Goal: Task Accomplishment & Management: Use online tool/utility

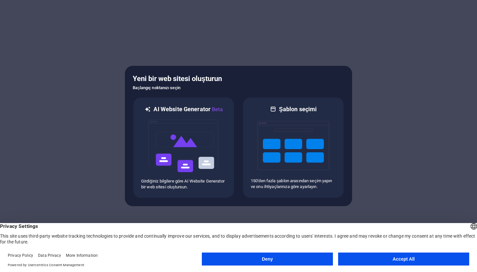
click at [262, 257] on button "Deny" at bounding box center [267, 259] width 131 height 13
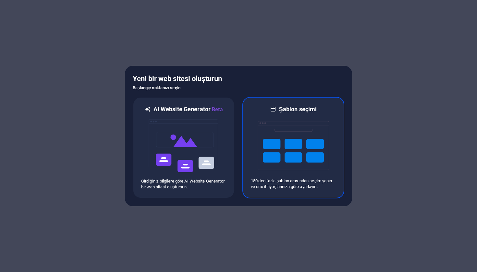
click at [278, 162] on img at bounding box center [292, 145] width 71 height 65
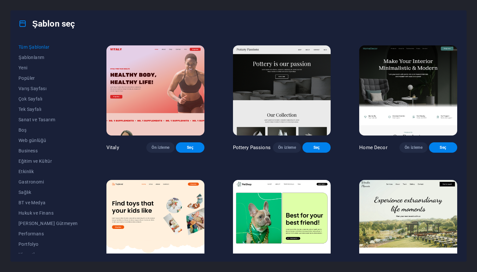
scroll to position [274, 0]
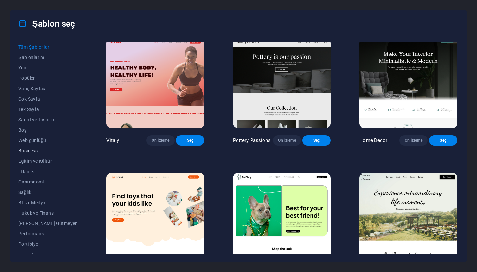
click at [42, 150] on span "Business" at bounding box center [47, 150] width 59 height 5
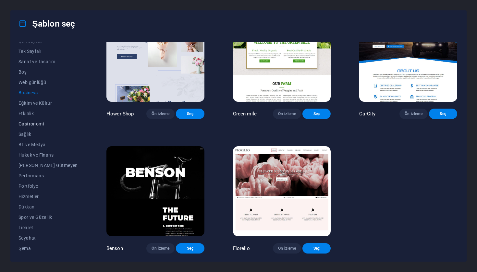
scroll to position [58, 0]
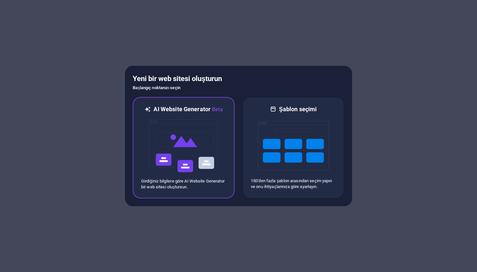
click at [187, 152] on img at bounding box center [183, 145] width 71 height 65
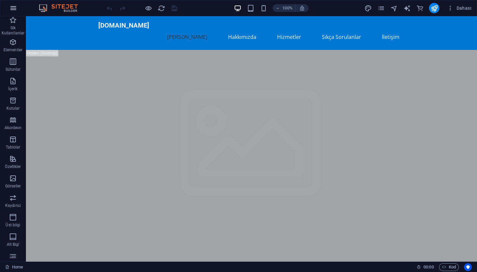
click at [13, 9] on icon "button" at bounding box center [13, 8] width 8 height 8
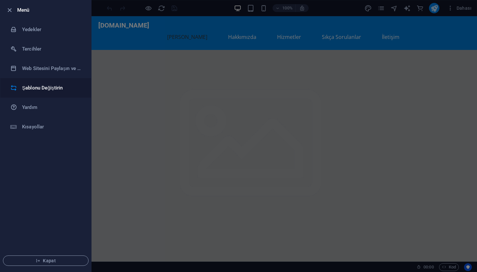
click at [35, 89] on h6 "Şablonu Değiştirin" at bounding box center [52, 88] width 60 height 8
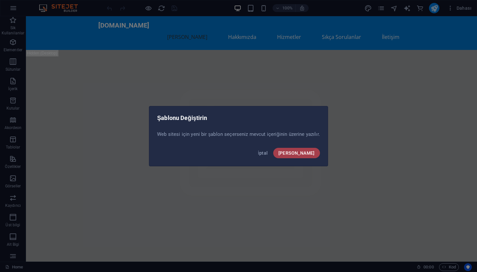
click at [302, 150] on span "Onayla" at bounding box center [296, 152] width 36 height 5
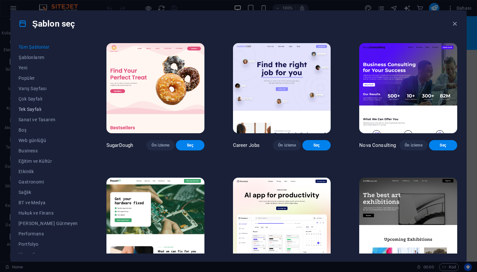
click at [34, 107] on span "Tek Sayfalı" at bounding box center [47, 109] width 59 height 5
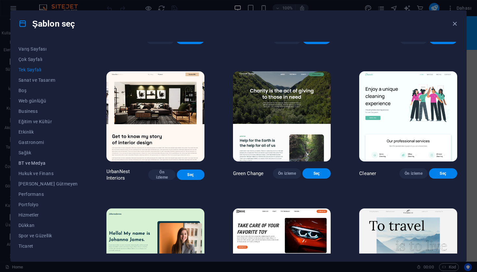
scroll to position [39, 0]
click at [23, 93] on span "Boş" at bounding box center [47, 91] width 59 height 5
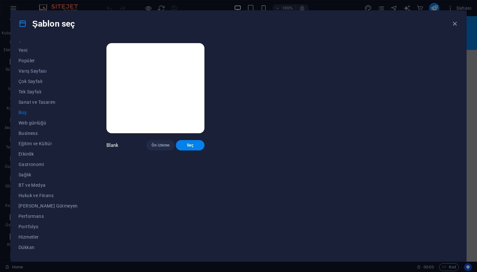
scroll to position [10, 0]
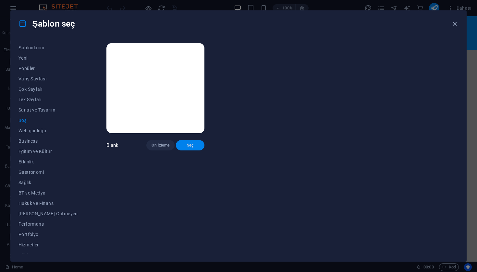
click at [177, 145] on button "Seç" at bounding box center [190, 145] width 28 height 10
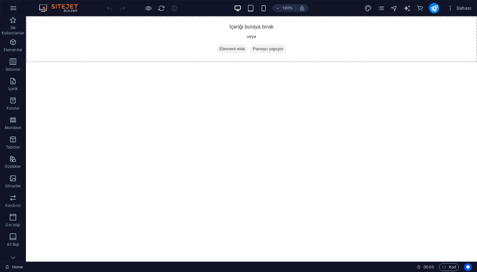
click at [232, 52] on span "Element ekle" at bounding box center [232, 48] width 31 height 9
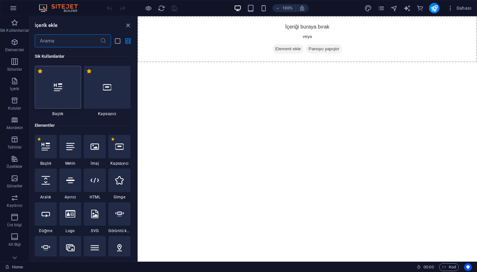
click at [52, 96] on div at bounding box center [58, 87] width 47 height 43
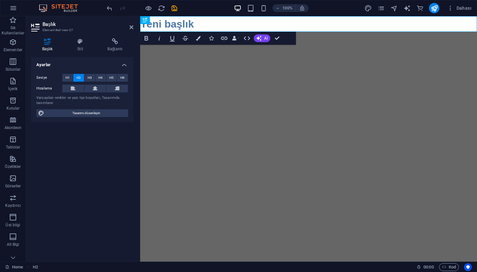
click at [160, 32] on html "Skip to main content Yeni başlık" at bounding box center [308, 24] width 337 height 16
click at [133, 25] on icon at bounding box center [131, 27] width 4 height 5
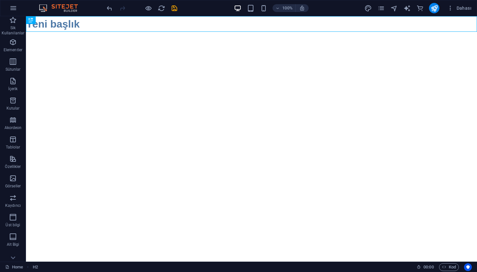
click at [121, 29] on div "Yeni başlık" at bounding box center [251, 24] width 451 height 16
click at [47, 20] on icon at bounding box center [48, 20] width 4 height 7
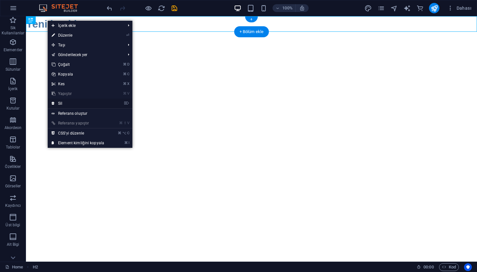
click at [68, 101] on link "⌦ Sil" at bounding box center [78, 104] width 60 height 10
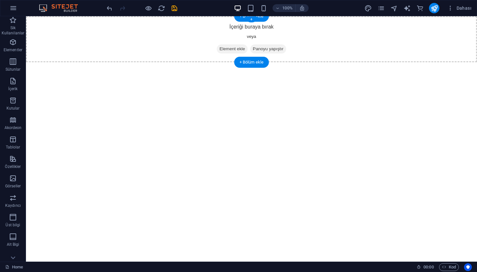
click at [268, 48] on span "Panoyu yapıştır" at bounding box center [268, 48] width 36 height 9
click at [271, 51] on span "Panoyu yapıştır" at bounding box center [268, 48] width 36 height 9
click at [245, 66] on div "+ Bölüm ekle" at bounding box center [251, 62] width 35 height 11
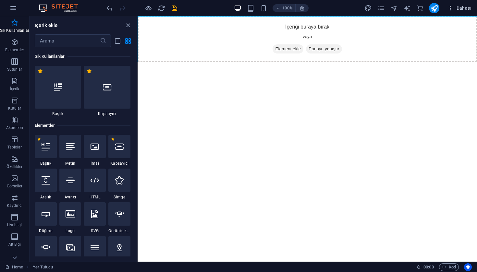
click at [460, 11] on button "Dahası" at bounding box center [459, 8] width 30 height 10
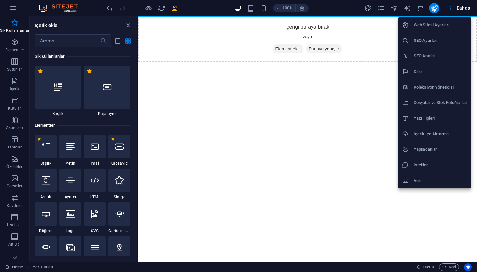
click at [332, 105] on div at bounding box center [238, 136] width 477 height 272
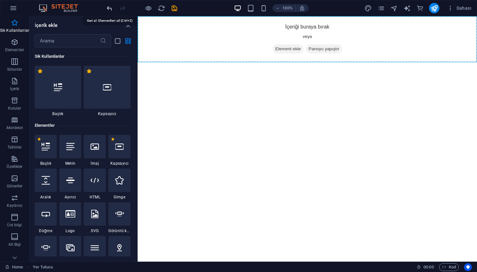
click at [110, 8] on icon "undo" at bounding box center [109, 8] width 7 height 7
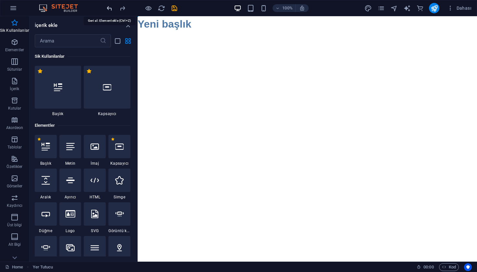
click at [110, 8] on icon "undo" at bounding box center [109, 8] width 7 height 7
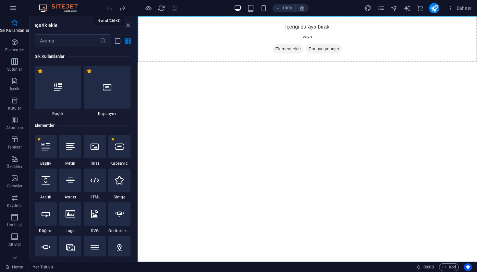
click at [110, 8] on div at bounding box center [141, 8] width 73 height 10
click at [15, 9] on icon "button" at bounding box center [13, 8] width 8 height 8
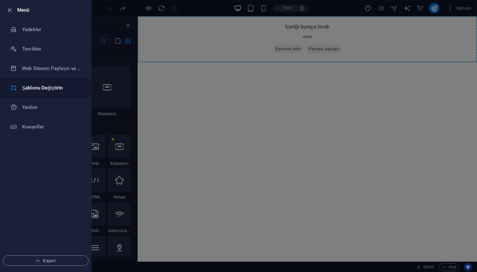
click at [39, 95] on li "Şablonu Değiştirin" at bounding box center [45, 87] width 91 height 19
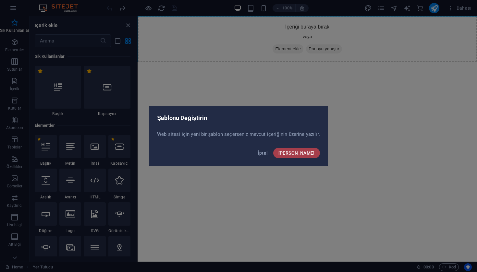
click at [304, 150] on span "Onayla" at bounding box center [296, 152] width 36 height 5
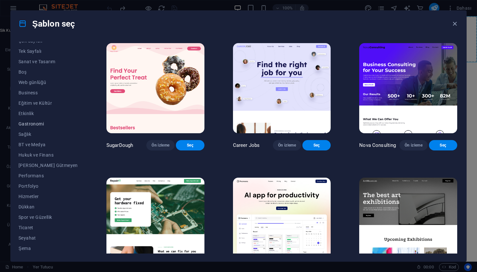
scroll to position [58, 0]
click at [29, 250] on span "Şema" at bounding box center [47, 248] width 59 height 5
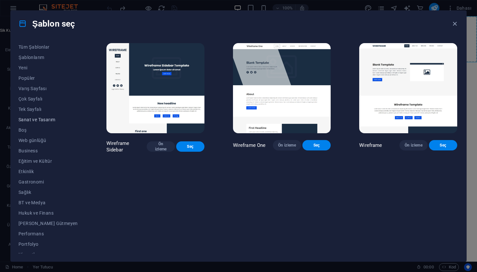
scroll to position [0, 0]
click at [39, 110] on span "Tek Sayfalı" at bounding box center [47, 109] width 59 height 5
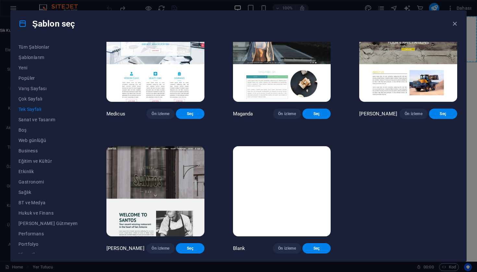
scroll to position [3357, 0]
click at [308, 221] on img at bounding box center [282, 191] width 98 height 90
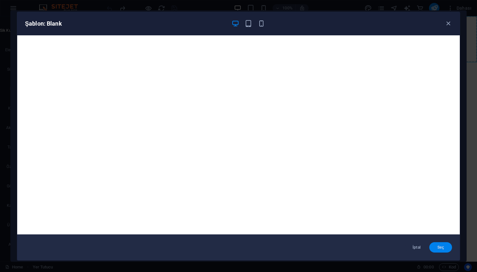
click at [437, 246] on span "Seç" at bounding box center [440, 247] width 12 height 5
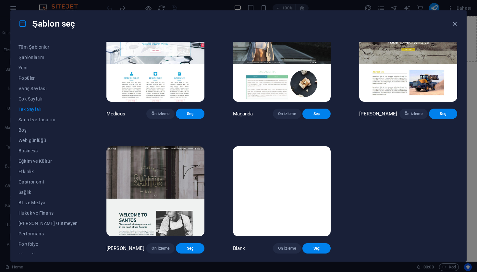
click at [301, 209] on img at bounding box center [282, 191] width 98 height 90
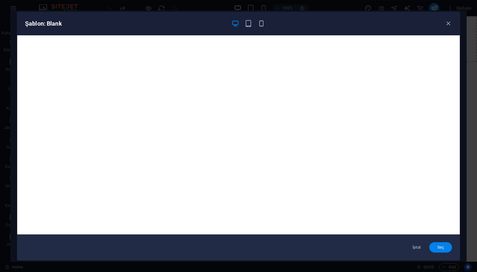
click at [443, 248] on span "Seç" at bounding box center [440, 247] width 12 height 5
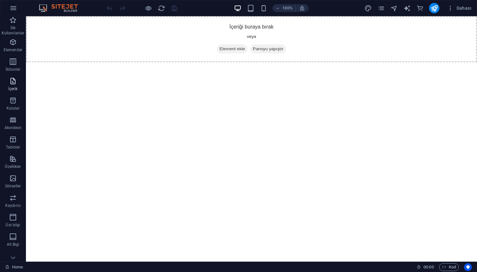
click at [10, 89] on p "İçerik" at bounding box center [12, 88] width 9 height 5
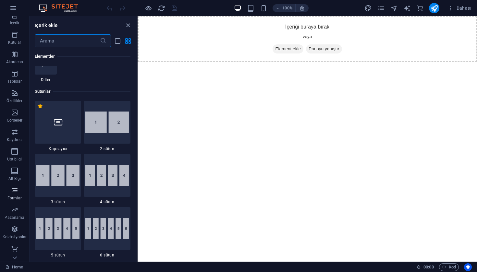
scroll to position [66, 0]
click at [16, 195] on span "Formlar" at bounding box center [14, 194] width 29 height 16
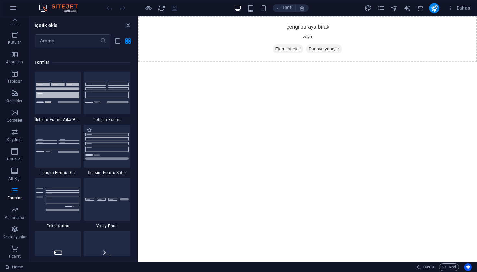
scroll to position [4728, 0]
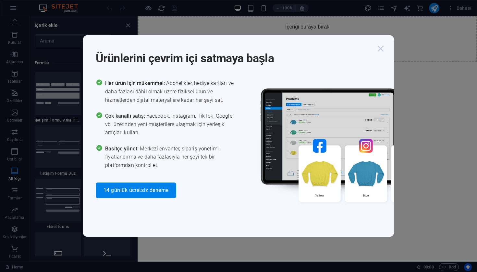
click at [381, 50] on icon "button" at bounding box center [381, 49] width 12 height 12
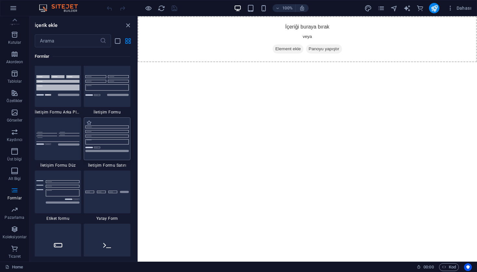
scroll to position [4736, 0]
click at [15, 80] on p "Tablolar" at bounding box center [14, 81] width 15 height 5
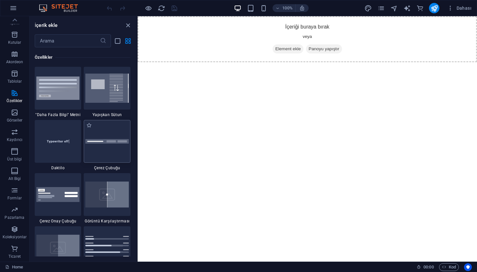
scroll to position [2535, 0]
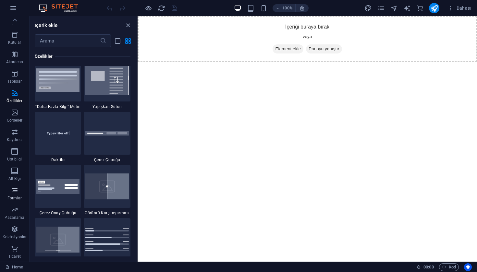
click at [12, 197] on p "Formlar" at bounding box center [14, 198] width 14 height 5
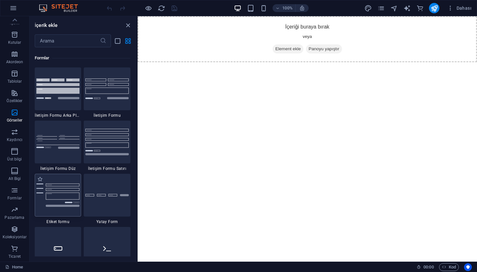
scroll to position [4734, 0]
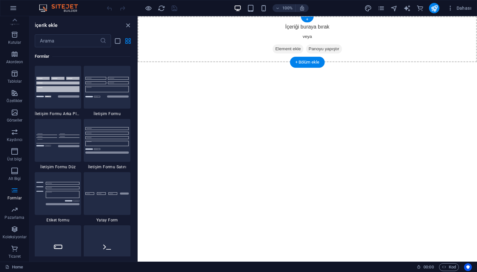
click at [282, 50] on span "Element ekle" at bounding box center [287, 48] width 31 height 9
click at [285, 50] on span "Element ekle" at bounding box center [287, 48] width 31 height 9
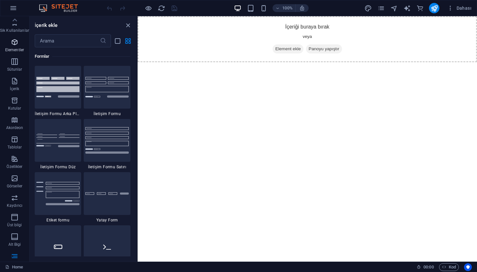
scroll to position [0, 0]
click at [127, 26] on icon "close panel" at bounding box center [127, 25] width 7 height 7
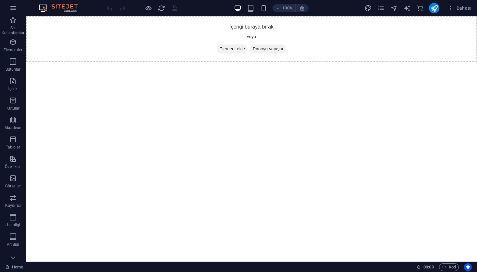
click at [233, 49] on span "Element ekle" at bounding box center [232, 48] width 31 height 9
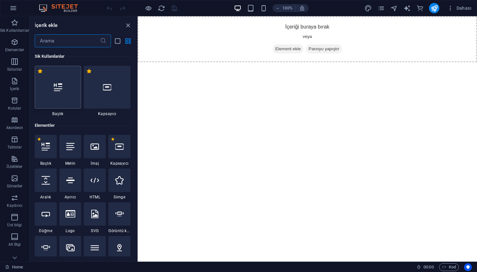
click at [59, 97] on div at bounding box center [58, 87] width 47 height 43
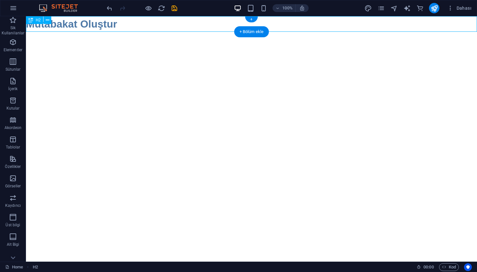
click at [120, 25] on div "Mutabakat Oluştur" at bounding box center [251, 24] width 451 height 16
click at [245, 32] on div "+ Bölüm ekle" at bounding box center [251, 31] width 35 height 11
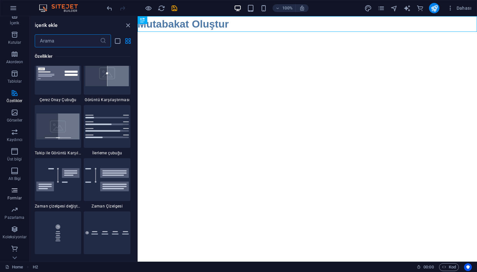
scroll to position [66, 0]
click at [16, 190] on icon "button" at bounding box center [15, 190] width 8 height 8
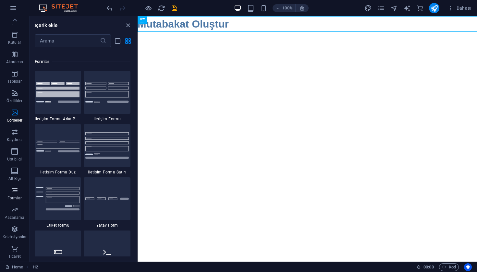
scroll to position [4734, 0]
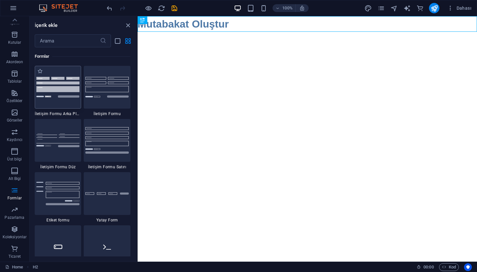
click at [72, 95] on img at bounding box center [57, 87] width 43 height 20
select select "rem"
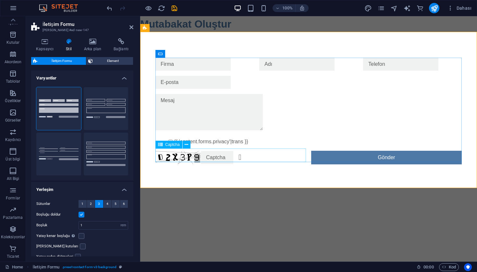
click at [220, 156] on input "text" at bounding box center [217, 157] width 32 height 13
click at [189, 146] on button at bounding box center [187, 145] width 8 height 8
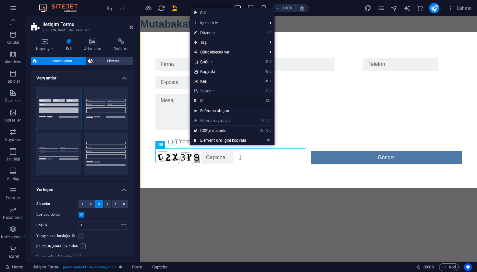
click at [212, 101] on link "⌦ Sil" at bounding box center [220, 101] width 60 height 10
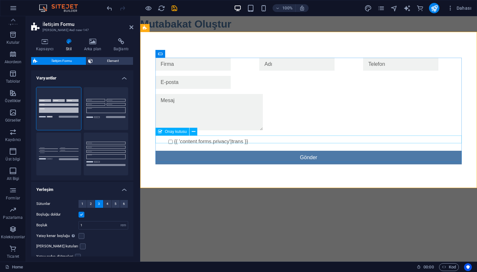
click at [179, 139] on div "{{ 'content.forms.privacy'|trans }}" at bounding box center [308, 142] width 306 height 8
click at [192, 132] on icon at bounding box center [194, 131] width 4 height 7
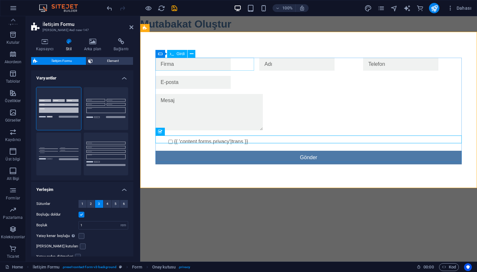
click at [216, 66] on input "text" at bounding box center [192, 64] width 75 height 13
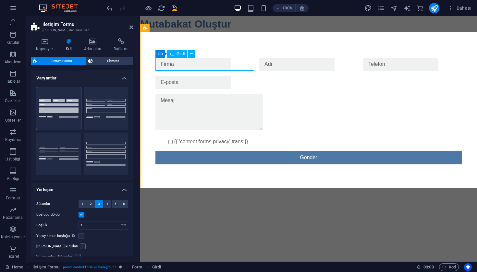
click at [231, 66] on input "text" at bounding box center [192, 64] width 75 height 13
click at [231, 64] on input "text" at bounding box center [192, 64] width 75 height 13
click at [308, 62] on input "text" at bounding box center [296, 64] width 75 height 13
click at [199, 60] on input "text" at bounding box center [192, 64] width 75 height 13
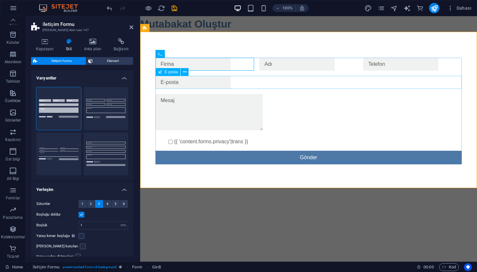
click at [192, 82] on input "email" at bounding box center [192, 82] width 75 height 13
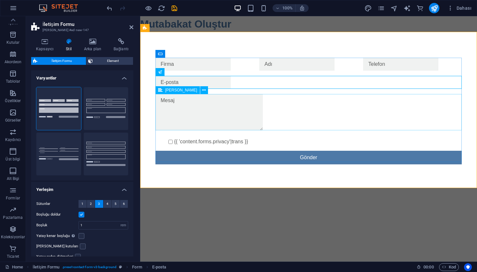
click at [188, 104] on textarea at bounding box center [208, 112] width 107 height 36
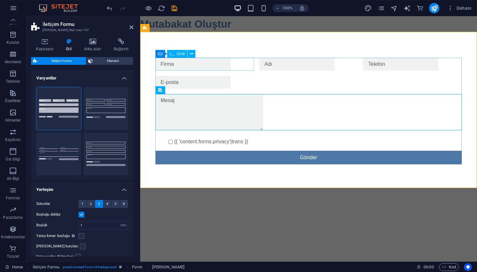
click at [222, 60] on input "text" at bounding box center [192, 64] width 75 height 13
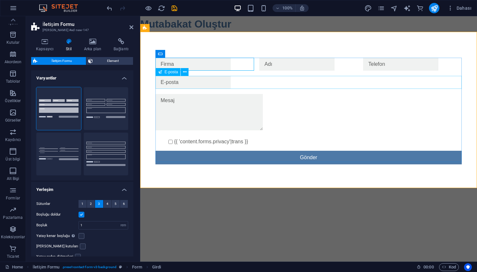
click at [209, 85] on input "email" at bounding box center [192, 82] width 75 height 13
click at [207, 103] on textarea at bounding box center [208, 112] width 107 height 36
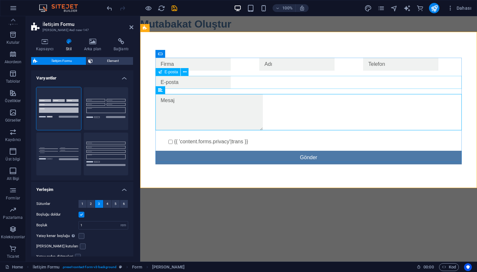
click at [226, 80] on input "email" at bounding box center [192, 82] width 75 height 13
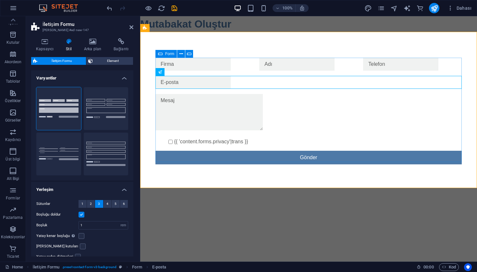
click at [226, 65] on input "text" at bounding box center [192, 64] width 75 height 13
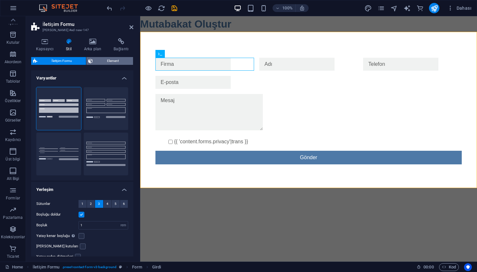
click at [108, 64] on span "Element" at bounding box center [113, 61] width 36 height 8
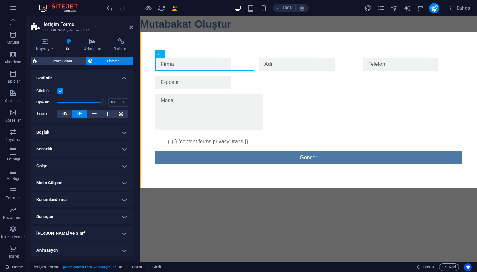
scroll to position [0, 0]
click at [54, 60] on span "İletişim Formu" at bounding box center [61, 61] width 45 height 8
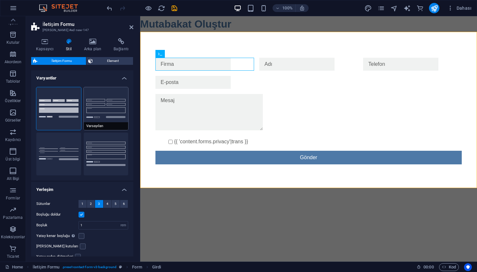
click at [105, 118] on button "Varsayılan" at bounding box center [106, 108] width 45 height 43
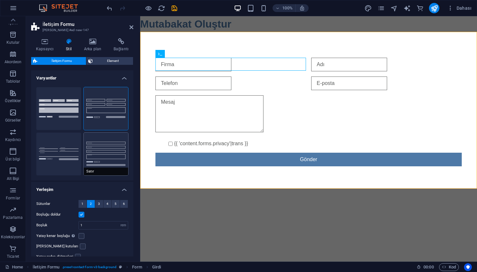
click at [108, 162] on button "Satır" at bounding box center [106, 154] width 45 height 43
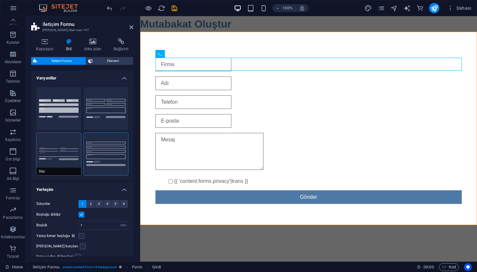
click at [66, 160] on button "Düz" at bounding box center [58, 154] width 45 height 43
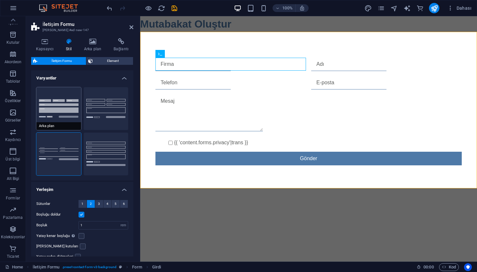
click at [62, 115] on button "Arka plan" at bounding box center [58, 108] width 45 height 43
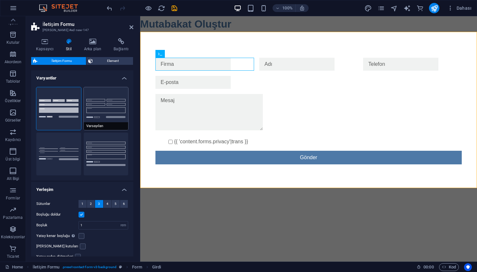
click at [112, 111] on button "Varsayılan" at bounding box center [106, 108] width 45 height 43
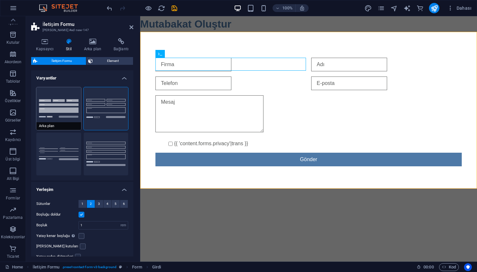
click at [51, 99] on button "Arka plan" at bounding box center [58, 108] width 45 height 43
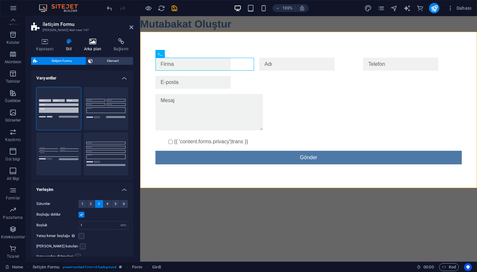
click at [97, 48] on h4 "Arka plan" at bounding box center [94, 45] width 30 height 14
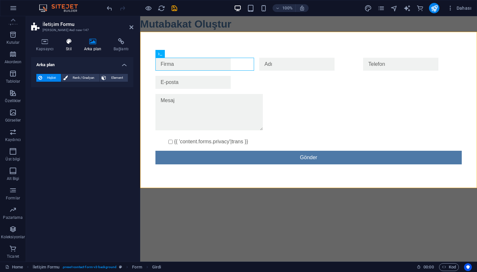
click at [63, 47] on h4 "Stil" at bounding box center [70, 45] width 18 height 14
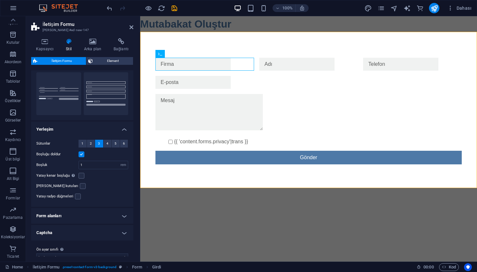
scroll to position [60, 0]
click at [73, 209] on h4 "Form alanları" at bounding box center [82, 217] width 102 height 16
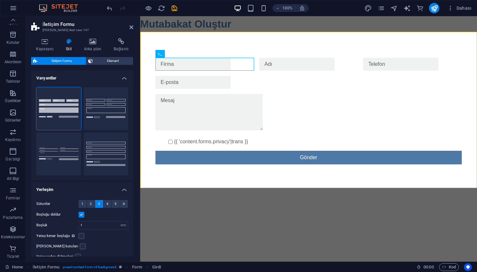
scroll to position [0, 0]
click at [46, 40] on icon at bounding box center [44, 41] width 27 height 6
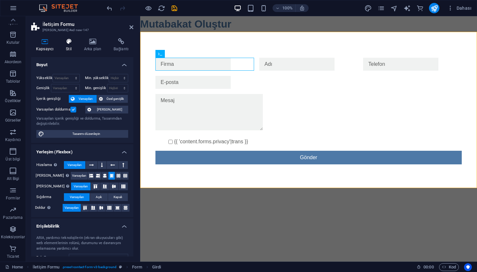
click at [68, 40] on icon at bounding box center [69, 41] width 16 height 6
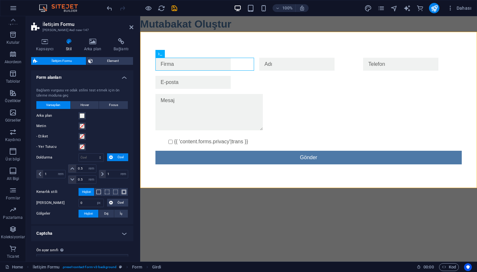
scroll to position [198, 0]
click at [94, 43] on icon at bounding box center [92, 41] width 27 height 6
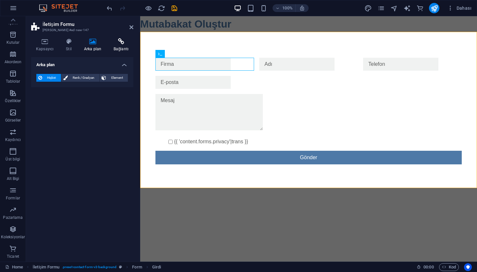
click at [127, 43] on icon at bounding box center [121, 41] width 25 height 6
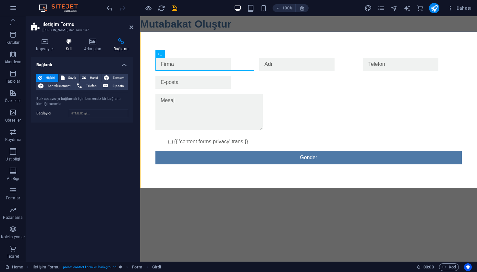
click at [64, 46] on h4 "Stil" at bounding box center [70, 45] width 18 height 14
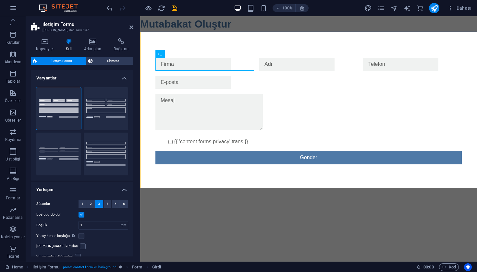
scroll to position [0, 0]
click at [108, 105] on button "Varsayılan" at bounding box center [106, 108] width 45 height 43
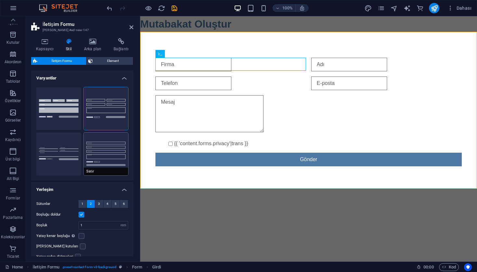
click at [104, 152] on button "Satır" at bounding box center [106, 154] width 45 height 43
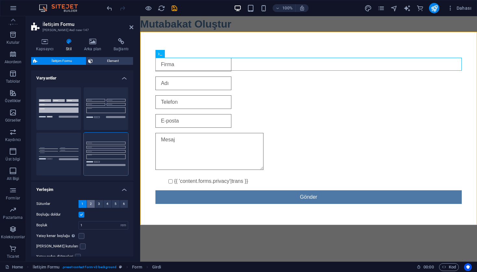
click at [90, 205] on span "2" at bounding box center [91, 204] width 2 height 8
click at [82, 204] on span "1" at bounding box center [82, 204] width 2 height 8
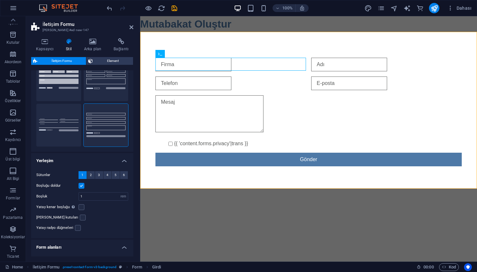
scroll to position [24, 0]
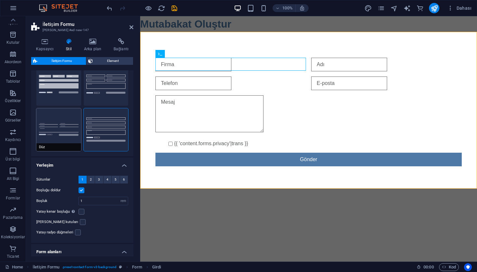
click at [65, 136] on button "Düz" at bounding box center [58, 129] width 45 height 43
select select "DISABLED_OPTION_VALUE"
type input "0"
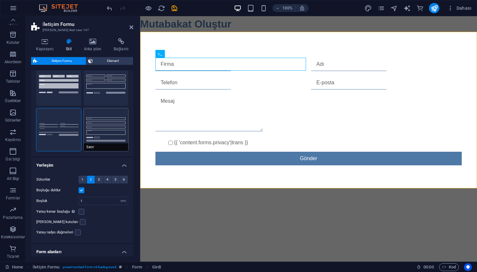
click at [107, 130] on button "Satır" at bounding box center [106, 129] width 45 height 43
type input "1"
select select "px"
type input "1"
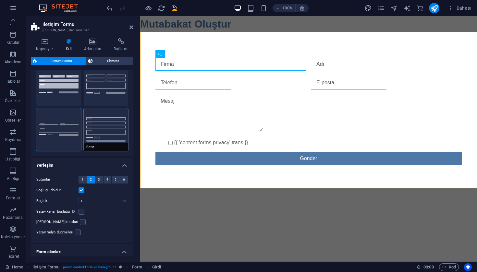
type input "1"
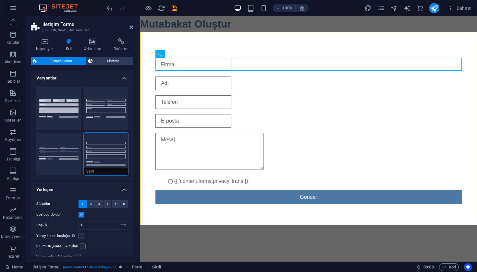
scroll to position [0, 0]
click at [181, 29] on icon at bounding box center [181, 28] width 4 height 7
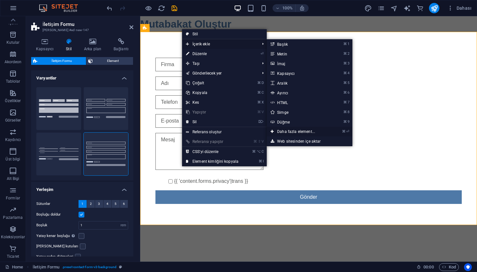
click at [288, 132] on link "⌘ ⏎ Daha fazla element..." at bounding box center [297, 132] width 61 height 10
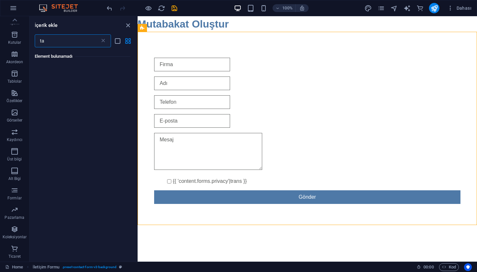
type input "t"
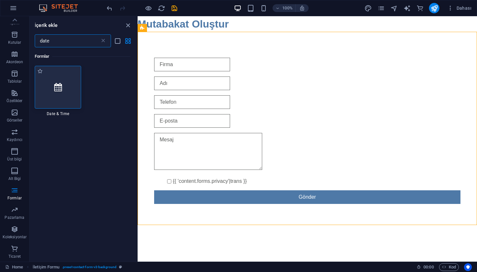
type input "date"
click at [50, 105] on div at bounding box center [58, 87] width 47 height 43
select select "1"
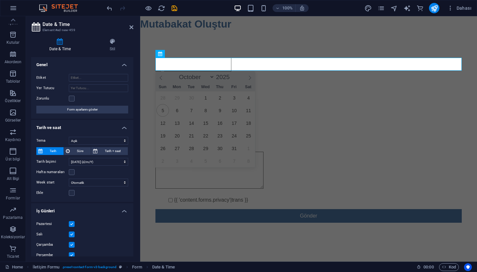
drag, startPoint x: 200, startPoint y: 65, endPoint x: 202, endPoint y: 72, distance: 7.0
click at [201, 73] on body "Skip to main content Mutabakat Oluştur {{ 'content.forms.privacy'|trans }} Gönd…" at bounding box center [308, 132] width 337 height 233
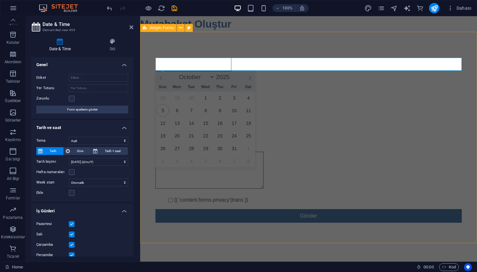
click at [236, 47] on div "{{ 'content.forms.privacy'|trans }} Gönder" at bounding box center [308, 140] width 337 height 217
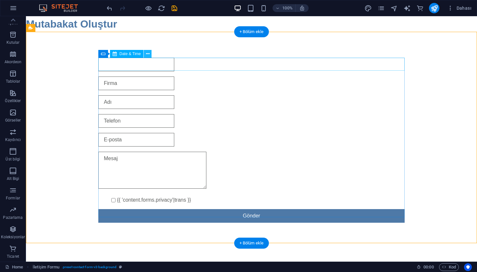
click at [149, 55] on icon at bounding box center [148, 54] width 4 height 7
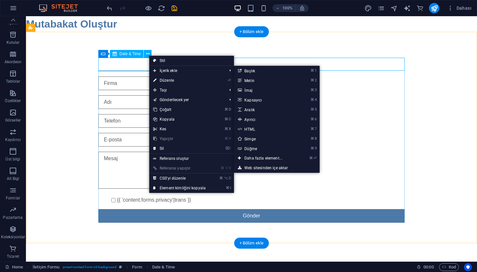
click at [120, 65] on div at bounding box center [251, 65] width 306 height 14
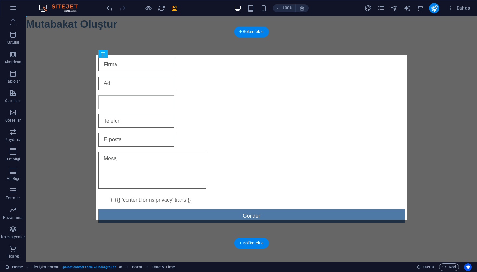
drag, startPoint x: 130, startPoint y: 65, endPoint x: 133, endPoint y: 83, distance: 18.4
drag, startPoint x: 130, startPoint y: 98, endPoint x: 137, endPoint y: 97, distance: 6.2
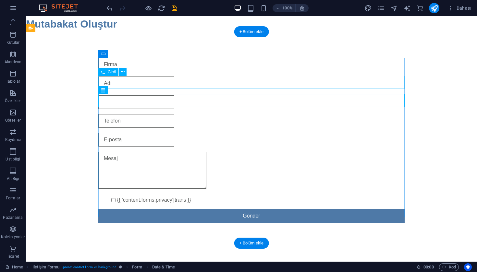
click at [134, 81] on div at bounding box center [251, 84] width 306 height 14
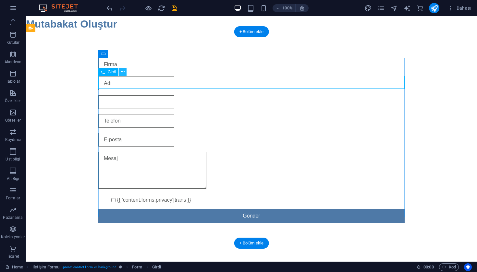
click at [123, 70] on icon at bounding box center [123, 72] width 4 height 7
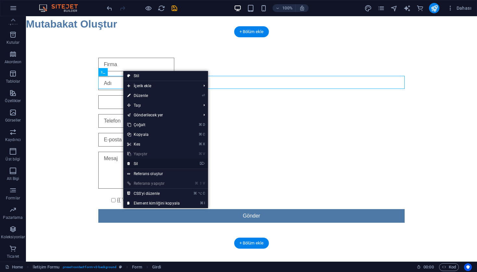
click at [141, 161] on link "⌦ Sil" at bounding box center [153, 164] width 60 height 10
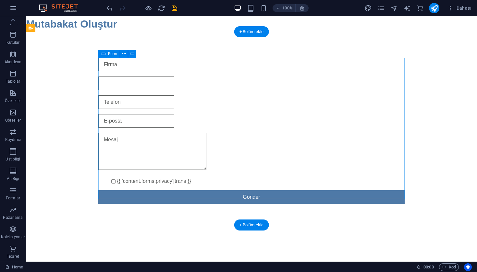
click at [123, 89] on div "{{ 'content.forms.privacy'|trans }} Gönder" at bounding box center [251, 130] width 306 height 151
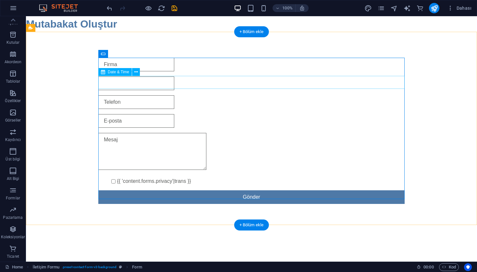
click at [125, 85] on div at bounding box center [251, 84] width 306 height 14
click at [136, 74] on icon at bounding box center [136, 72] width 4 height 7
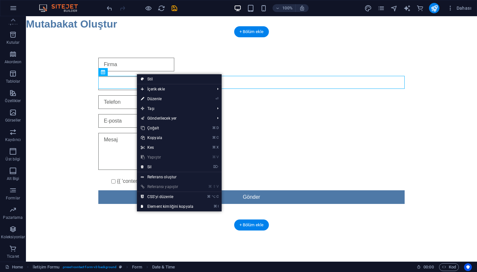
click at [128, 81] on div at bounding box center [251, 84] width 306 height 14
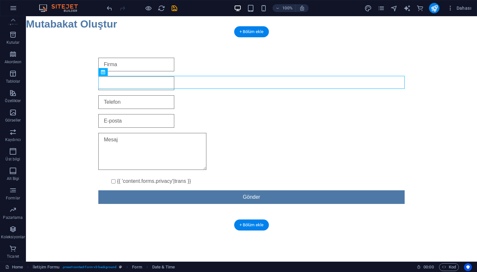
click at [105, 74] on div "Date & Time" at bounding box center [102, 72] width 9 height 8
click at [104, 71] on icon at bounding box center [103, 72] width 4 height 8
click at [128, 61] on div at bounding box center [251, 65] width 306 height 14
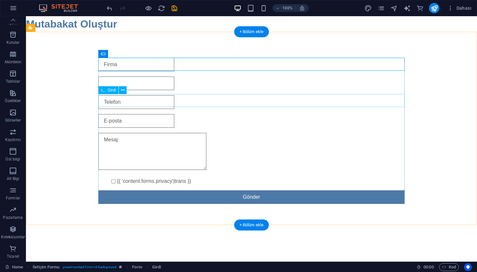
click at [122, 105] on div at bounding box center [251, 102] width 306 height 14
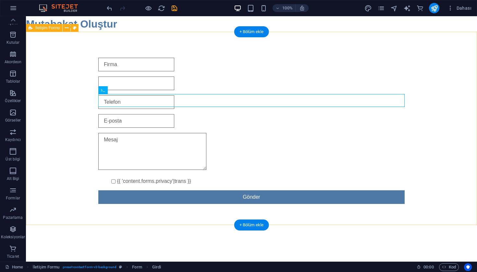
click at [64, 57] on div "{{ 'content.forms.privacy'|trans }} Gönder" at bounding box center [251, 131] width 451 height 198
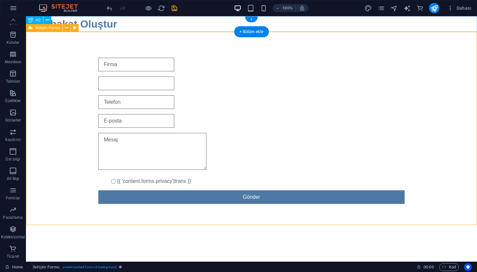
click at [51, 26] on span "İletişim Formu" at bounding box center [47, 28] width 24 height 4
click at [48, 30] on span "İletişim Formu" at bounding box center [47, 28] width 24 height 4
click at [13, 193] on icon "button" at bounding box center [13, 190] width 8 height 8
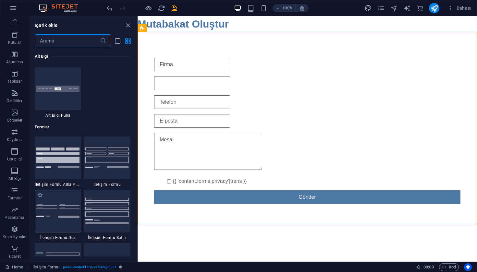
scroll to position [4734, 0]
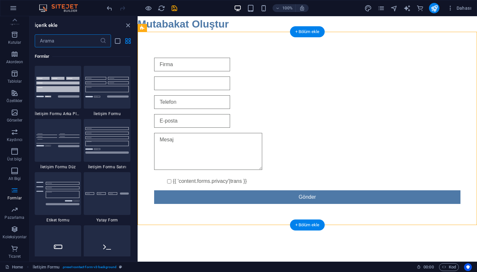
click at [167, 45] on div "{{ 'content.forms.privacy'|trans }} Gönder" at bounding box center [306, 131] width 339 height 198
click at [142, 29] on icon at bounding box center [142, 28] width 4 height 8
click at [178, 28] on icon at bounding box center [178, 28] width 4 height 7
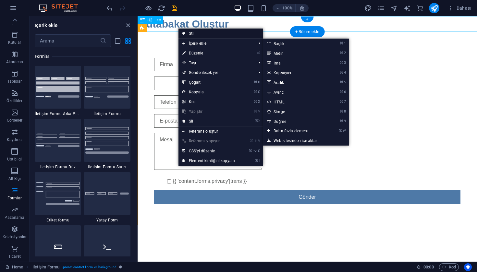
click at [198, 34] on link "Stil" at bounding box center [220, 34] width 85 height 10
select select "rem"
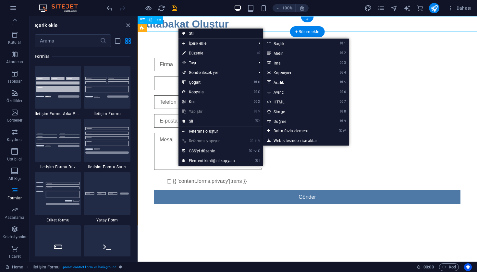
select select "rem"
select select "px"
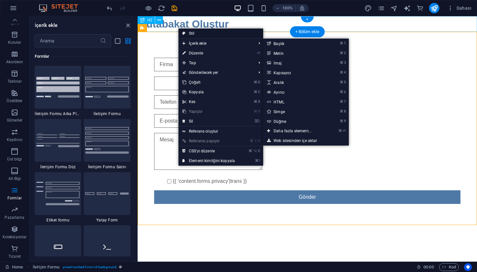
select select "px"
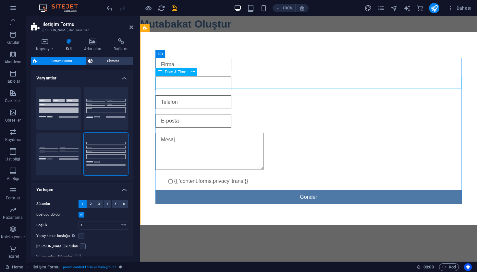
click at [177, 81] on input "text" at bounding box center [193, 84] width 76 height 14
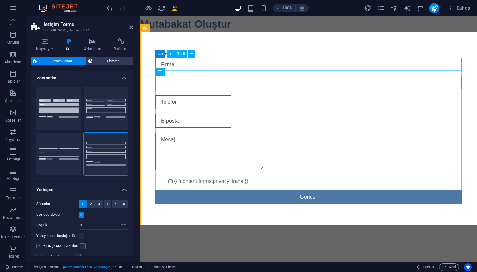
click at [194, 62] on input "text" at bounding box center [193, 65] width 76 height 14
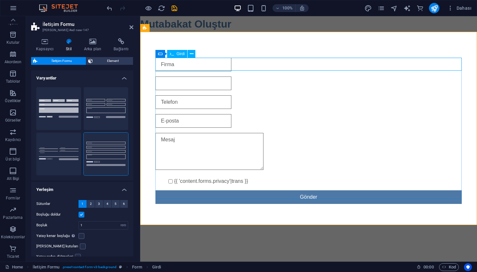
scroll to position [0, 0]
click at [194, 52] on button at bounding box center [191, 54] width 8 height 8
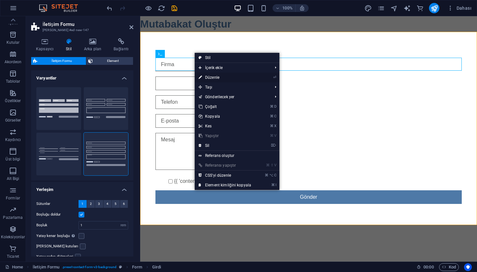
click at [224, 78] on link "⏎ Düzenle" at bounding box center [225, 78] width 60 height 10
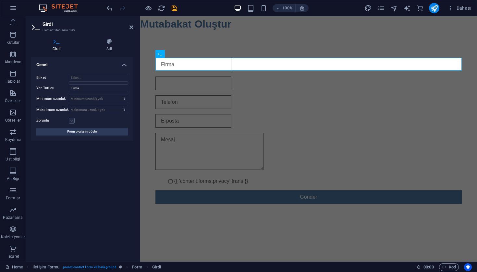
click at [73, 121] on label at bounding box center [72, 121] width 6 height 6
click at [0, 0] on input "Zorunlu" at bounding box center [0, 0] width 0 height 0
click at [101, 133] on button "Form ayarlarını göster" at bounding box center [82, 132] width 92 height 8
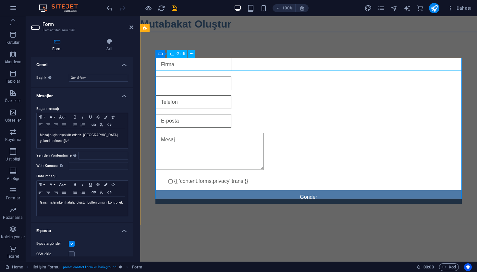
click at [208, 60] on input "text" at bounding box center [193, 65] width 76 height 14
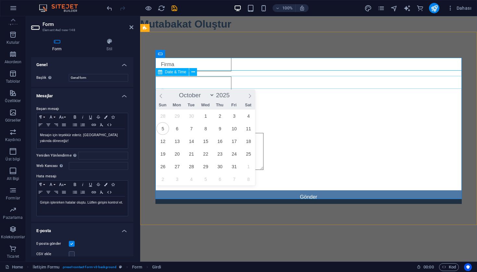
click at [186, 84] on input "text" at bounding box center [193, 84] width 76 height 14
click at [195, 71] on button at bounding box center [193, 72] width 8 height 8
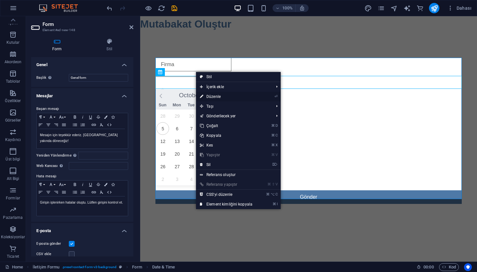
click at [223, 95] on link "⏎ Düzenle" at bounding box center [226, 97] width 60 height 10
select select "1"
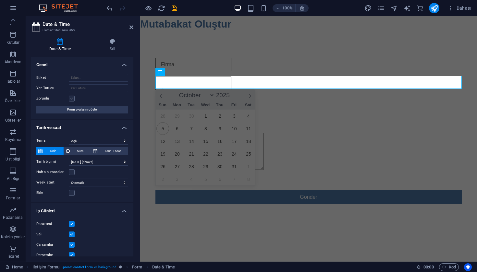
click at [73, 97] on label at bounding box center [72, 99] width 6 height 6
click at [0, 0] on input "Zorunlu" at bounding box center [0, 0] width 0 height 0
click at [252, 136] on span "18" at bounding box center [248, 141] width 13 height 13
type input "18/10/2025"
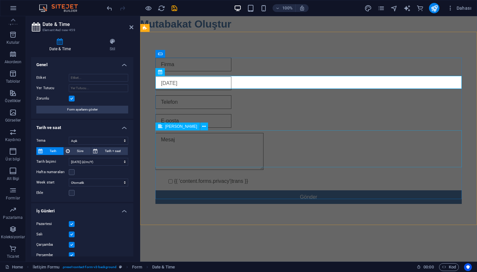
click at [270, 141] on div at bounding box center [308, 152] width 306 height 39
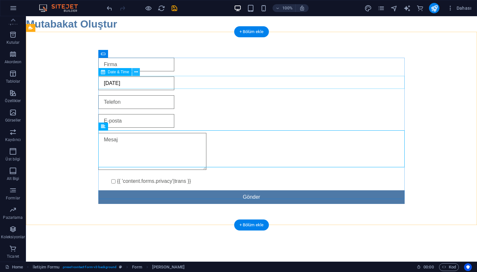
click at [136, 72] on icon at bounding box center [136, 72] width 4 height 7
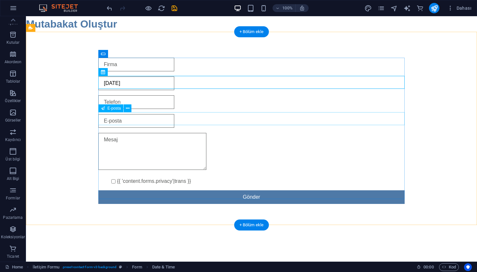
click at [112, 118] on div at bounding box center [251, 121] width 306 height 14
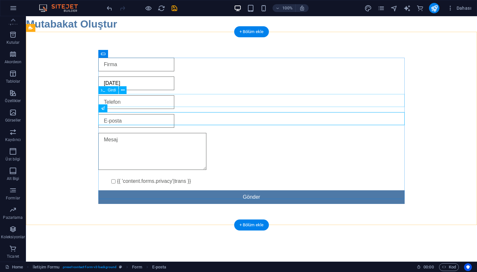
click at [149, 99] on div at bounding box center [251, 102] width 306 height 14
click at [127, 108] on icon at bounding box center [128, 108] width 4 height 7
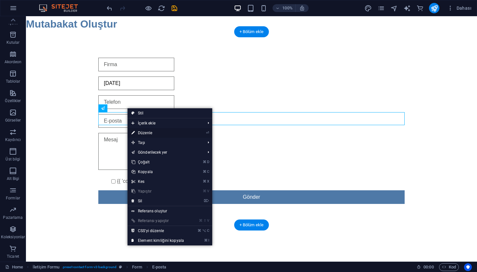
click at [153, 132] on link "⏎ Düzenle" at bounding box center [157, 133] width 60 height 10
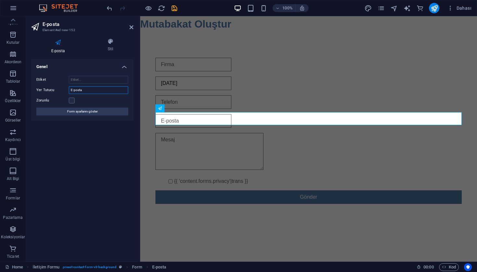
drag, startPoint x: 92, startPoint y: 91, endPoint x: 66, endPoint y: 90, distance: 26.3
click at [66, 90] on div "Yer Tutucu E-posta" at bounding box center [82, 90] width 92 height 8
type input "Miktar"
click at [182, 134] on div at bounding box center [308, 152] width 306 height 39
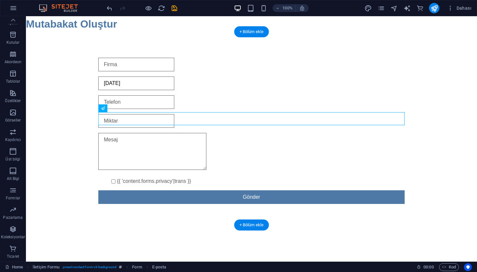
drag, startPoint x: 145, startPoint y: 121, endPoint x: 147, endPoint y: 115, distance: 6.0
click at [147, 115] on div at bounding box center [251, 121] width 306 height 14
click at [128, 109] on icon at bounding box center [128, 108] width 4 height 7
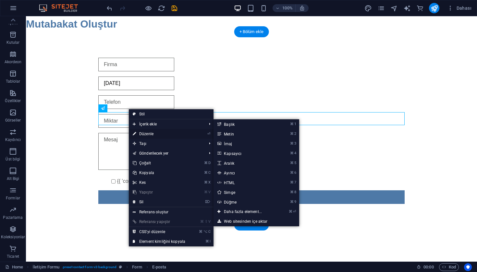
click at [148, 134] on link "⏎ Düzenle" at bounding box center [159, 134] width 60 height 10
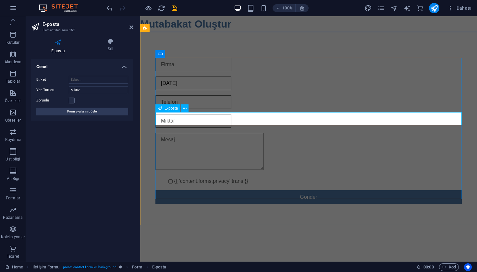
click at [186, 117] on input "email" at bounding box center [193, 121] width 76 height 14
drag, startPoint x: 197, startPoint y: 115, endPoint x: 195, endPoint y: 103, distance: 12.0
click at [197, 96] on form "18/10/2025 {{ 'content.forms.privacy'|trans }} Gönder" at bounding box center [308, 130] width 311 height 151
click at [185, 111] on icon at bounding box center [185, 108] width 4 height 7
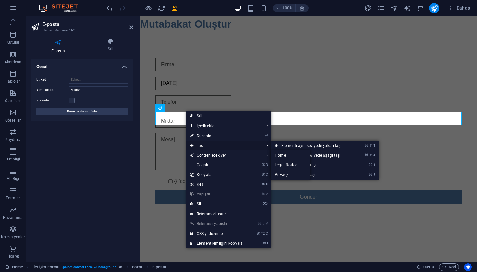
click at [215, 145] on span "Taşı" at bounding box center [223, 146] width 75 height 10
click at [290, 145] on link "⌘ ⇧ ⬆ Elementi aynı seviyede yukarı taşı" at bounding box center [313, 146] width 84 height 10
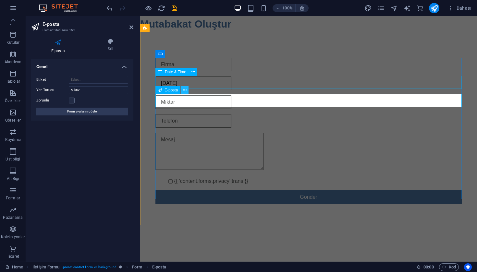
click at [185, 91] on icon at bounding box center [185, 90] width 4 height 7
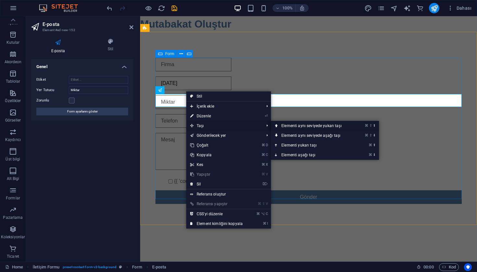
click at [294, 125] on link "⌘ ⇧ ⬆ Elementi aynı seviyede yukarı taşı" at bounding box center [313, 126] width 84 height 10
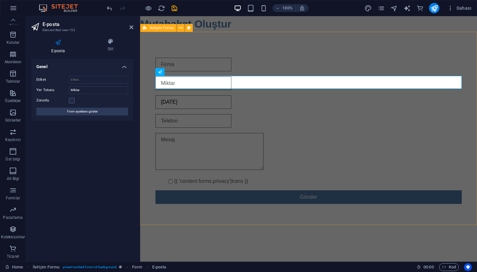
click at [149, 151] on div "18/10/2025 {{ 'content.forms.privacy'|trans }} Gönder" at bounding box center [308, 131] width 337 height 198
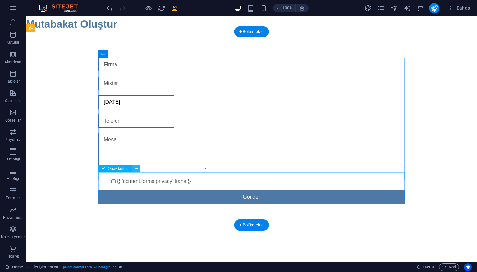
click at [137, 169] on icon at bounding box center [137, 168] width 4 height 7
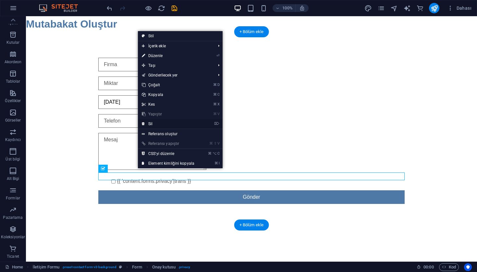
click at [154, 126] on link "⌦ Sil" at bounding box center [168, 124] width 60 height 10
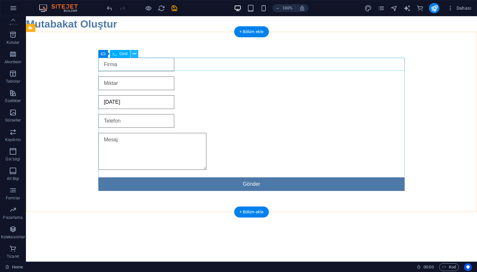
click at [134, 54] on icon at bounding box center [135, 54] width 4 height 7
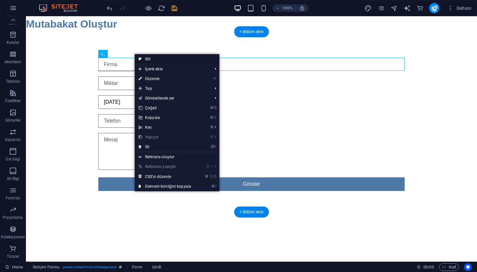
click at [152, 57] on link "Stil" at bounding box center [177, 59] width 85 height 10
select select "rem"
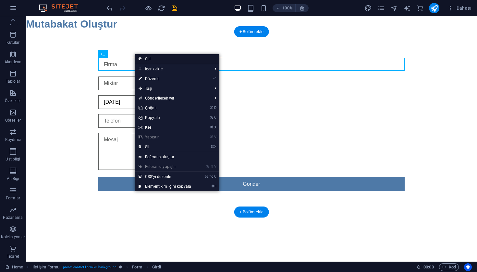
select select "rem"
select select "px"
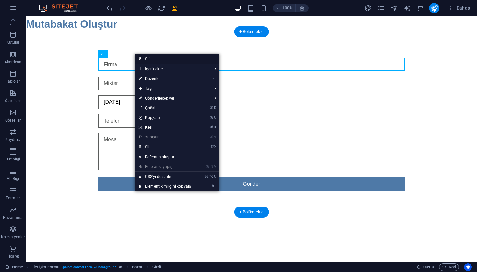
select select "px"
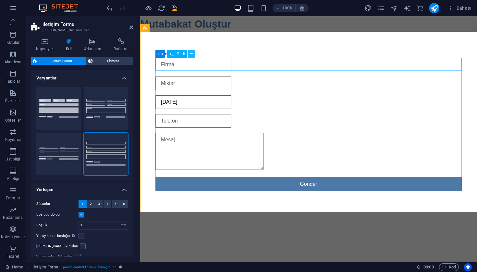
click at [193, 56] on icon at bounding box center [192, 54] width 4 height 7
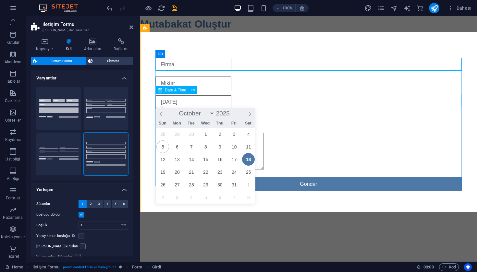
click at [187, 102] on input "18/10/2025" at bounding box center [193, 102] width 76 height 14
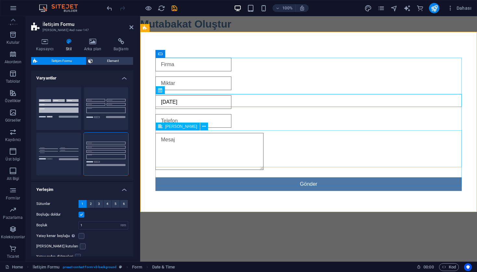
click at [263, 158] on textarea at bounding box center [209, 151] width 108 height 37
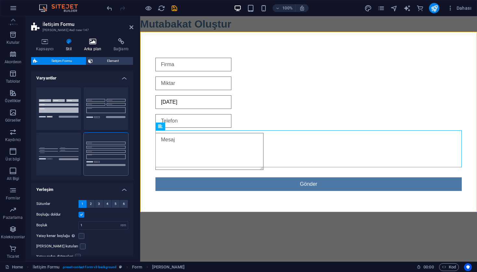
click at [94, 47] on h4 "Arka plan" at bounding box center [94, 45] width 30 height 14
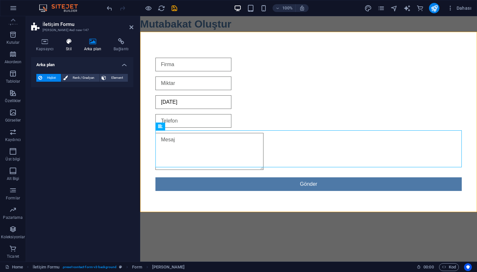
click at [64, 44] on icon at bounding box center [69, 41] width 16 height 6
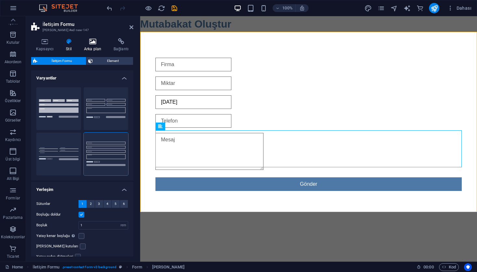
click at [101, 46] on h4 "Arka plan" at bounding box center [94, 45] width 30 height 14
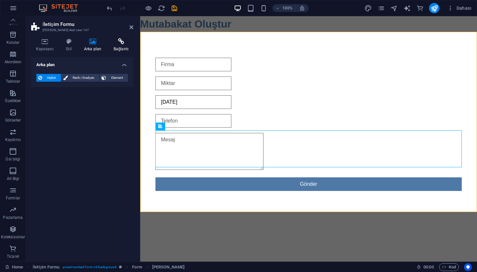
click at [120, 45] on h4 "Bağlantı" at bounding box center [121, 45] width 25 height 14
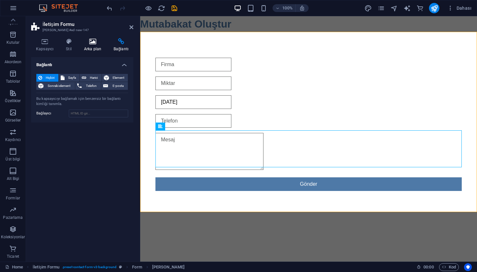
click at [93, 42] on icon at bounding box center [92, 41] width 27 height 6
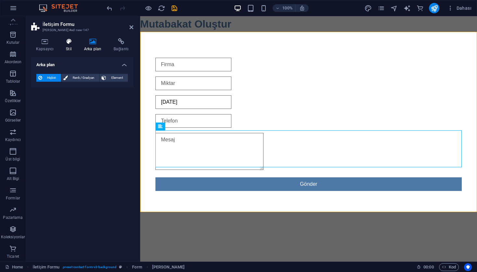
click at [63, 39] on icon at bounding box center [69, 41] width 16 height 6
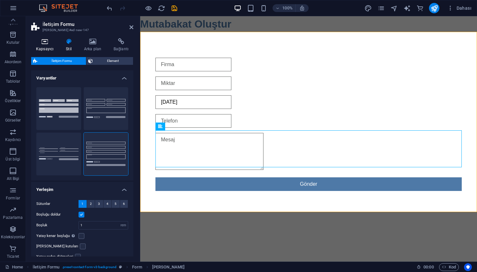
click at [42, 44] on icon at bounding box center [44, 41] width 27 height 6
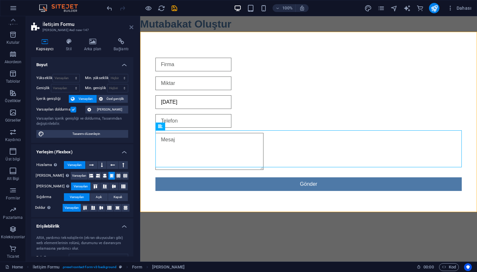
click at [133, 28] on icon at bounding box center [131, 27] width 4 height 5
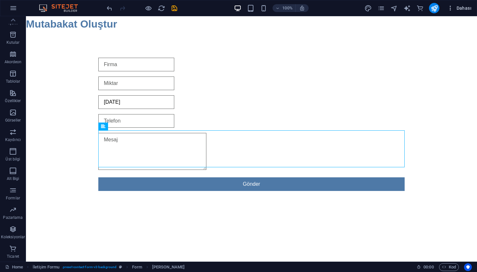
click at [450, 7] on icon "button" at bounding box center [450, 8] width 6 height 6
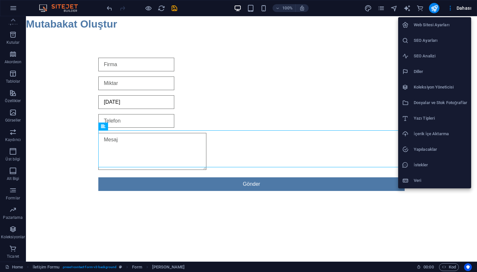
click at [249, 58] on div at bounding box center [238, 136] width 477 height 272
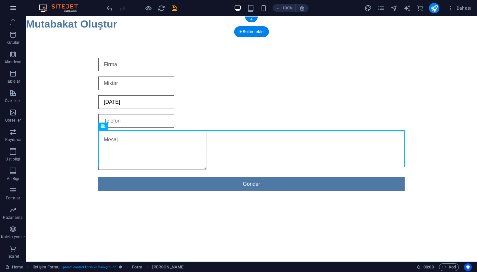
click at [14, 10] on icon "button" at bounding box center [13, 8] width 8 height 8
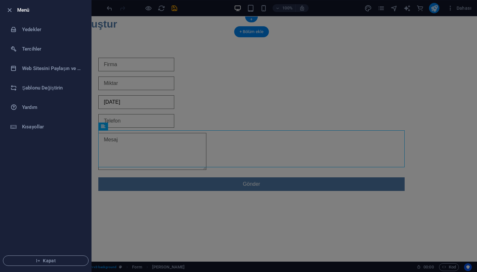
click at [160, 116] on div at bounding box center [238, 136] width 477 height 272
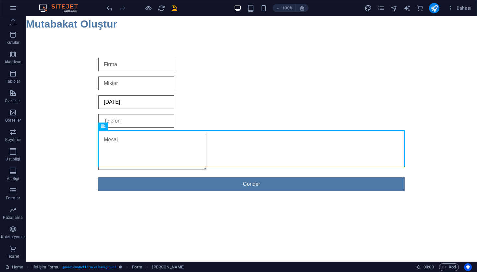
click at [178, 8] on div "100% Dahası" at bounding box center [289, 8] width 368 height 10
click at [176, 8] on icon "save" at bounding box center [174, 8] width 7 height 7
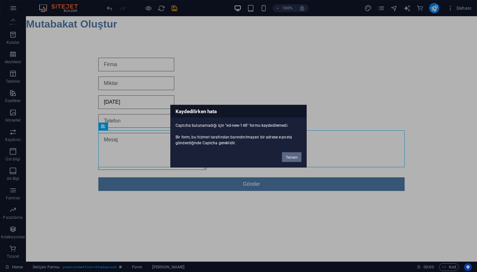
click at [291, 158] on button "Tamam" at bounding box center [291, 157] width 19 height 10
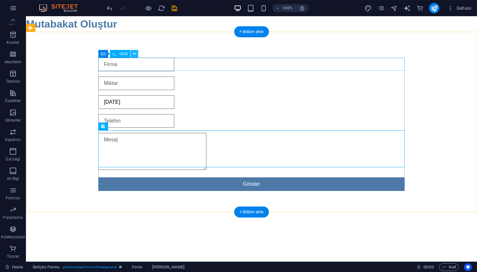
click at [133, 55] on icon at bounding box center [135, 54] width 4 height 7
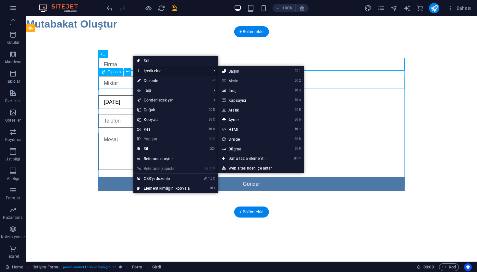
click at [200, 71] on span "İçerik ekle" at bounding box center [170, 71] width 75 height 10
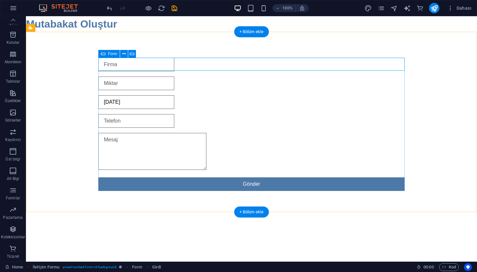
click at [105, 54] on icon at bounding box center [103, 54] width 5 height 8
click at [115, 55] on span "Form" at bounding box center [112, 54] width 9 height 4
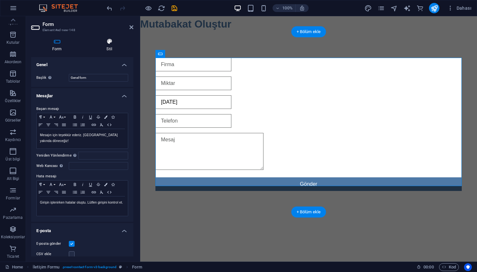
click at [106, 48] on h4 "Stil" at bounding box center [110, 45] width 48 height 14
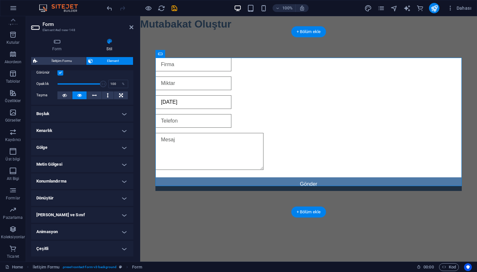
scroll to position [93, 0]
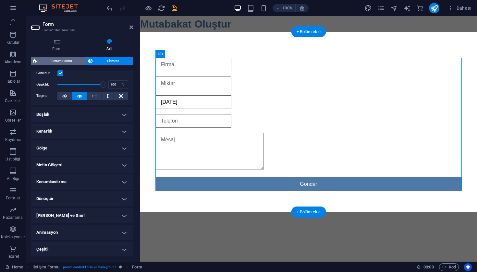
click at [62, 61] on span "İletişim Formu" at bounding box center [61, 61] width 45 height 8
select select "rem"
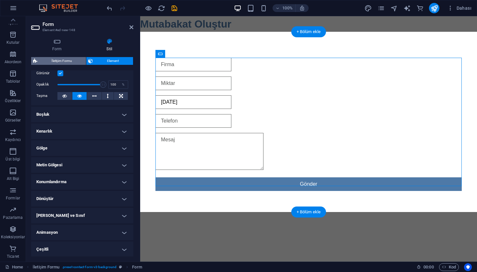
select select "rem"
select select "px"
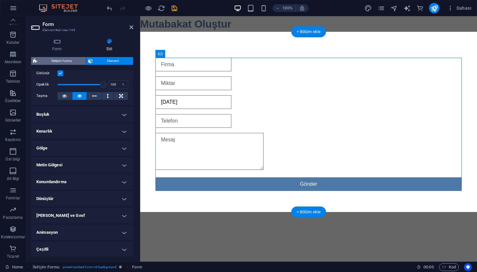
select select "px"
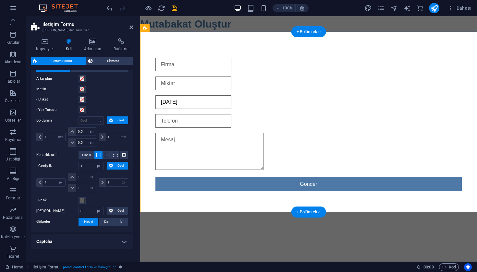
scroll to position [236, 0]
click at [91, 233] on h4 "Captcha" at bounding box center [82, 241] width 102 height 16
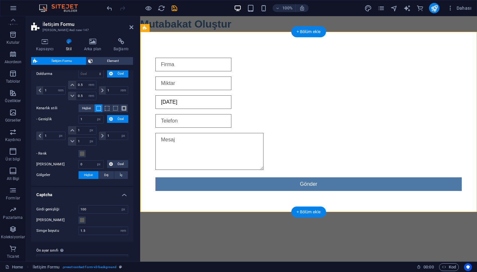
click at [103, 199] on div "Girdi genişliği 100 px rem % vh vw Simge rengi Simge boyutu 1.5 rem px" at bounding box center [82, 220] width 105 height 43
click at [108, 187] on h4 "Captcha" at bounding box center [82, 193] width 102 height 12
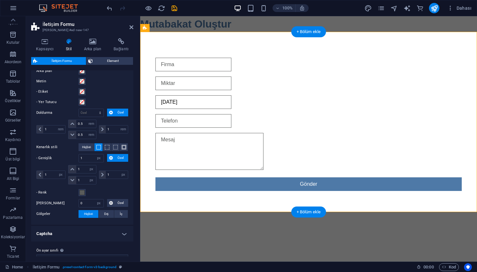
click at [85, 226] on h4 "Captcha" at bounding box center [82, 234] width 102 height 16
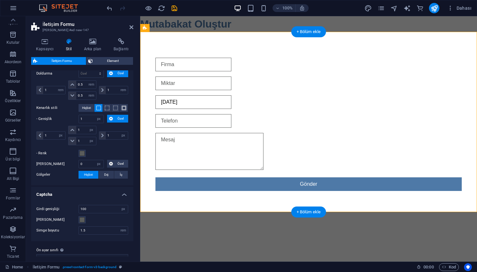
scroll to position [282, 0]
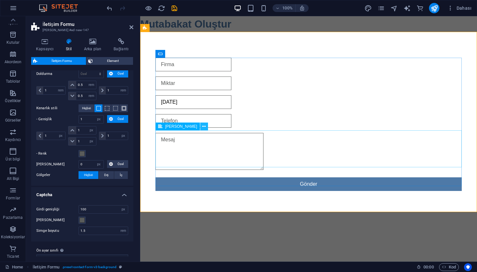
click at [202, 127] on icon at bounding box center [204, 126] width 4 height 7
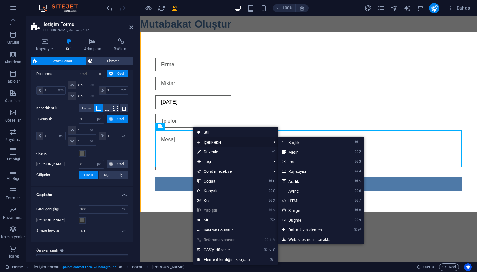
click at [214, 141] on span "İçerik ekle" at bounding box center [230, 142] width 75 height 10
click at [301, 232] on link "⌘ ⏎ Daha fazla element..." at bounding box center [308, 230] width 61 height 10
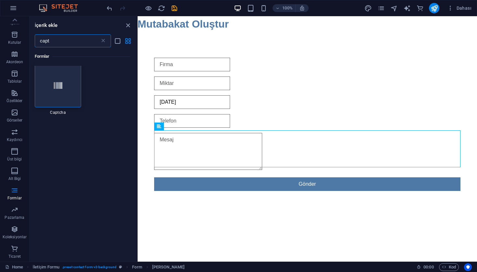
scroll to position [0, 0]
type input "cart"
drag, startPoint x: 74, startPoint y: 185, endPoint x: 54, endPoint y: 93, distance: 94.4
click at [54, 93] on div at bounding box center [58, 87] width 47 height 43
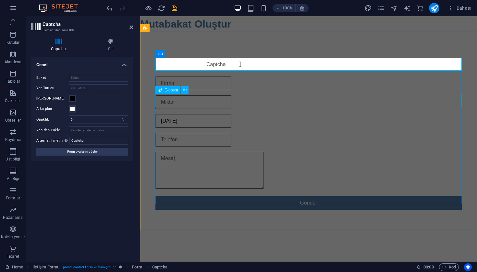
drag, startPoint x: 337, startPoint y: 70, endPoint x: 180, endPoint y: 92, distance: 158.2
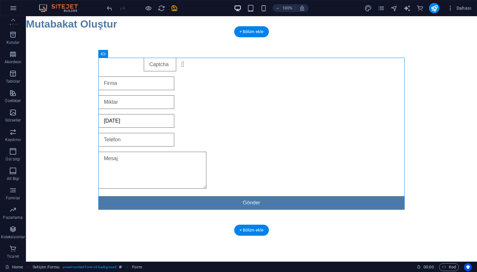
drag, startPoint x: 187, startPoint y: 73, endPoint x: 104, endPoint y: 184, distance: 138.5
click at [142, 52] on icon at bounding box center [141, 54] width 4 height 7
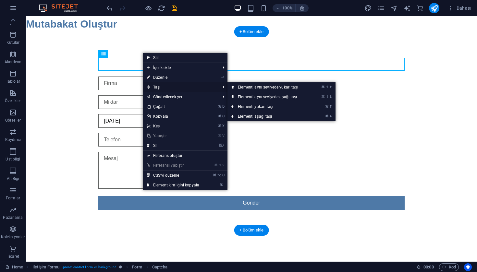
click at [160, 85] on span "Taşı" at bounding box center [180, 87] width 75 height 10
click at [246, 116] on link "⌘ ⬇ Elementi aşağı taşı" at bounding box center [269, 117] width 84 height 10
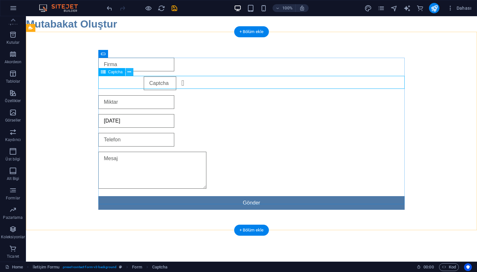
click at [129, 73] on icon at bounding box center [129, 72] width 4 height 7
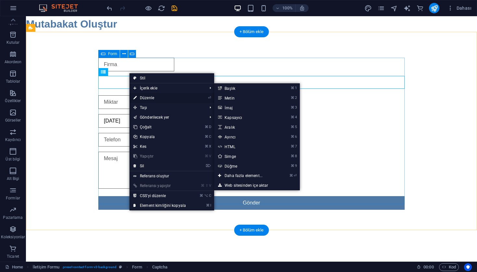
click at [179, 100] on link "⏎ Düzenle" at bounding box center [159, 98] width 60 height 10
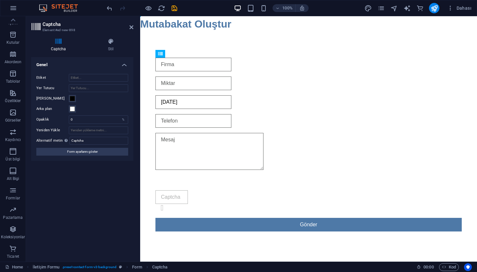
drag, startPoint x: 162, startPoint y: 81, endPoint x: 168, endPoint y: 172, distance: 91.6
click at [168, 172] on div "Okunaksız mı? Yeni yükle 18/10/2025 Okunaksız mı? Yeni yükle Gönder" at bounding box center [308, 144] width 306 height 179
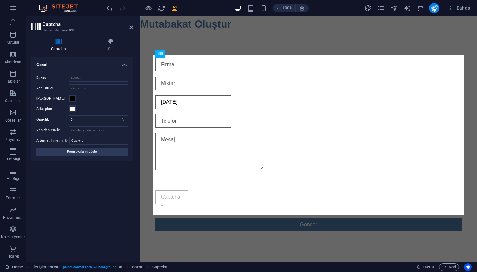
drag, startPoint x: 166, startPoint y: 80, endPoint x: 174, endPoint y: 189, distance: 109.6
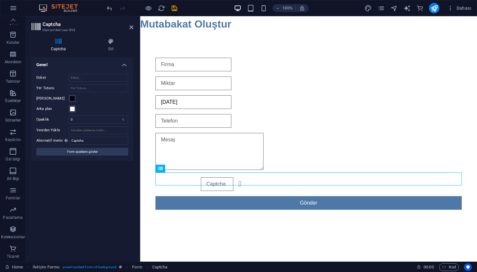
click at [181, 178] on div "Okunaksız mı? Yeni yükle" at bounding box center [308, 184] width 306 height 14
click at [116, 41] on icon at bounding box center [110, 41] width 45 height 6
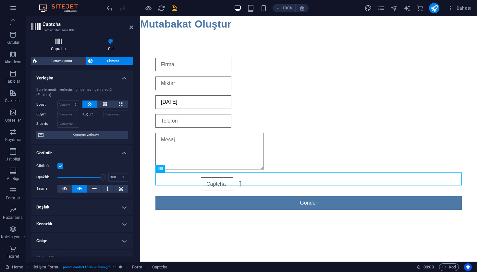
click at [65, 43] on icon at bounding box center [58, 41] width 54 height 6
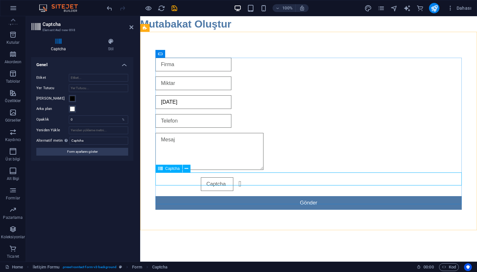
click at [227, 178] on input "text" at bounding box center [217, 184] width 32 height 14
click at [200, 181] on div "Okunaksız mı? Yeni yükle" at bounding box center [308, 184] width 306 height 14
click at [135, 30] on aside "Captcha Element #ed-new-898 Captcha Stil Turnstile Cloudfare Turnstile, erişile…" at bounding box center [83, 138] width 114 height 245
click at [133, 29] on aside "Captcha Element #ed-new-898 Captcha Stil Turnstile Cloudfare Turnstile, erişile…" at bounding box center [83, 138] width 114 height 245
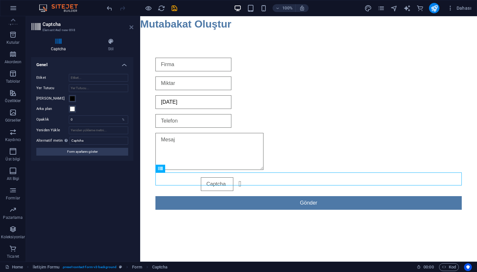
click at [131, 29] on icon at bounding box center [131, 27] width 4 height 5
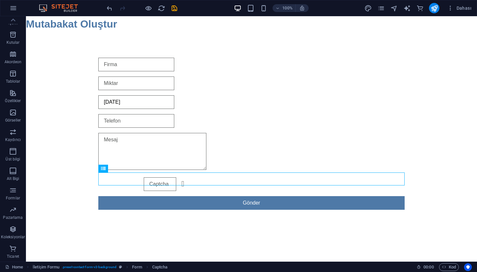
click at [214, 236] on html "Skip to main content Mutabakat Oluştur 18/10/2025 Okunaksız mı? Yeni yükle Gönd…" at bounding box center [251, 126] width 451 height 220
click at [213, 236] on html "Skip to main content Mutabakat Oluştur 18/10/2025 Okunaksız mı? Yeni yükle Gönd…" at bounding box center [251, 126] width 451 height 220
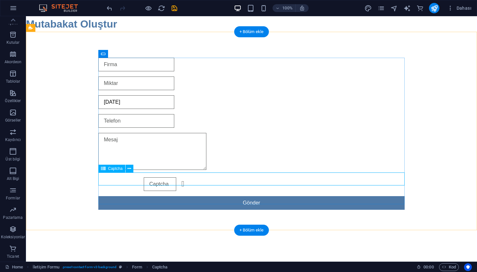
click at [137, 181] on div "Okunaksız mı? Yeni yükle" at bounding box center [251, 184] width 306 height 14
click at [126, 167] on button at bounding box center [129, 169] width 8 height 8
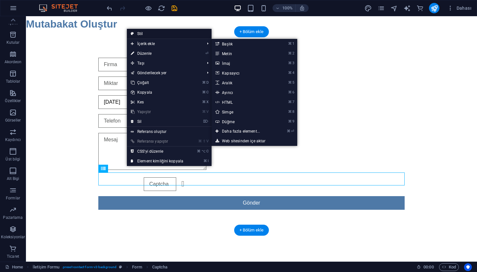
click at [153, 30] on link "Stil" at bounding box center [169, 34] width 85 height 10
select select "rem"
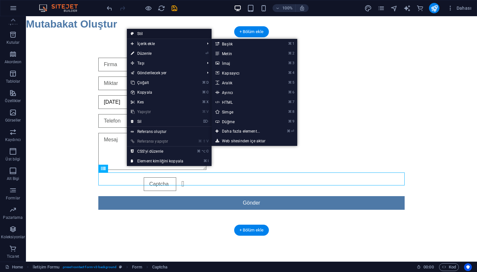
select select "rem"
select select "px"
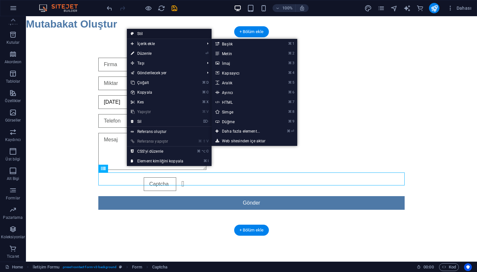
select select "px"
select select "rem"
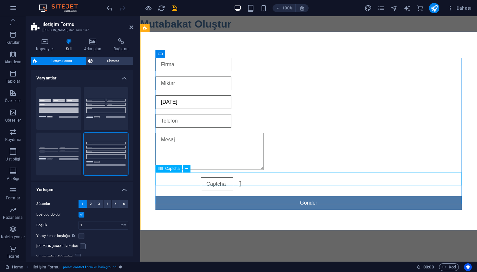
click at [199, 180] on div "Okunaksız mı? Yeni yükle" at bounding box center [308, 184] width 306 height 14
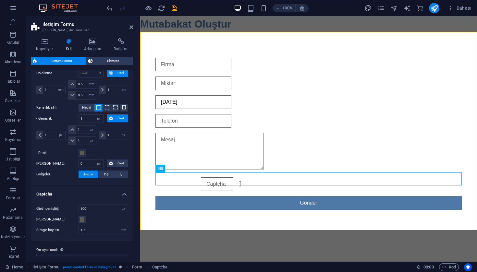
scroll to position [282, 0]
click at [100, 206] on input "100" at bounding box center [103, 210] width 49 height 8
click at [98, 216] on div "Simge rengi" at bounding box center [82, 220] width 92 height 8
click at [173, 6] on icon "save" at bounding box center [174, 8] width 7 height 7
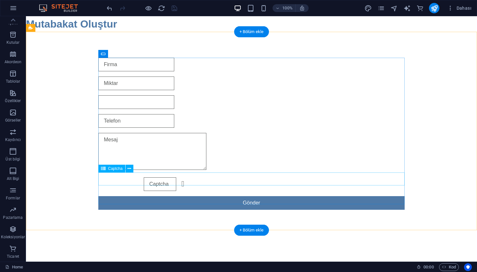
click at [167, 180] on div "Okunaksız mı? Yeni yükle" at bounding box center [251, 184] width 306 height 14
click at [129, 169] on icon at bounding box center [129, 168] width 4 height 7
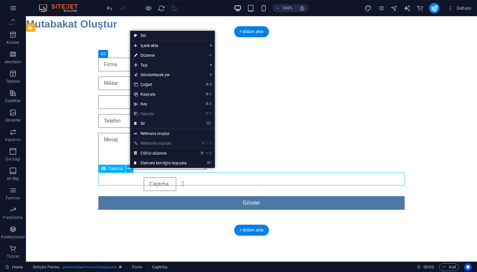
click at [158, 151] on link "⌘ ⌥ C CSS'yi düzenle" at bounding box center [160, 154] width 60 height 10
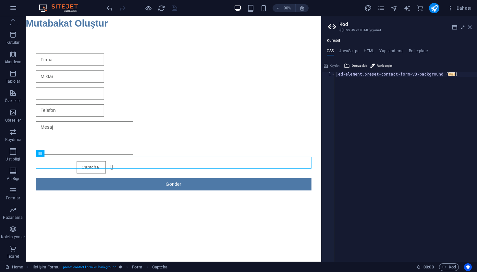
click at [469, 27] on icon at bounding box center [470, 27] width 4 height 5
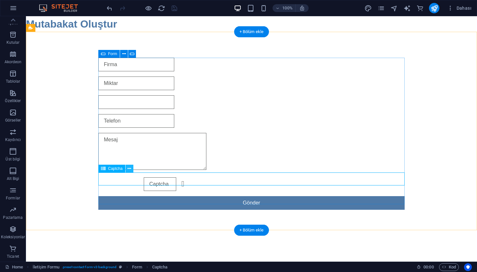
click at [130, 168] on icon at bounding box center [129, 168] width 4 height 7
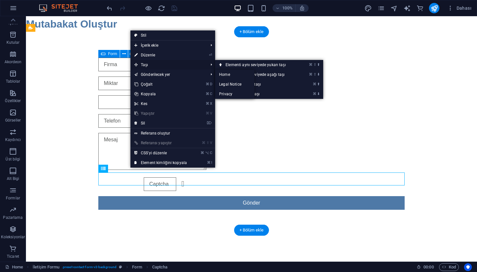
click at [157, 66] on span "Taşı" at bounding box center [167, 65] width 75 height 10
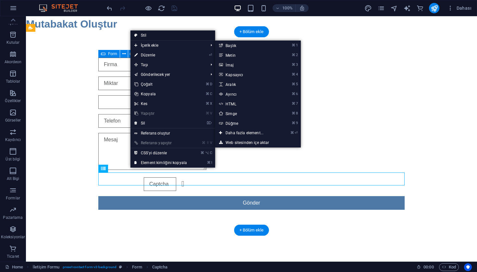
click at [162, 36] on link "Stil" at bounding box center [172, 35] width 85 height 10
select select "rem"
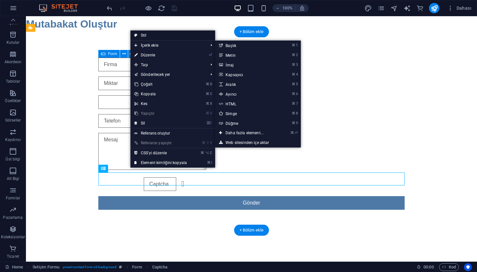
select select "rem"
select select "px"
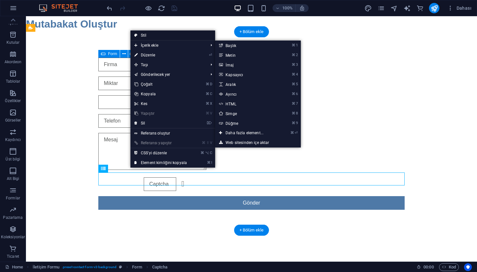
select select "px"
select select "rem"
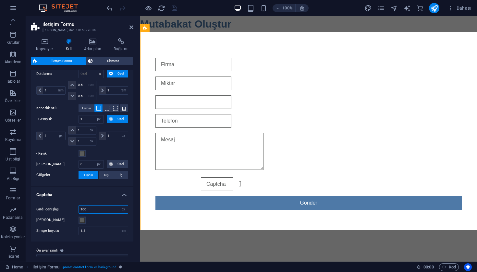
click at [94, 206] on input "100" at bounding box center [103, 210] width 49 height 8
click at [88, 227] on input "1.5" at bounding box center [103, 231] width 49 height 8
click at [80, 218] on span at bounding box center [81, 220] width 5 height 5
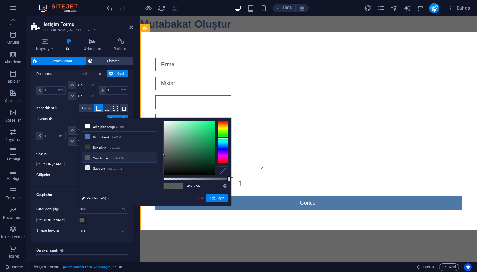
click at [81, 218] on span at bounding box center [81, 220] width 5 height 5
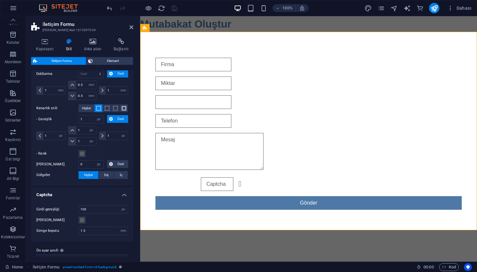
click at [101, 216] on div "Simge rengi" at bounding box center [82, 220] width 92 height 8
click at [187, 169] on icon at bounding box center [187, 168] width 4 height 7
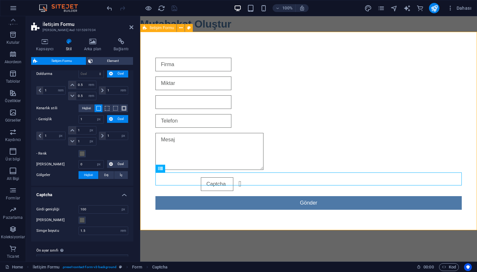
click at [191, 209] on div "Okunaksız mı? Yeni yükle Gönder" at bounding box center [308, 134] width 337 height 204
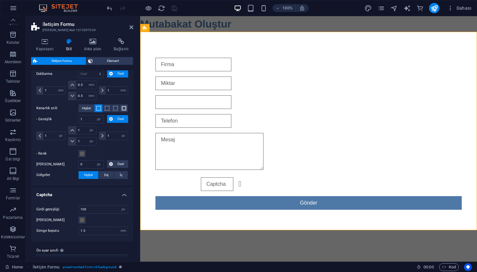
click at [134, 25] on aside "İletişim Formu Ön ayar #ed-1015397034 Kapsayıcı Stil Arka plan Bağlantı Boyut Y…" at bounding box center [83, 138] width 114 height 245
click at [131, 28] on icon at bounding box center [131, 27] width 4 height 5
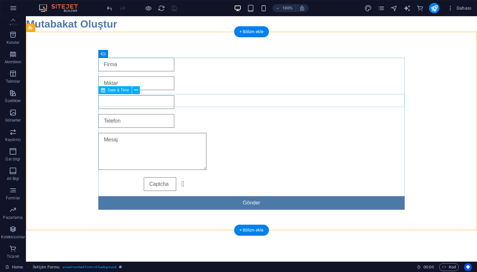
click at [134, 102] on div at bounding box center [251, 102] width 306 height 14
click at [137, 91] on icon at bounding box center [136, 90] width 4 height 7
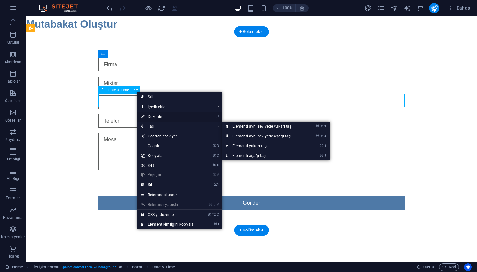
click at [167, 117] on link "⏎ Düzenle" at bounding box center [167, 117] width 60 height 10
select select "1"
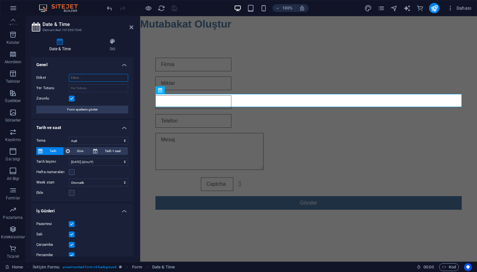
click at [86, 79] on input "Etiket" at bounding box center [98, 78] width 59 height 8
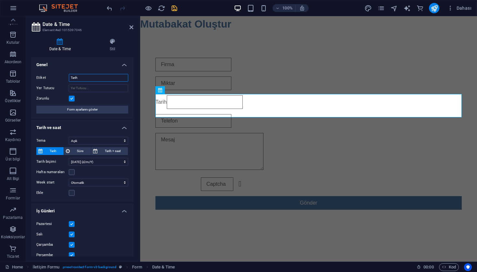
type input "Tarih"
click at [147, 119] on div "Tarih Okunaksız mı? Yeni yükle Gönder" at bounding box center [308, 134] width 337 height 204
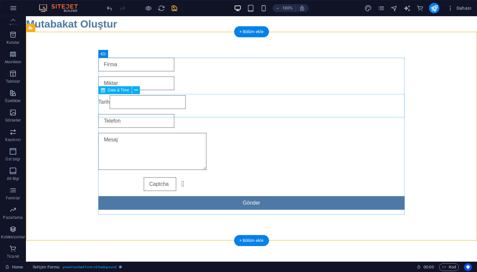
click at [141, 109] on div "Tarih" at bounding box center [251, 102] width 306 height 14
click at [135, 86] on div at bounding box center [251, 84] width 306 height 14
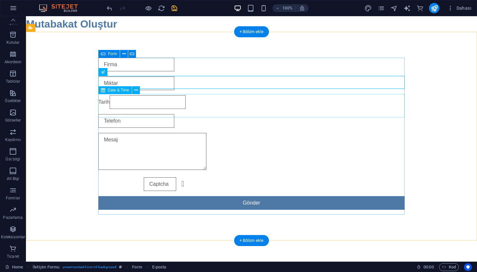
click at [131, 107] on div "Tarih" at bounding box center [251, 102] width 306 height 14
click at [136, 92] on icon at bounding box center [136, 90] width 4 height 7
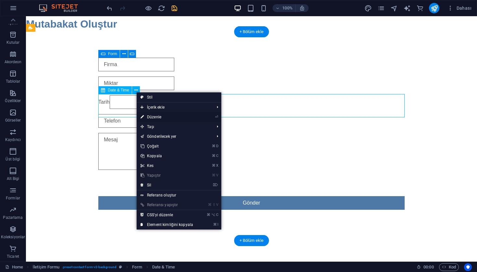
click at [154, 116] on link "⏎ Düzenle" at bounding box center [167, 117] width 60 height 10
select select "1"
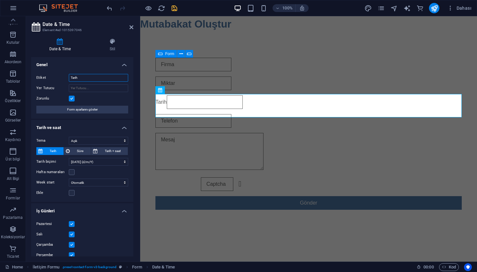
drag, startPoint x: 84, startPoint y: 78, endPoint x: 61, endPoint y: 78, distance: 22.7
click at [61, 78] on div "Etiket Tarih" at bounding box center [82, 78] width 92 height 8
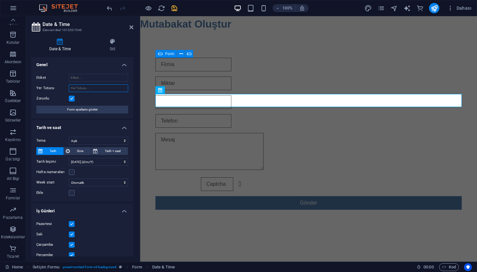
click at [76, 86] on input "Yer Tutucu" at bounding box center [98, 88] width 59 height 8
type input "Tarih"
click at [150, 177] on div "Okunaksız mı? Yeni yükle Gönder" at bounding box center [308, 134] width 337 height 204
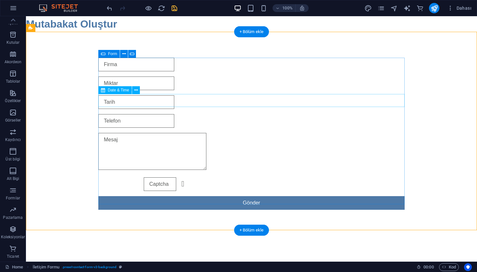
click at [121, 105] on div at bounding box center [251, 102] width 306 height 14
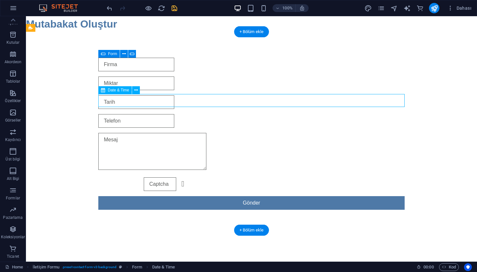
click at [122, 102] on div at bounding box center [251, 102] width 306 height 14
select select "1"
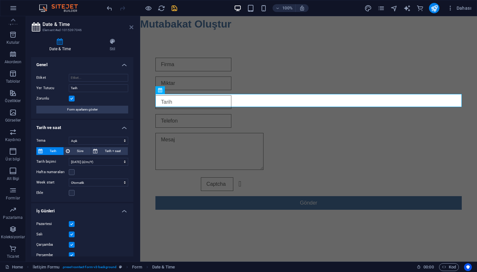
click at [131, 28] on icon at bounding box center [131, 27] width 4 height 5
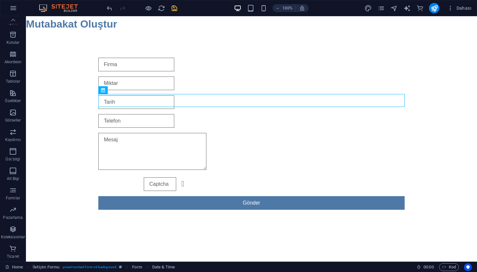
click at [174, 7] on icon "save" at bounding box center [174, 8] width 7 height 7
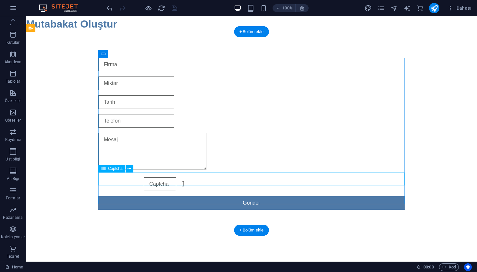
click at [161, 181] on div "Okunaksız mı? Yeni yükle" at bounding box center [251, 184] width 306 height 14
click at [128, 171] on icon at bounding box center [129, 168] width 4 height 7
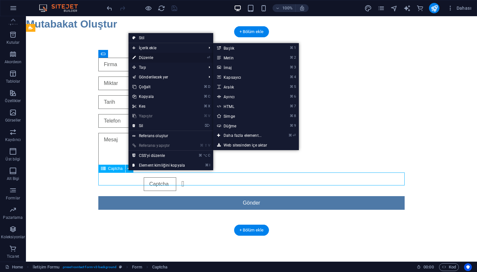
click at [152, 58] on link "⏎ Düzenle" at bounding box center [158, 58] width 60 height 10
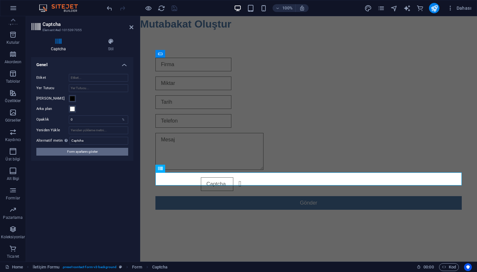
click at [88, 149] on span "Form ayarlarını göster" at bounding box center [82, 152] width 30 height 8
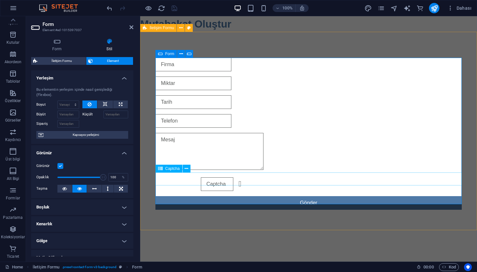
click at [215, 180] on input "text" at bounding box center [217, 184] width 32 height 14
click at [184, 169] on button at bounding box center [187, 169] width 8 height 8
click at [196, 181] on div "Okunaksız mı? Yeni yükle" at bounding box center [308, 184] width 306 height 14
click at [170, 165] on div "Captcha" at bounding box center [168, 169] width 27 height 8
click at [167, 169] on span "Captcha" at bounding box center [172, 169] width 15 height 4
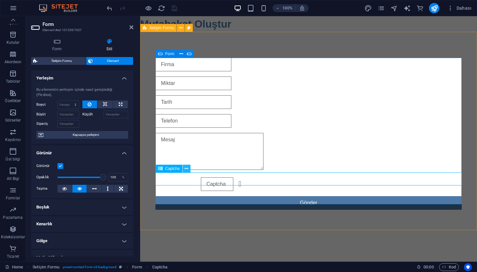
click at [188, 169] on icon at bounding box center [187, 168] width 4 height 7
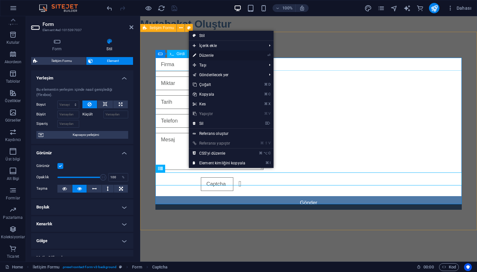
click at [217, 56] on link "⏎ Düzenle" at bounding box center [219, 56] width 60 height 10
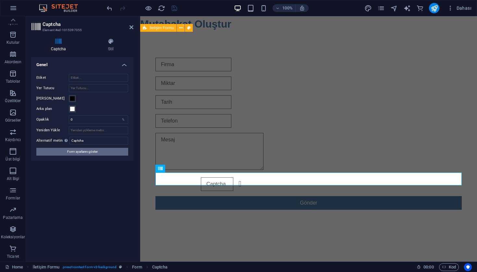
click at [94, 151] on span "Form ayarlarını göster" at bounding box center [82, 152] width 30 height 8
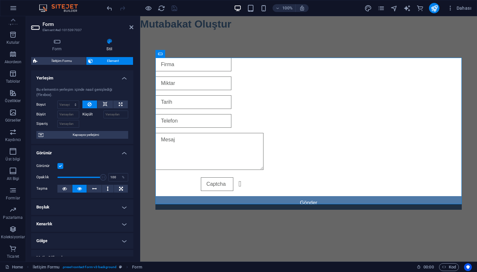
scroll to position [0, 0]
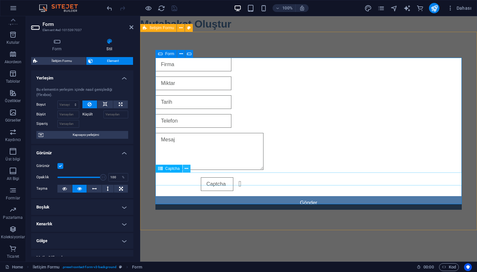
click at [188, 170] on icon at bounding box center [187, 168] width 4 height 7
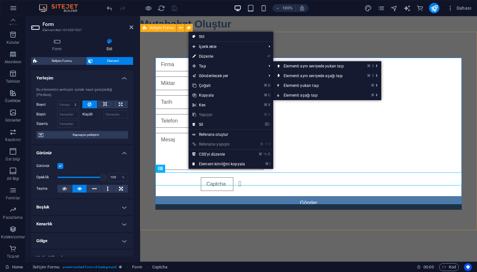
click at [330, 32] on div "Okunaksız mı? Yeni yükle Gönder" at bounding box center [308, 134] width 337 height 204
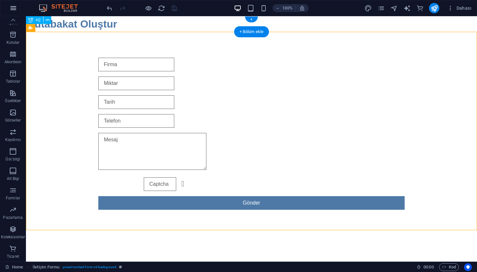
click at [14, 10] on icon "button" at bounding box center [13, 8] width 8 height 8
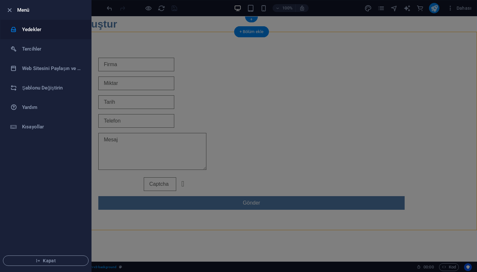
click at [52, 32] on h6 "Yedekler" at bounding box center [52, 30] width 60 height 8
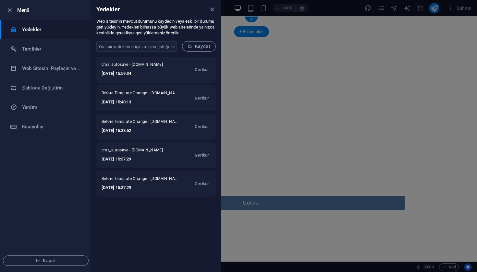
click at [261, 101] on div at bounding box center [238, 136] width 477 height 272
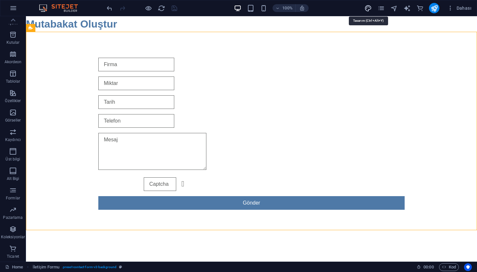
click at [367, 10] on icon "design" at bounding box center [367, 8] width 7 height 7
select select "px"
select select "400"
select select "px"
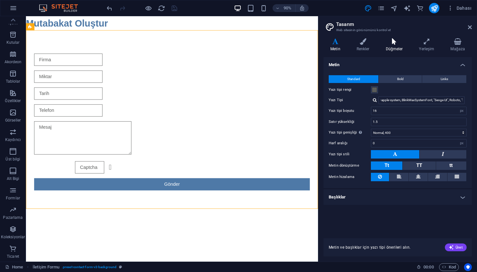
click at [387, 45] on h4 "Düğmeler" at bounding box center [395, 45] width 33 height 14
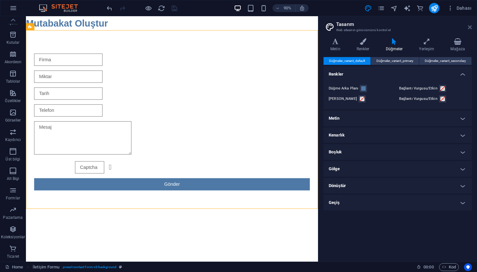
click at [468, 26] on icon at bounding box center [470, 27] width 4 height 5
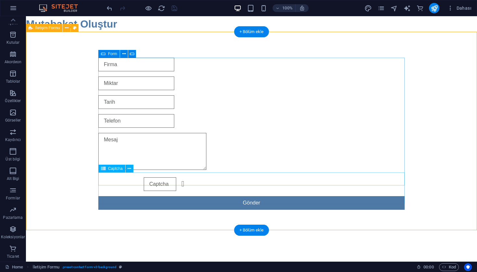
click at [164, 180] on div "Okunaksız mı? Yeni yükle" at bounding box center [251, 184] width 306 height 14
click at [127, 169] on button at bounding box center [129, 169] width 8 height 8
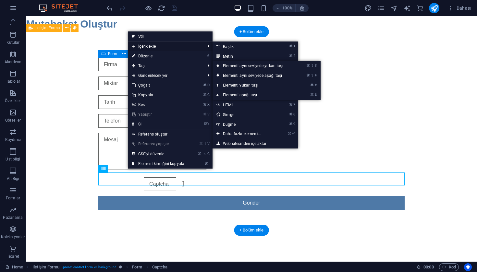
click at [167, 46] on span "İçerik ekle" at bounding box center [165, 47] width 75 height 10
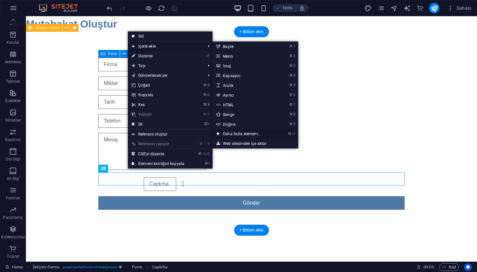
click at [242, 134] on link "⌘ ⏎ Daha fazla element..." at bounding box center [242, 134] width 61 height 10
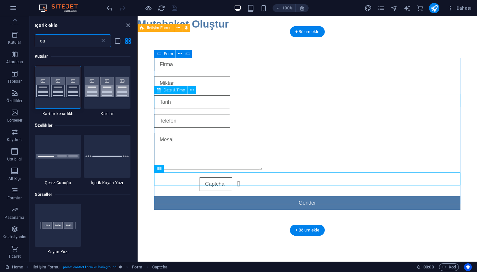
type input "c"
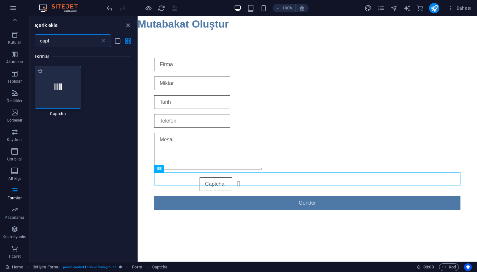
type input "capt"
click at [66, 91] on div at bounding box center [58, 87] width 47 height 43
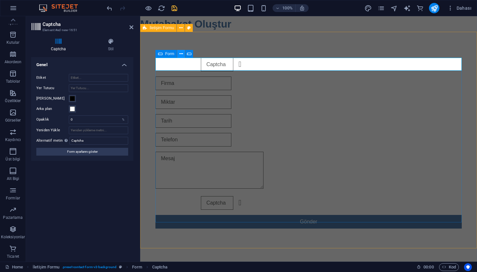
click at [182, 55] on icon at bounding box center [181, 54] width 4 height 7
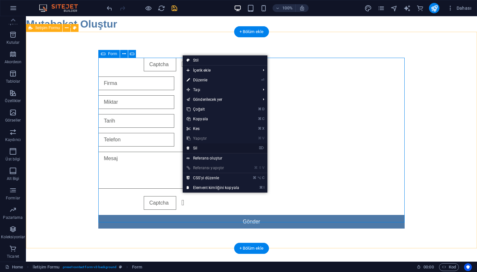
click at [200, 148] on link "⌦ Sil" at bounding box center [213, 148] width 60 height 10
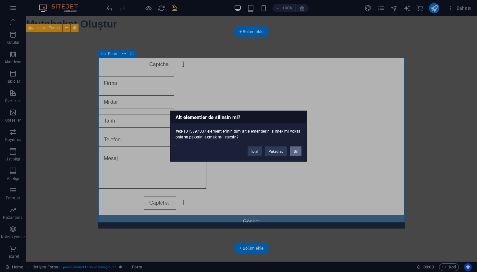
click at [293, 153] on button "Sil" at bounding box center [296, 151] width 12 height 10
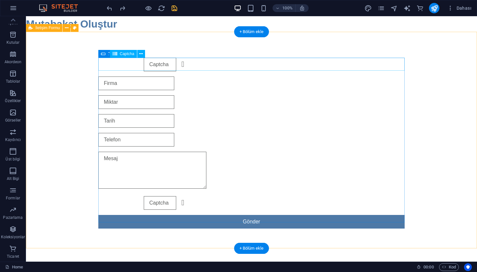
click at [168, 66] on div "Okunaksız mı? Yeni yükle" at bounding box center [251, 65] width 306 height 14
click at [142, 55] on icon at bounding box center [141, 54] width 4 height 7
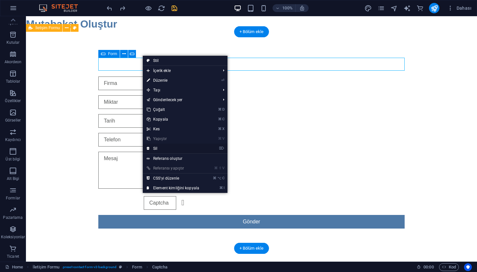
click at [156, 148] on link "⌦ Sil" at bounding box center [173, 149] width 60 height 10
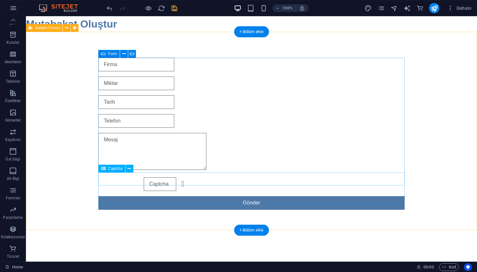
click at [162, 177] on div "Okunaksız mı? Yeni yükle" at bounding box center [251, 184] width 306 height 14
click at [132, 170] on button at bounding box center [129, 169] width 8 height 8
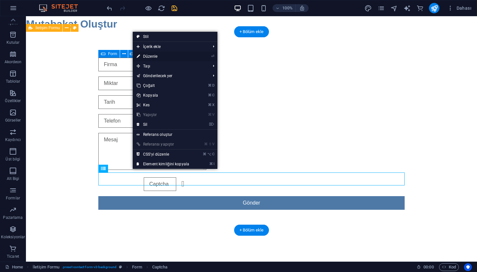
click at [174, 58] on link "⏎ Düzenle" at bounding box center [163, 57] width 60 height 10
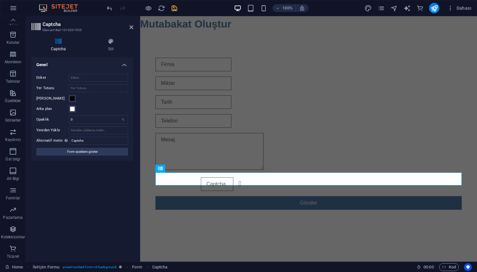
click at [113, 23] on h2 "Captcha" at bounding box center [87, 24] width 91 height 6
click at [113, 46] on h4 "Stil" at bounding box center [110, 45] width 45 height 14
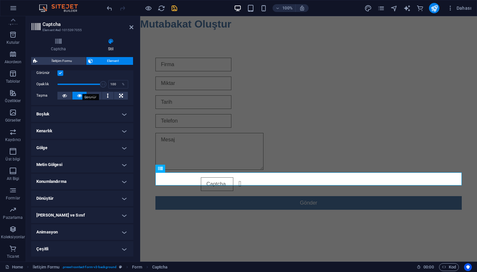
scroll to position [93, 0]
click at [89, 112] on h4 "Boşluk" at bounding box center [82, 115] width 102 height 16
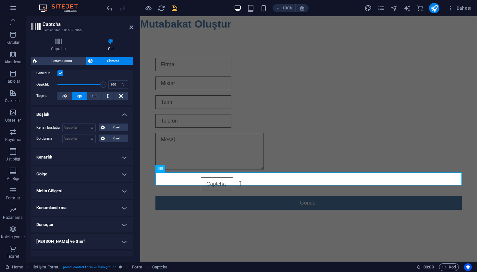
click at [89, 113] on h4 "Boşluk" at bounding box center [82, 113] width 102 height 12
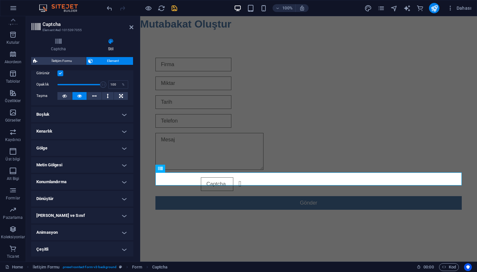
click at [89, 113] on h4 "Boşluk" at bounding box center [82, 115] width 102 height 16
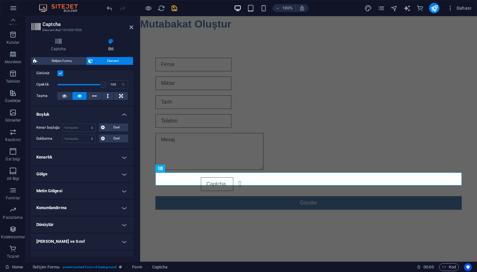
click at [89, 113] on h4 "Boşluk" at bounding box center [82, 113] width 102 height 12
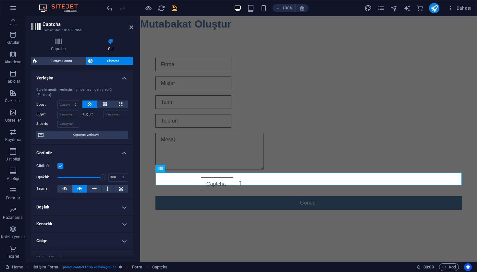
scroll to position [0, 0]
click at [105, 102] on icon at bounding box center [105, 105] width 5 height 8
click at [92, 103] on button at bounding box center [89, 105] width 15 height 8
click at [86, 135] on span "Kapsayıcı yerleşimi" at bounding box center [85, 135] width 81 height 8
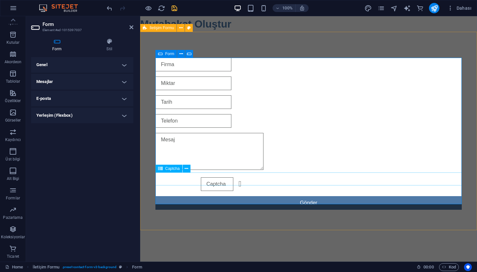
click at [200, 177] on div "Okunaksız mı? Yeni yükle" at bounding box center [308, 184] width 306 height 14
click at [184, 166] on button at bounding box center [187, 169] width 8 height 8
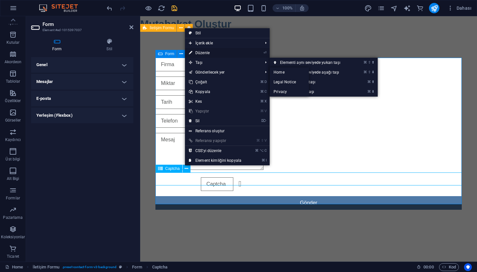
click at [208, 53] on link "⏎ Düzenle" at bounding box center [215, 53] width 60 height 10
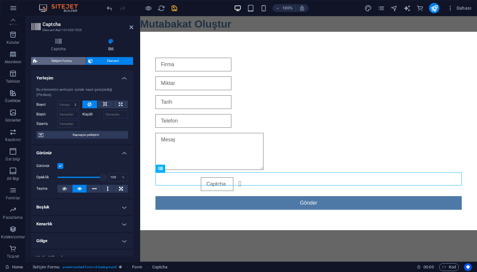
click at [77, 61] on span "İletişim Formu" at bounding box center [61, 61] width 45 height 8
select select "rem"
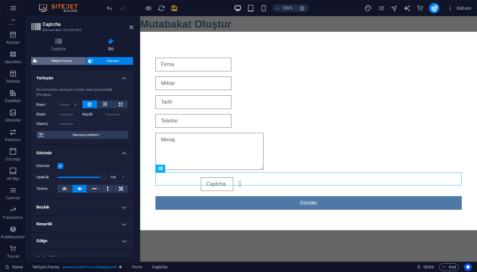
select select "rem"
select select "px"
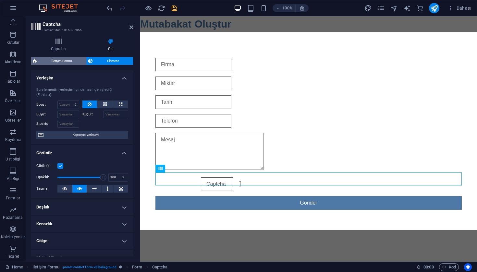
select select "px"
select select "rem"
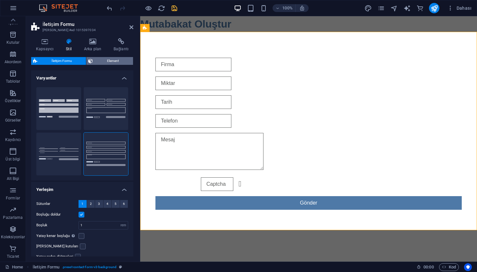
click at [99, 62] on span "Element" at bounding box center [113, 61] width 36 height 8
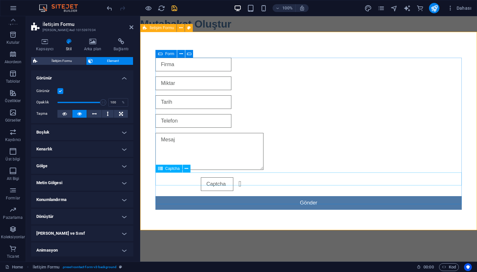
click at [229, 177] on input "text" at bounding box center [217, 184] width 32 height 14
click at [176, 178] on div "Okunaksız mı? Yeni yükle" at bounding box center [308, 184] width 306 height 14
click at [167, 167] on span "Captcha" at bounding box center [172, 169] width 15 height 4
click at [186, 170] on icon at bounding box center [187, 168] width 4 height 7
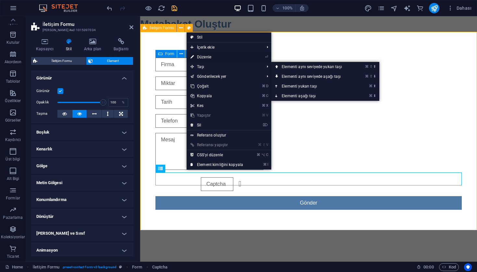
click at [218, 60] on link "⏎ Düzenle" at bounding box center [216, 57] width 60 height 10
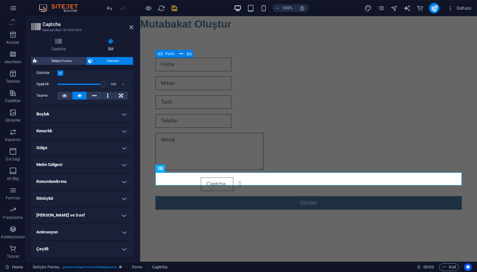
scroll to position [93, 0]
click at [95, 95] on icon at bounding box center [94, 96] width 5 height 8
click at [80, 95] on icon at bounding box center [79, 96] width 5 height 8
click at [79, 112] on h4 "Boşluk" at bounding box center [82, 115] width 102 height 16
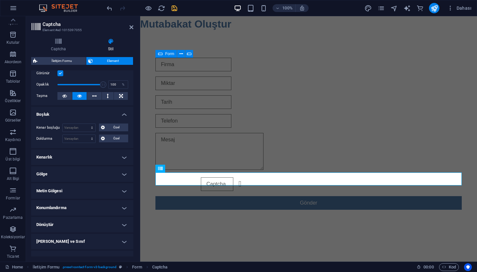
click at [78, 159] on h4 "Kenarlık" at bounding box center [82, 157] width 102 height 16
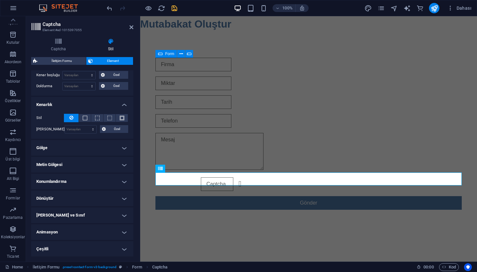
scroll to position [145, 0]
click at [89, 143] on h4 "Gölge" at bounding box center [82, 148] width 102 height 16
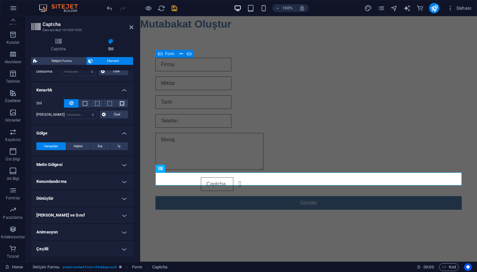
scroll to position [160, 0]
click at [90, 182] on h4 "Konumlandırma" at bounding box center [82, 182] width 102 height 16
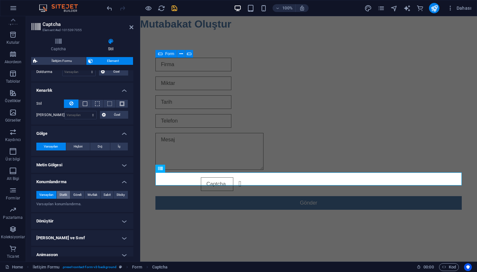
click at [66, 194] on span "Statik" at bounding box center [63, 195] width 8 height 8
click at [76, 195] on span "Göreli" at bounding box center [77, 195] width 8 height 8
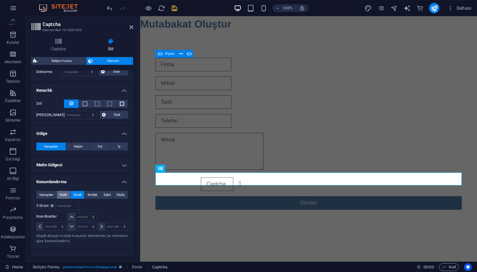
click at [65, 195] on span "Statik" at bounding box center [63, 195] width 8 height 8
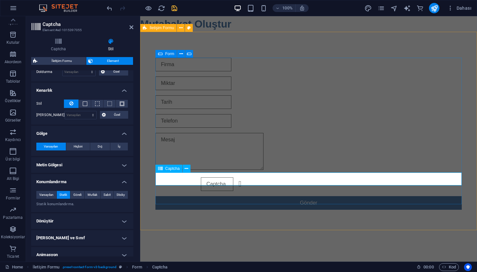
drag, startPoint x: 224, startPoint y: 178, endPoint x: 196, endPoint y: 179, distance: 28.2
click at [196, 179] on div "Okunaksız mı? Yeni yükle" at bounding box center [308, 184] width 306 height 14
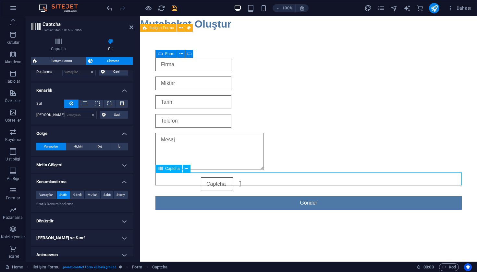
drag, startPoint x: 187, startPoint y: 179, endPoint x: 167, endPoint y: 180, distance: 20.8
click at [167, 180] on div "Okunaksız mı? Yeni yükle" at bounding box center [308, 184] width 306 height 14
click at [184, 168] on button at bounding box center [187, 169] width 8 height 8
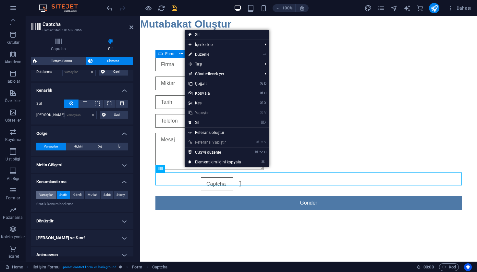
click at [50, 193] on span "Varsayılan" at bounding box center [46, 195] width 14 height 8
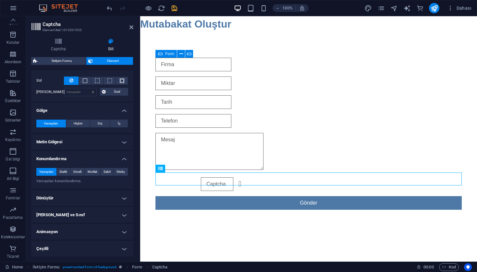
scroll to position [182, 0]
click at [54, 254] on h4 "Çeşitli" at bounding box center [82, 250] width 102 height 16
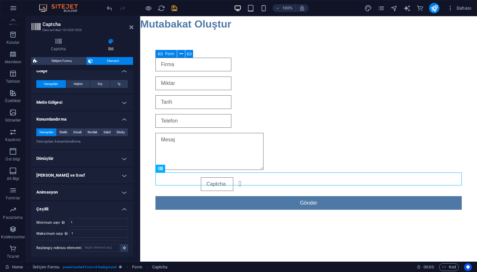
click at [98, 207] on h4 "Çeşitli" at bounding box center [82, 207] width 102 height 12
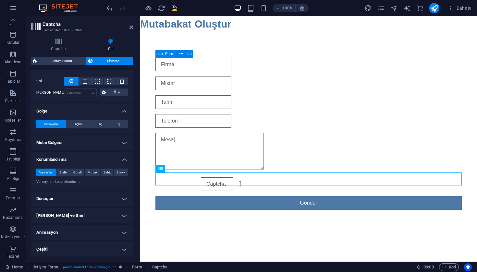
click at [103, 156] on h4 "Konumlandırma" at bounding box center [82, 158] width 102 height 12
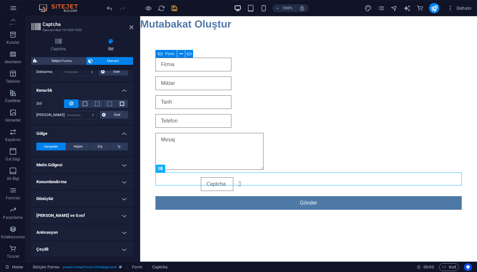
click at [113, 129] on h4 "Gölge" at bounding box center [82, 132] width 102 height 12
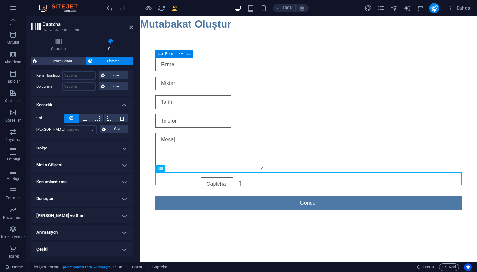
click at [120, 104] on h4 "Kenarlık" at bounding box center [82, 103] width 102 height 12
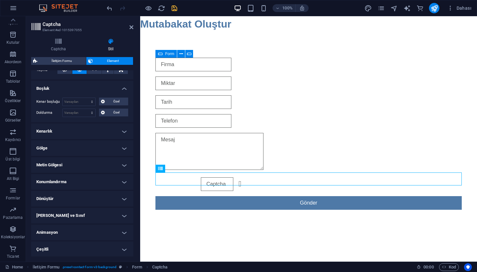
click at [122, 88] on h4 "Boşluk" at bounding box center [82, 87] width 102 height 12
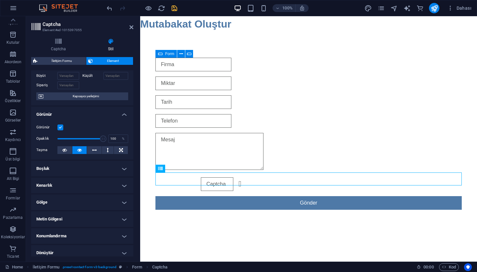
scroll to position [38, 0]
click at [117, 112] on h4 "Görünür" at bounding box center [82, 114] width 102 height 12
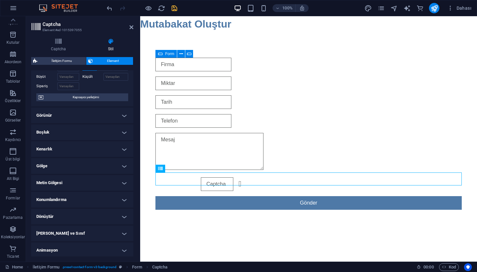
scroll to position [0, 0]
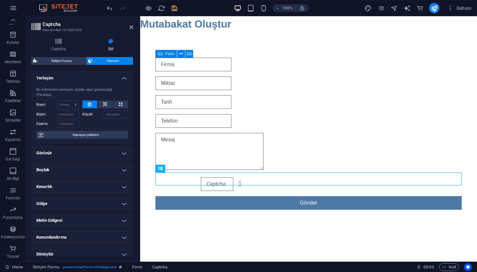
click at [122, 82] on div "Bu elementin yerleşim içinde nasıl genişlediği (Flexbox). Boyut Varsayılan otom…" at bounding box center [82, 113] width 102 height 62
click at [122, 80] on h4 "Yerleşim" at bounding box center [82, 76] width 102 height 12
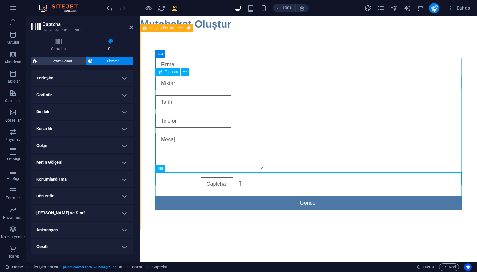
click at [179, 84] on div at bounding box center [308, 84] width 306 height 14
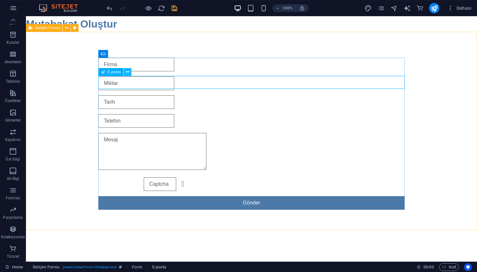
click at [130, 73] on button at bounding box center [128, 72] width 8 height 8
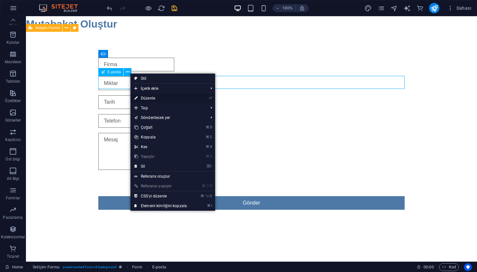
click at [163, 97] on link "⏎ Düzenle" at bounding box center [160, 98] width 60 height 10
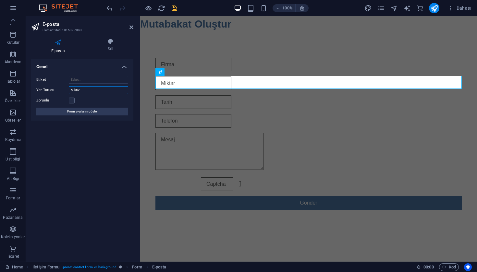
click at [103, 92] on input "Miktar" at bounding box center [98, 90] width 59 height 8
type input "Miktar (EUR)"
click at [195, 130] on div "Okunaksız mı? Yeni yükle Gönder" at bounding box center [308, 133] width 306 height 157
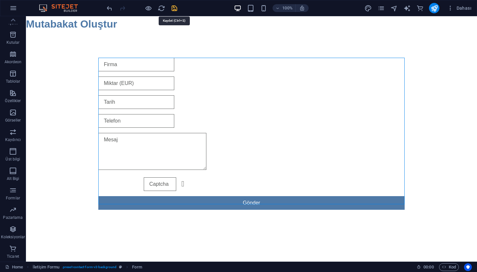
click at [173, 9] on icon "save" at bounding box center [174, 8] width 7 height 7
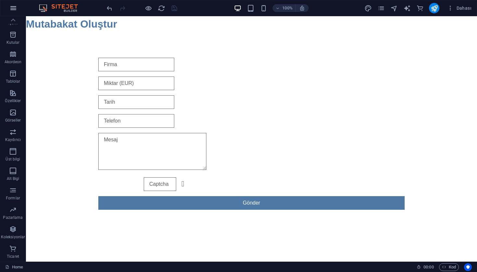
click at [9, 10] on icon "button" at bounding box center [13, 8] width 8 height 8
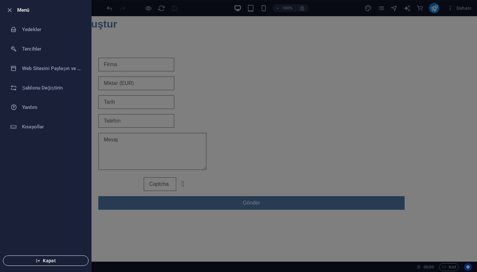
click at [47, 258] on button "Kapat" at bounding box center [46, 261] width 86 height 10
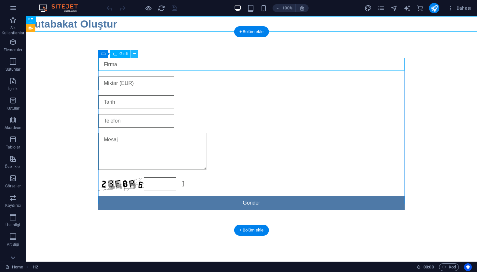
click at [135, 53] on icon at bounding box center [135, 54] width 4 height 7
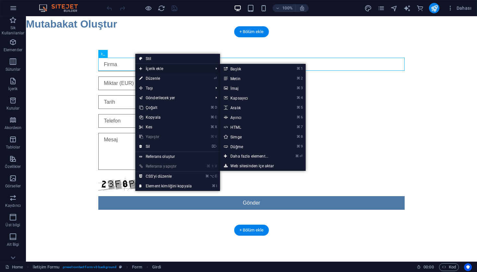
click at [161, 69] on span "İçerik ekle" at bounding box center [172, 69] width 75 height 10
click at [241, 156] on link "⌘ ⏎ Daha fazla element..." at bounding box center [250, 156] width 61 height 10
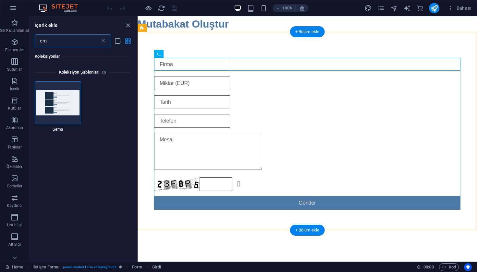
type input "e"
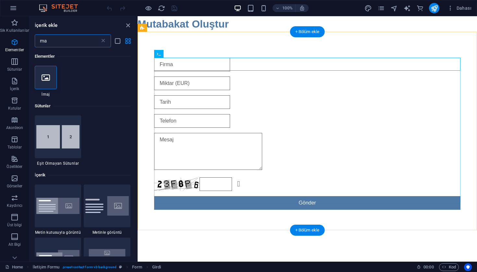
type input "m"
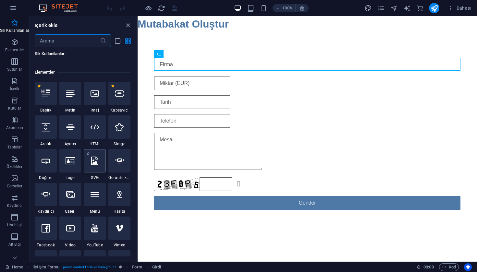
scroll to position [41, 0]
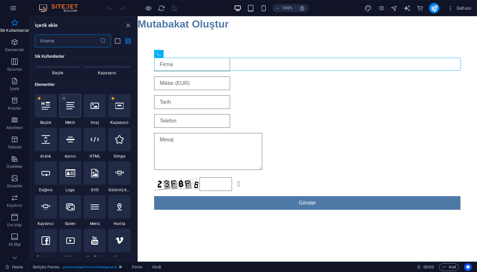
click at [68, 110] on div at bounding box center [70, 105] width 22 height 23
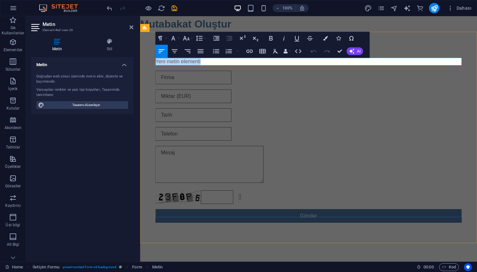
click at [222, 62] on p "Yeni metin elementi" at bounding box center [308, 62] width 306 height 8
click at [205, 74] on div at bounding box center [308, 78] width 306 height 14
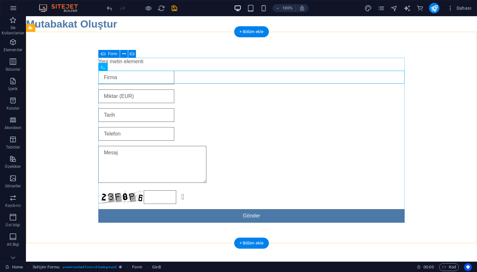
click at [213, 65] on div "Yeni metin elementi" at bounding box center [251, 62] width 306 height 8
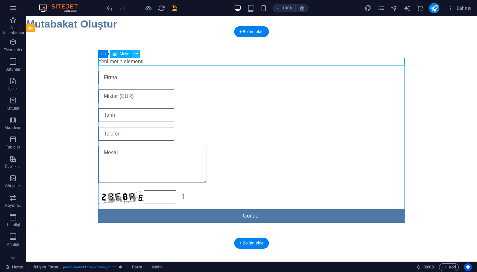
click at [136, 56] on icon at bounding box center [136, 54] width 4 height 7
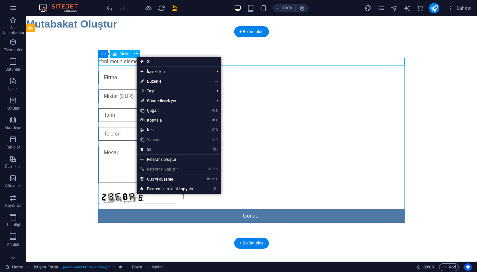
click at [120, 63] on div "Yeni metin elementi" at bounding box center [251, 62] width 306 height 8
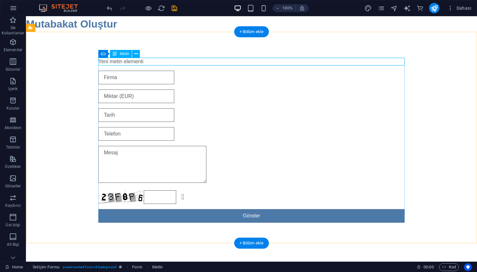
click at [120, 63] on div "Yeni metin elementi" at bounding box center [251, 62] width 306 height 8
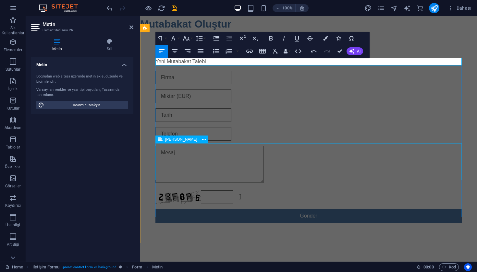
click at [282, 153] on div at bounding box center [308, 165] width 306 height 39
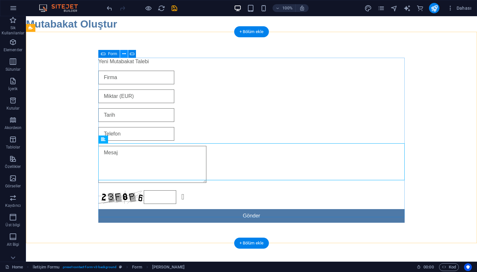
click at [125, 55] on icon at bounding box center [124, 54] width 4 height 7
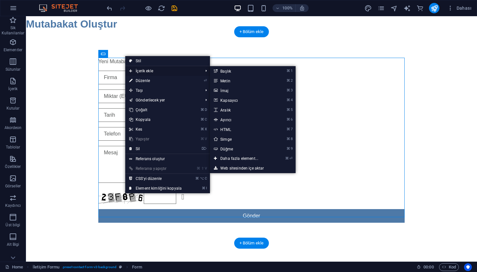
click at [158, 74] on span "İçerik ekle" at bounding box center [162, 71] width 75 height 10
click at [235, 158] on link "⌘ ⏎ Daha fazla element..." at bounding box center [240, 159] width 61 height 10
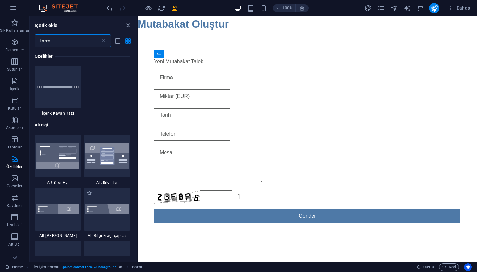
scroll to position [0, 0]
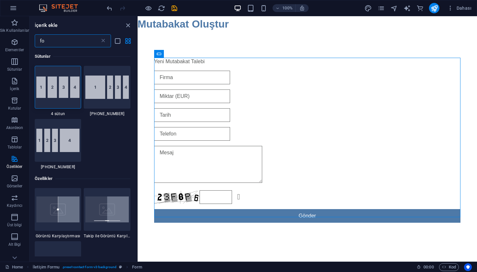
type input "f"
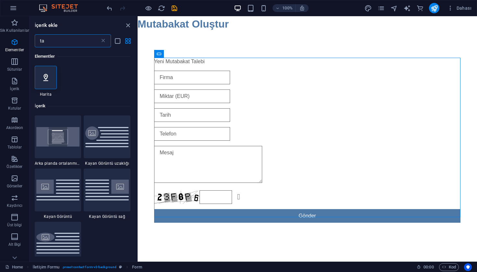
type input "t"
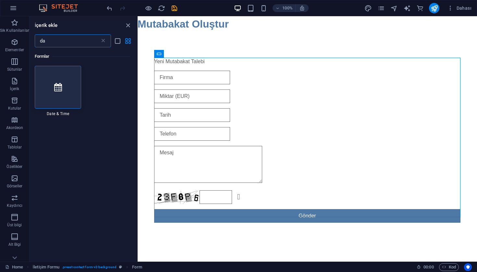
type input "d"
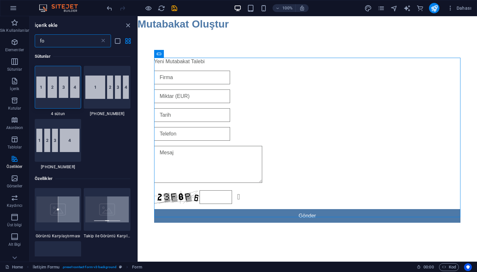
type input "f"
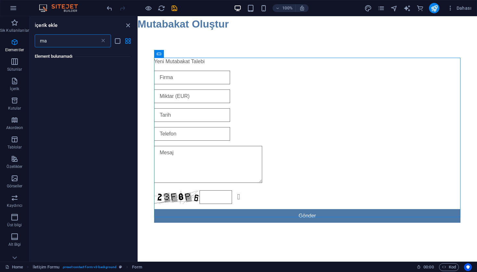
type input "m"
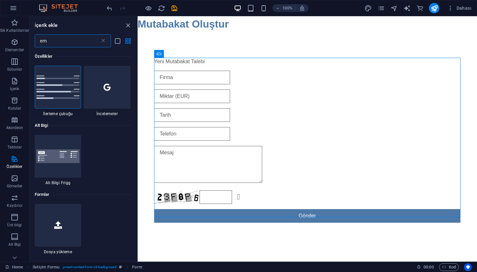
type input "e"
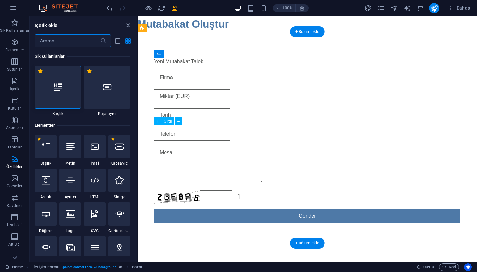
click at [192, 132] on div at bounding box center [307, 134] width 306 height 14
click at [178, 122] on icon at bounding box center [179, 121] width 4 height 7
click at [180, 123] on button at bounding box center [178, 121] width 8 height 8
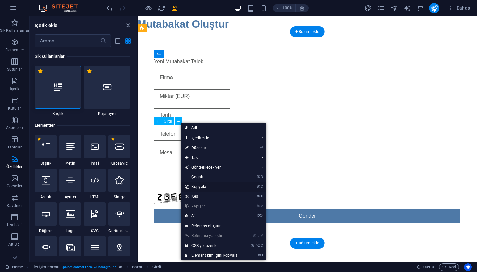
click at [195, 187] on link "⌘ C Kopyala" at bounding box center [211, 187] width 60 height 10
select select "9"
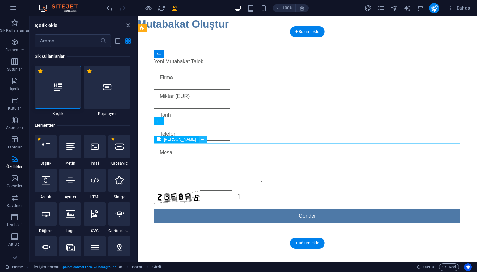
click at [201, 140] on icon at bounding box center [203, 139] width 4 height 7
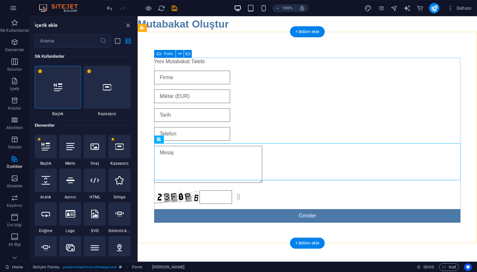
click at [262, 183] on div "Yeni Mutabakat Talebi Okunaksız mı? Yeni yükle Gönder" at bounding box center [307, 140] width 306 height 170
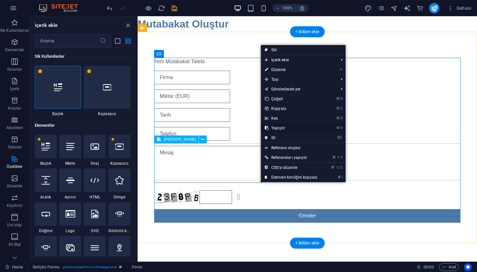
click at [280, 127] on link "⌘ V Yapıştır" at bounding box center [291, 128] width 60 height 10
select select "9"
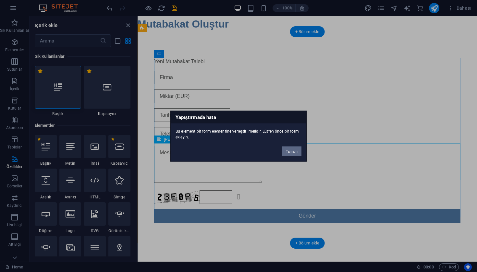
click at [287, 154] on button "Tamam" at bounding box center [291, 151] width 19 height 10
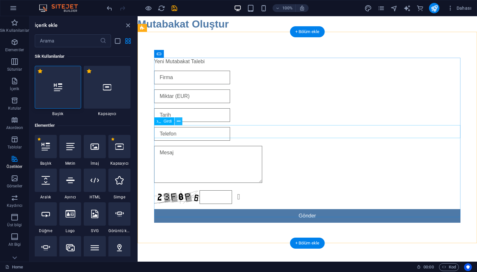
click at [178, 123] on icon at bounding box center [179, 121] width 4 height 7
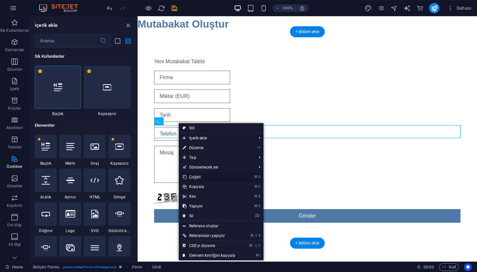
click at [199, 178] on link "⌘ D Çoğalt" at bounding box center [209, 177] width 60 height 10
select select "9"
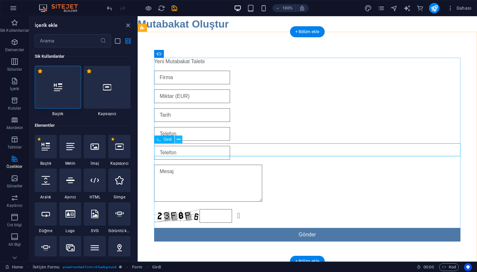
click at [178, 143] on icon at bounding box center [179, 139] width 4 height 7
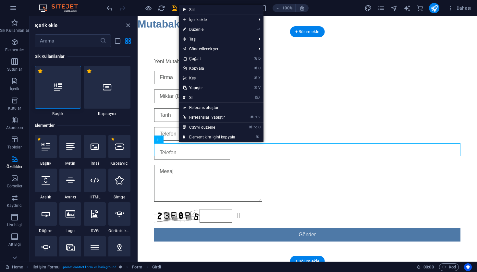
click at [182, 150] on div at bounding box center [307, 153] width 306 height 14
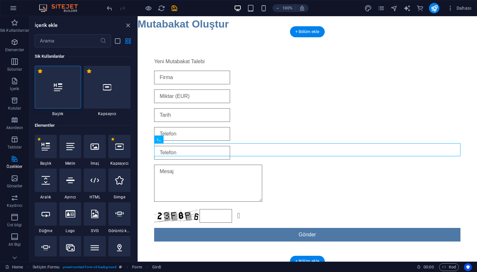
click at [182, 150] on div at bounding box center [307, 153] width 306 height 14
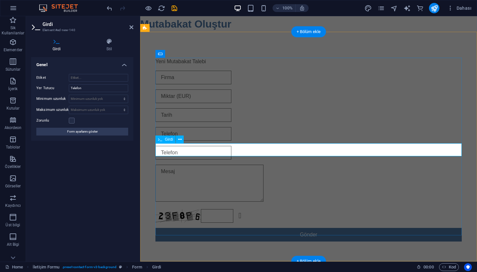
click at [184, 152] on input "text" at bounding box center [193, 153] width 76 height 14
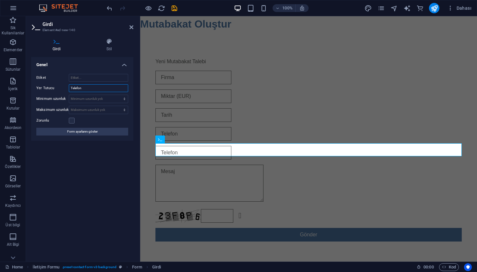
click at [100, 89] on input "Telefon" at bounding box center [98, 88] width 59 height 8
type input "Em"
select select "9"
type input "Email"
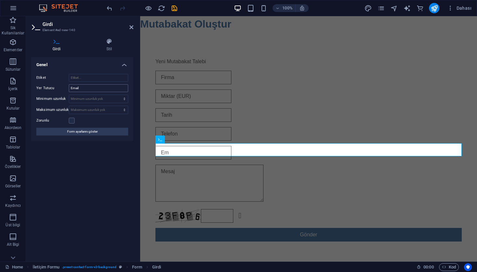
select select "9"
click at [70, 122] on label at bounding box center [72, 121] width 6 height 6
click at [0, 0] on input "Zorunlu" at bounding box center [0, 0] width 0 height 0
select select "9"
click at [302, 127] on div at bounding box center [308, 134] width 306 height 14
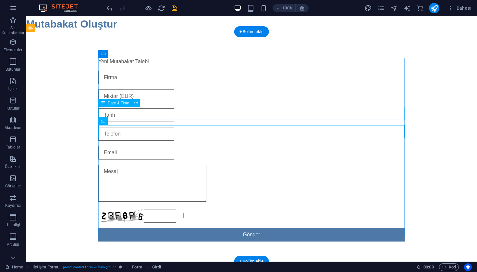
click at [136, 112] on div at bounding box center [251, 115] width 306 height 14
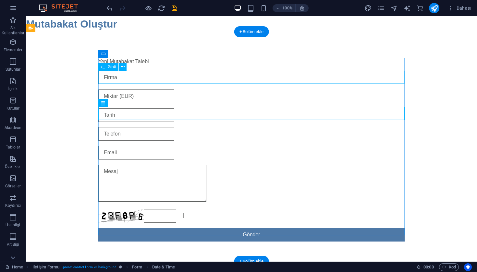
click at [138, 77] on div at bounding box center [251, 78] width 306 height 14
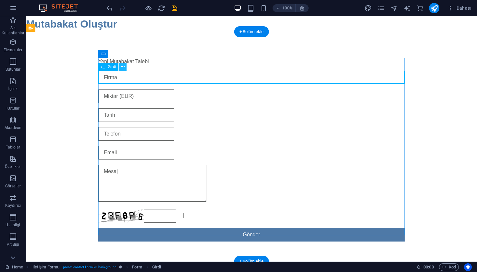
click at [123, 67] on icon at bounding box center [123, 67] width 4 height 7
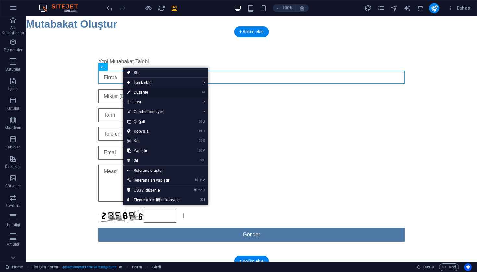
click at [155, 97] on link "⏎ Düzenle" at bounding box center [153, 93] width 60 height 10
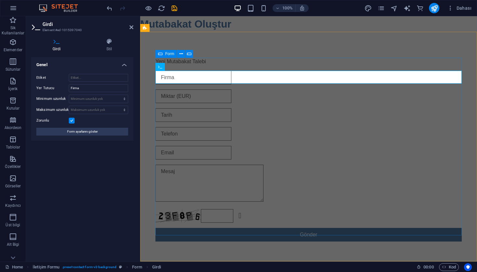
click at [218, 161] on div "Yeni Mutabakat Talebi Okunaksız mı? Yeni yükle Gönder" at bounding box center [308, 149] width 306 height 189
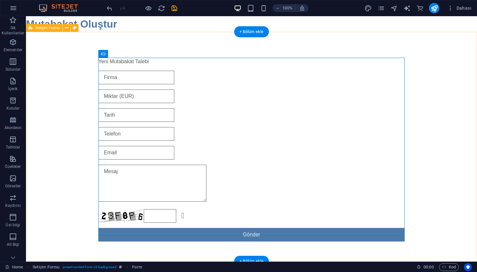
click at [68, 130] on div "Yeni Mutabakat Talebi Okunaksız mı? Yeni yükle Gönder" at bounding box center [251, 150] width 451 height 236
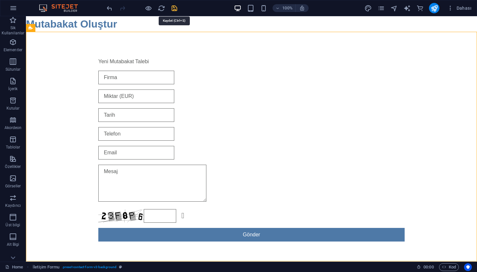
click at [175, 11] on icon "save" at bounding box center [174, 8] width 7 height 7
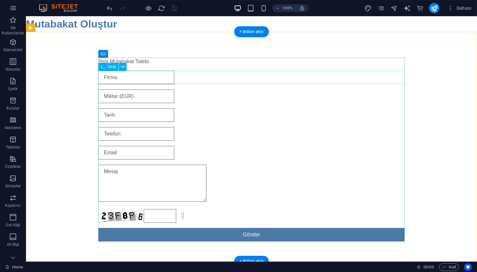
click at [218, 76] on div at bounding box center [251, 78] width 306 height 14
click at [124, 66] on icon at bounding box center [123, 67] width 4 height 7
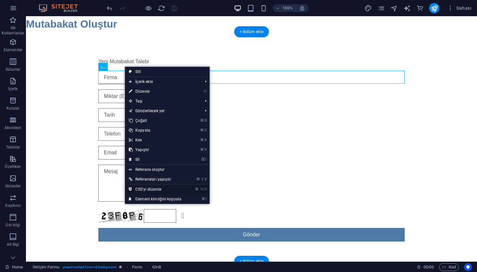
click at [158, 190] on link "⌘ ⌥ C CSS'yi düzenle" at bounding box center [155, 190] width 60 height 10
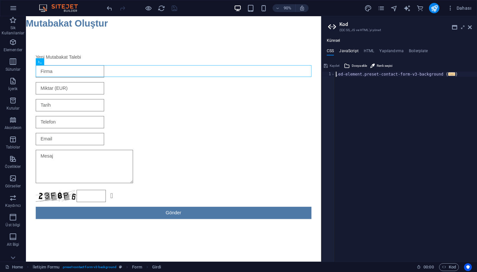
click at [348, 51] on h4 "JavaScript" at bounding box center [348, 52] width 19 height 7
click at [354, 80] on div at bounding box center [405, 172] width 142 height 201
paste textarea "?>"
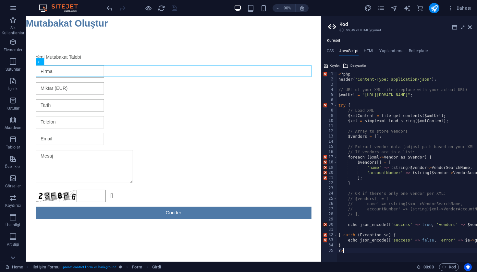
click at [359, 110] on div "< ? php header ( 'Content-Type: application/json' ) ; // URL of your XML file (…" at bounding box center [424, 172] width 174 height 201
type textarea "// Load XML"
click at [399, 54] on h4 "Yapılandırma" at bounding box center [391, 52] width 24 height 7
type textarea "/**"
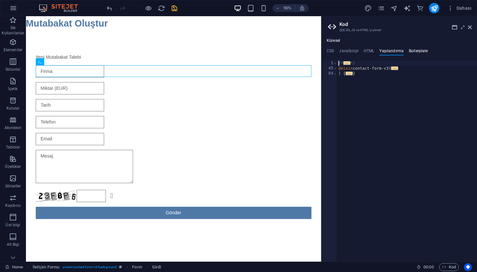
click at [418, 51] on h4 "Boilerplate" at bounding box center [418, 52] width 19 height 7
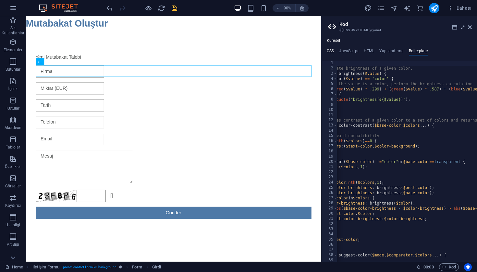
click at [329, 49] on h4 "CSS" at bounding box center [330, 52] width 7 height 7
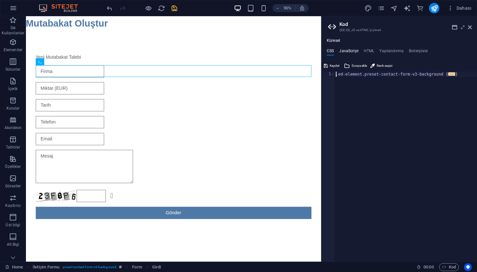
click at [349, 50] on h4 "JavaScript" at bounding box center [348, 52] width 19 height 7
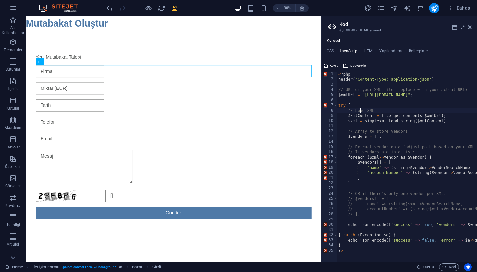
click at [377, 102] on div "< ? php header ( 'Content-Type: application/json' ) ; // URL of your XML file (…" at bounding box center [424, 172] width 174 height 201
click at [448, 269] on span "Kod" at bounding box center [449, 267] width 14 height 8
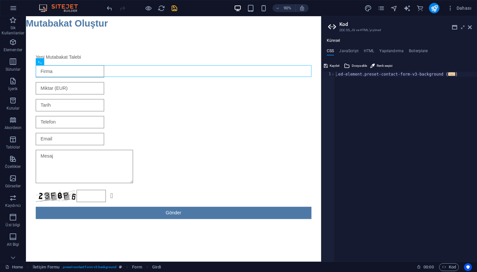
click at [351, 48] on div "Küresel CSS JavaScript HTML Yapılandırma Boilerplate .ed-element.preset-contact…" at bounding box center [398, 149] width 155 height 223
click at [351, 51] on h4 "JavaScript" at bounding box center [348, 52] width 19 height 7
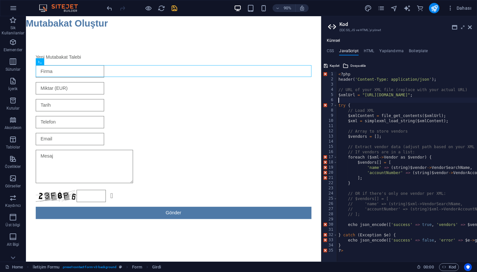
click at [371, 83] on div "< ? php header ( 'Content-Type: application/json' ) ; // URL of your XML file (…" at bounding box center [424, 172] width 174 height 201
click at [333, 67] on span "Kaydet" at bounding box center [334, 66] width 10 height 8
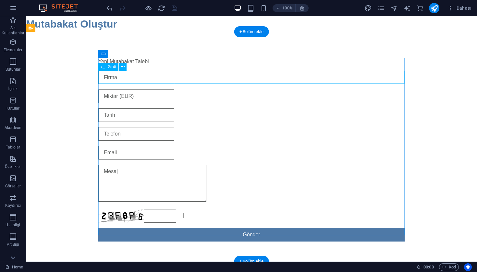
click at [305, 81] on div at bounding box center [251, 78] width 306 height 14
click at [121, 68] on icon at bounding box center [123, 67] width 4 height 7
click at [260, 77] on div at bounding box center [251, 78] width 306 height 14
click at [121, 66] on icon at bounding box center [123, 67] width 4 height 7
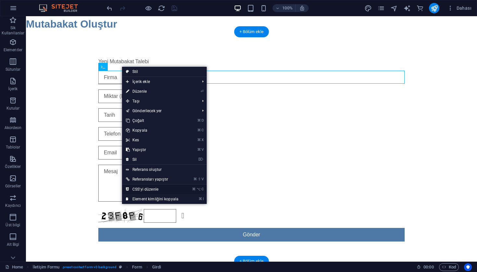
click at [153, 189] on link "⌘ ⌥ C CSS'yi düzenle" at bounding box center [152, 190] width 60 height 10
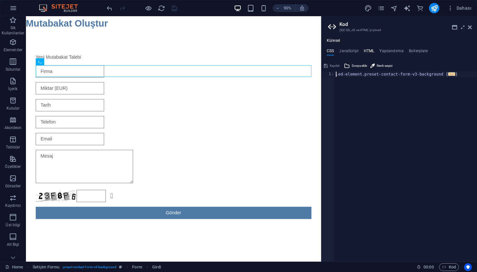
click at [374, 52] on h4 "HTML" at bounding box center [369, 52] width 11 height 7
type textarea "<a href="#main-content" class="wv-link-content button">Skip to main content</a>"
click at [352, 49] on h4 "JavaScript" at bounding box center [348, 52] width 19 height 7
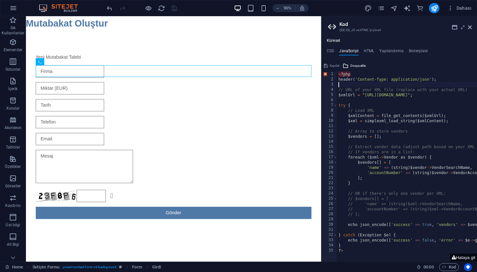
click at [374, 101] on div "< ? php header ( 'Content-Type: application/json' ) ; // URL of your XML file (…" at bounding box center [424, 172] width 174 height 201
click at [341, 72] on div "< ? php header ( 'Content-Type: application/json' ) ; // URL of your XML file (…" at bounding box center [424, 172] width 174 height 201
click at [347, 249] on div "? php header ( 'Content-Type: application/json' ) ; // URL of your XML file (re…" at bounding box center [424, 172] width 174 height 201
type textarea "?"
click at [453, 29] on icon at bounding box center [454, 27] width 5 height 5
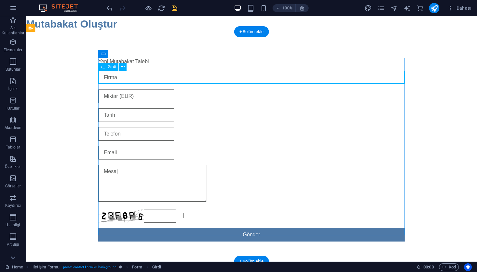
click at [123, 71] on div at bounding box center [251, 78] width 306 height 14
click at [123, 68] on icon at bounding box center [123, 67] width 4 height 7
click at [125, 65] on button at bounding box center [123, 67] width 8 height 8
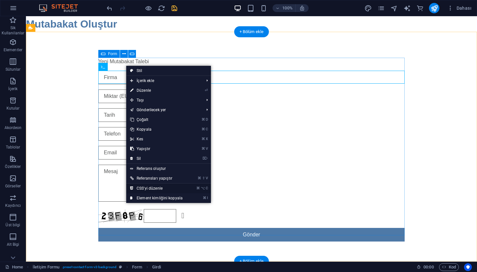
click at [149, 186] on link "⌘ ⌥ C CSS'yi düzenle" at bounding box center [156, 189] width 60 height 10
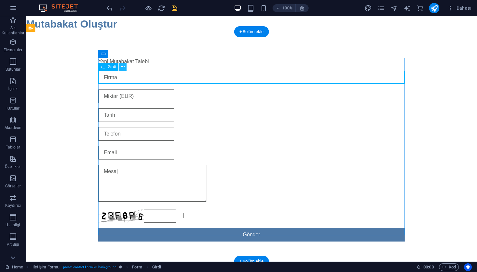
click at [126, 65] on button at bounding box center [123, 67] width 8 height 8
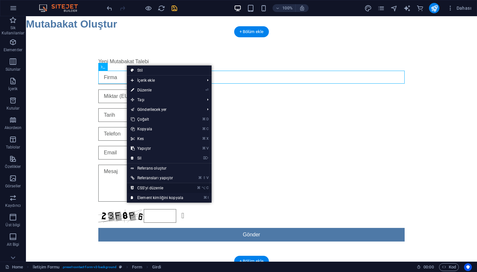
click at [146, 187] on link "⌘ ⌥ C CSS'yi düzenle" at bounding box center [157, 188] width 60 height 10
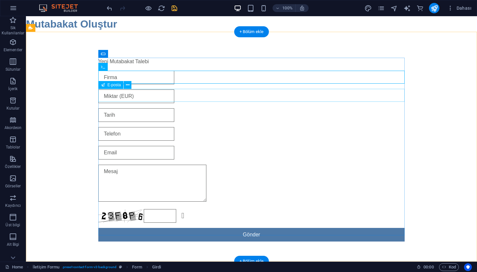
click at [119, 91] on div at bounding box center [251, 97] width 306 height 14
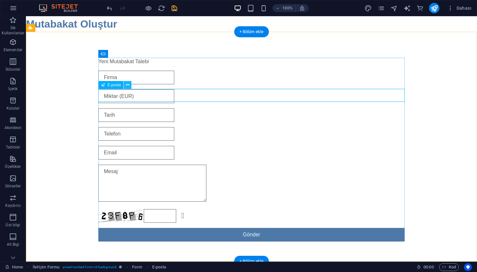
click at [127, 86] on icon at bounding box center [128, 85] width 4 height 7
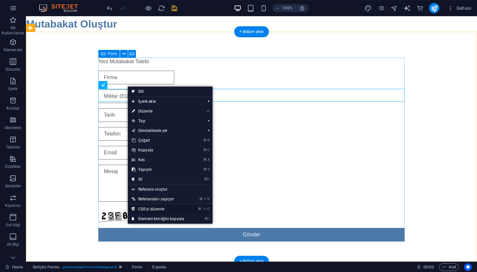
click at [144, 210] on link "⌘ ⌥ C CSS'yi düzenle" at bounding box center [158, 209] width 60 height 10
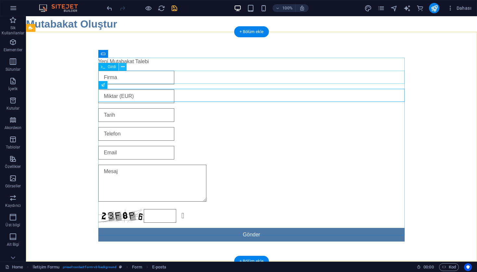
click at [125, 67] on button at bounding box center [123, 67] width 8 height 8
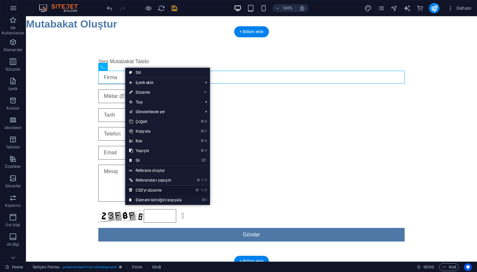
click at [156, 190] on link "⌘ ⌥ C CSS'yi düzenle" at bounding box center [155, 190] width 60 height 10
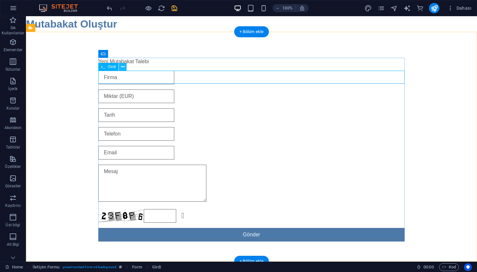
click at [122, 67] on icon at bounding box center [123, 67] width 4 height 7
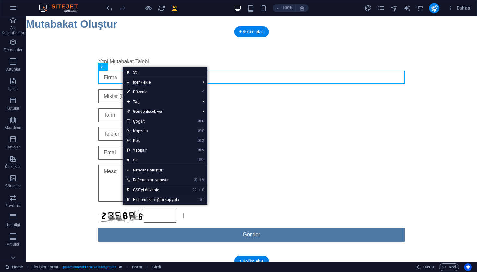
click at [146, 192] on link "⌘ ⌥ C CSS'yi düzenle" at bounding box center [153, 190] width 60 height 10
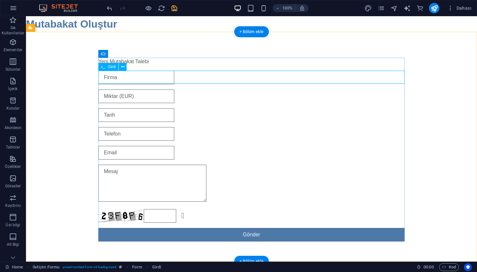
click at [148, 74] on div at bounding box center [251, 78] width 306 height 14
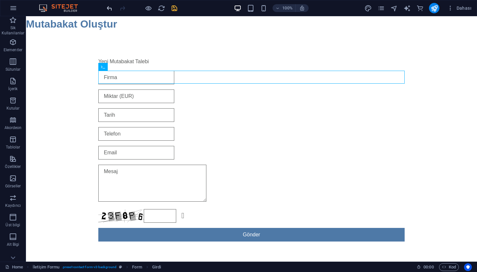
click at [107, 9] on icon "undo" at bounding box center [109, 8] width 7 height 7
select select "9"
click at [110, 8] on icon "undo" at bounding box center [109, 8] width 7 height 7
select select "9"
click at [119, 9] on icon "redo" at bounding box center [122, 8] width 7 height 7
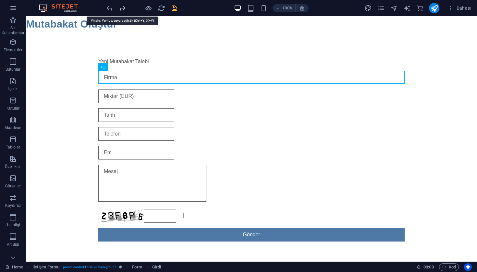
select select "9"
click at [119, 9] on icon "redo" at bounding box center [122, 8] width 7 height 7
select select "9"
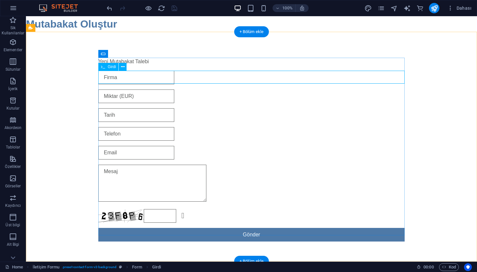
click at [121, 78] on div at bounding box center [251, 78] width 306 height 14
click at [122, 68] on icon at bounding box center [123, 67] width 4 height 7
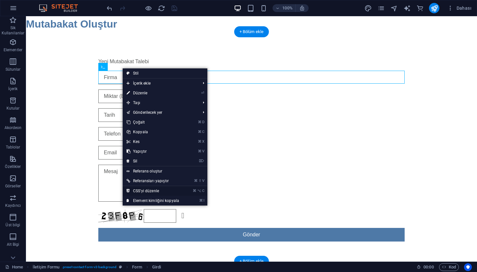
click at [140, 193] on link "⌘ ⌥ C CSS'yi düzenle" at bounding box center [153, 191] width 60 height 10
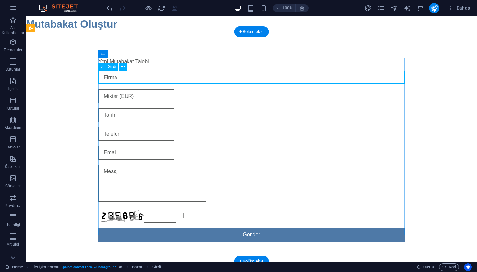
click at [139, 77] on div at bounding box center [251, 78] width 306 height 14
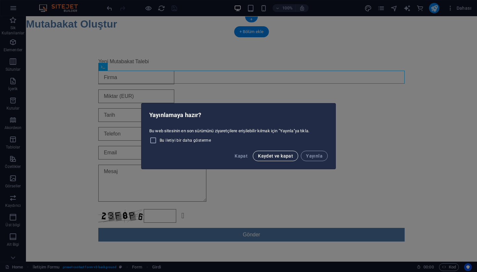
click at [278, 157] on span "Kaydet ve kapat" at bounding box center [275, 155] width 35 height 5
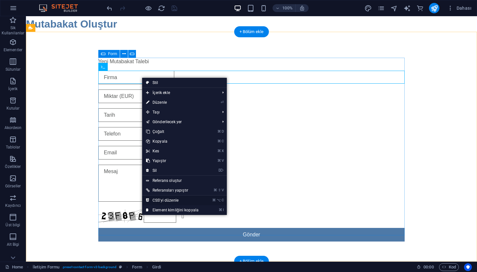
click at [190, 202] on link "⌘ ⌥ C CSS'yi düzenle" at bounding box center [172, 201] width 60 height 10
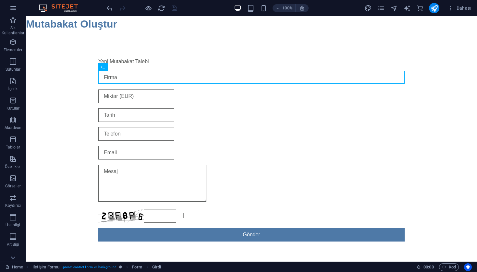
click at [68, 6] on img at bounding box center [61, 8] width 49 height 8
click at [13, 5] on icon "button" at bounding box center [13, 8] width 8 height 8
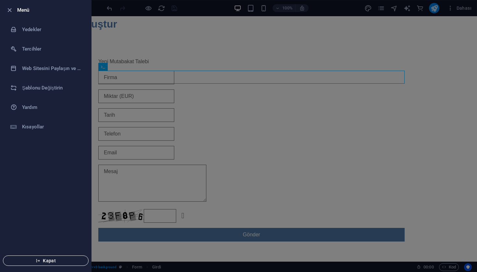
click at [47, 265] on button "Kapat" at bounding box center [46, 261] width 86 height 10
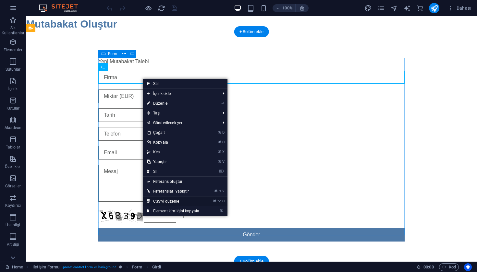
click at [172, 202] on link "⌘ ⌥ C CSS'yi düzenle" at bounding box center [173, 202] width 60 height 10
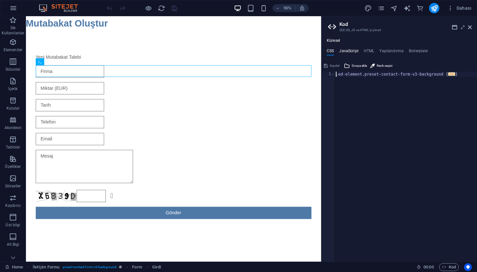
click at [348, 51] on h4 "JavaScript" at bounding box center [348, 52] width 19 height 7
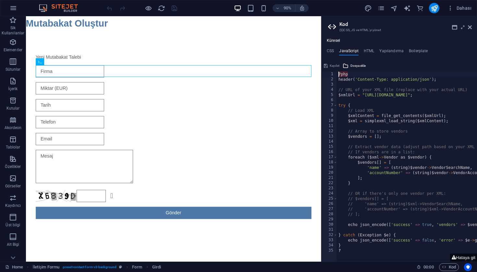
click at [380, 88] on div "? php header ( 'Content-Type: application/json' ) ; // URL of your XML file (re…" at bounding box center [424, 172] width 174 height 201
click at [351, 129] on div "? php header ( 'Content-Type: application/json' ) ; // URL of your XML file (re…" at bounding box center [424, 172] width 174 height 201
click at [353, 172] on div "? php header ( 'Content-Type: application/json' ) ; // URL of your XML file (re…" at bounding box center [424, 172] width 174 height 201
click at [462, 257] on button "Hataya git" at bounding box center [463, 258] width 27 height 8
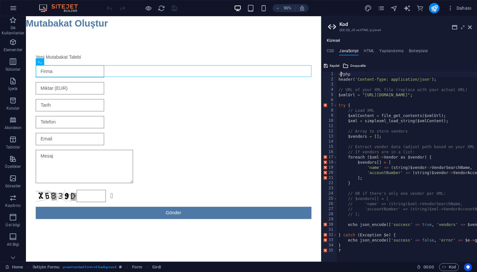
click at [348, 250] on div "< ? php header ( 'Content-Type: application/json' ) ; // URL of your XML file (…" at bounding box center [424, 172] width 174 height 201
type textarea "?>"
click at [398, 188] on div "< ? php header ( 'Content-Type: application/json' ) ; // URL of your XML file (…" at bounding box center [424, 172] width 174 height 201
click at [395, 52] on h4 "Yapılandırma" at bounding box center [391, 52] width 24 height 7
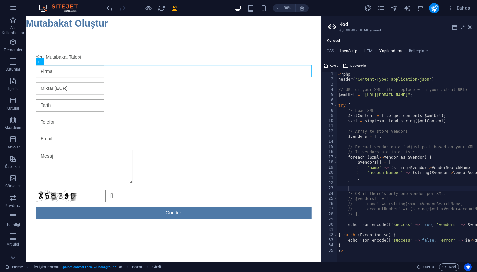
type textarea "/**"
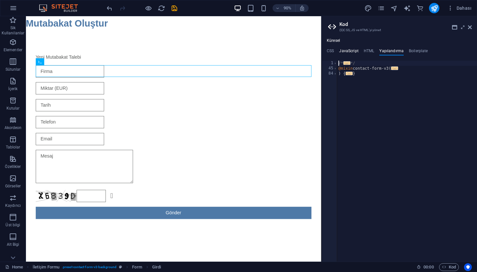
click at [347, 52] on h4 "JavaScript" at bounding box center [348, 52] width 19 height 7
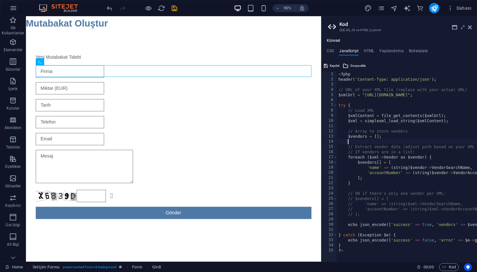
click at [364, 140] on div "< ? php header ( 'Content-Type: application/json' ) ; // URL of your XML file (…" at bounding box center [424, 172] width 174 height 201
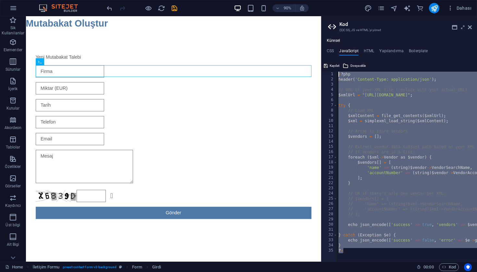
drag, startPoint x: 351, startPoint y: 251, endPoint x: 335, endPoint y: 55, distance: 195.9
click at [335, 55] on div "CSS JavaScript HTML Yapılandırma Boilerplate .ed-element.preset-contact-form-v3…" at bounding box center [398, 155] width 155 height 213
type textarea "<?php header('Content-Type: application/json');"
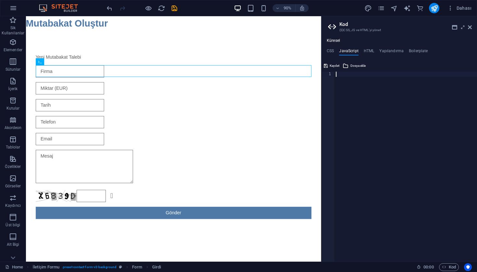
click at [397, 125] on div at bounding box center [405, 172] width 142 height 201
click at [330, 52] on h4 "CSS" at bounding box center [330, 52] width 7 height 7
click at [356, 52] on h4 "JavaScript" at bounding box center [348, 52] width 19 height 7
click at [368, 50] on h4 "HTML" at bounding box center [369, 52] width 11 height 7
type textarea "<a href="#main-content" class="wv-link-content button">Skip to main content</a>"
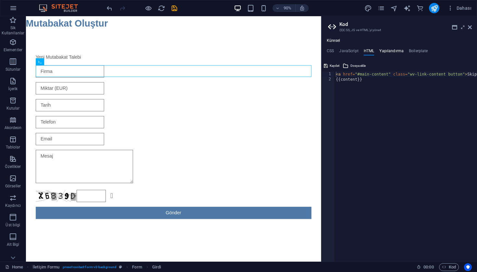
click at [393, 51] on h4 "Yapılandırma" at bounding box center [391, 52] width 24 height 7
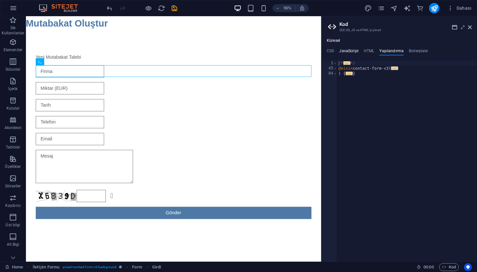
click at [340, 49] on h4 "JavaScript" at bounding box center [348, 52] width 19 height 7
click at [335, 49] on ul "CSS JavaScript HTML Yapılandırma Boilerplate" at bounding box center [398, 52] width 155 height 7
click at [329, 50] on h4 "CSS" at bounding box center [330, 52] width 7 height 7
click at [384, 51] on h4 "Yapılandırma" at bounding box center [391, 52] width 24 height 7
click at [411, 50] on h4 "Boilerplate" at bounding box center [418, 52] width 19 height 7
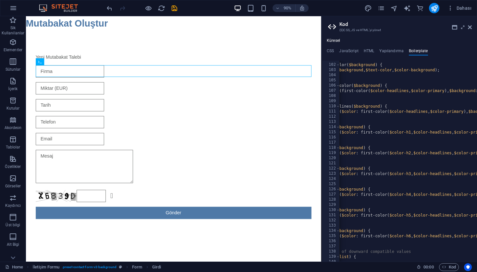
scroll to position [0, 66]
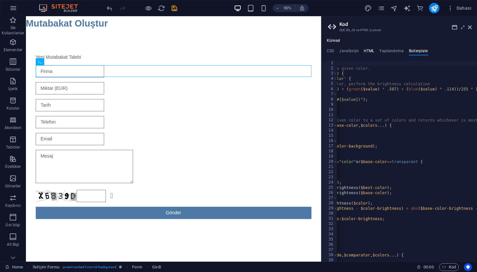
click at [366, 54] on h4 "HTML" at bounding box center [369, 52] width 11 height 7
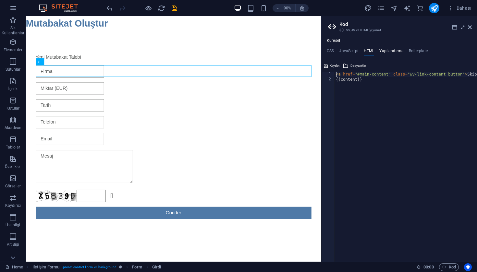
click at [384, 54] on h4 "Yapılandırma" at bounding box center [391, 52] width 24 height 7
click at [366, 53] on h4 "HTML" at bounding box center [369, 52] width 11 height 7
click at [353, 51] on h4 "JavaScript" at bounding box center [348, 52] width 19 height 7
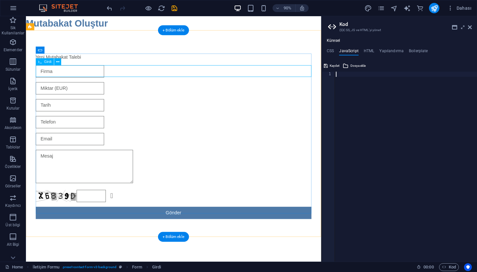
click at [116, 78] on div at bounding box center [190, 78] width 306 height 14
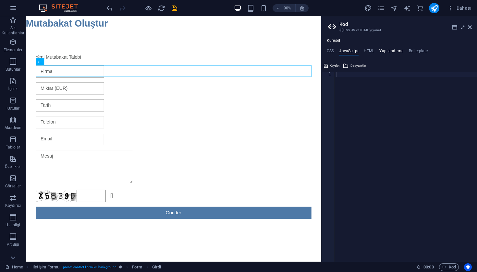
click at [390, 51] on h4 "Yapılandırma" at bounding box center [391, 52] width 24 height 7
click at [469, 27] on icon at bounding box center [470, 27] width 4 height 5
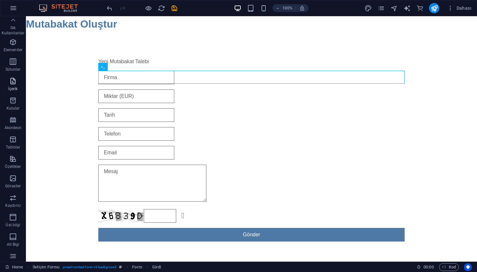
scroll to position [0, 0]
click at [13, 6] on icon "button" at bounding box center [13, 8] width 8 height 8
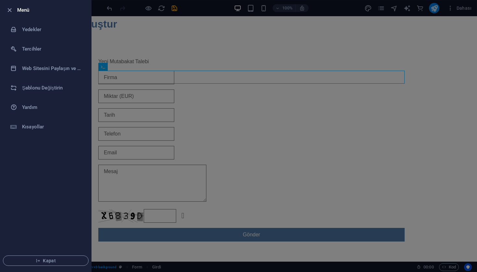
click at [162, 39] on div at bounding box center [238, 136] width 477 height 272
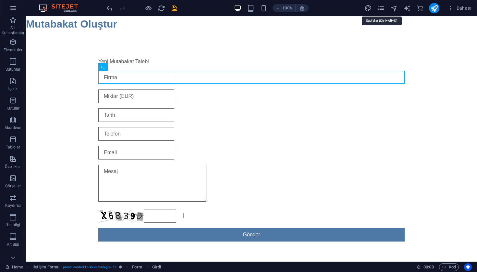
click at [379, 9] on icon "pages" at bounding box center [380, 8] width 7 height 7
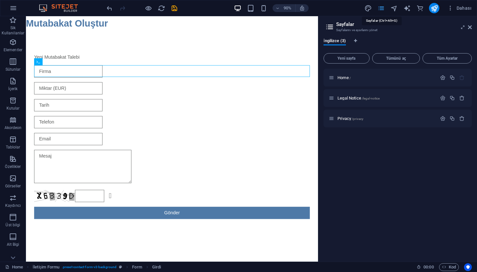
click at [380, 8] on icon "pages" at bounding box center [380, 8] width 7 height 7
click at [470, 26] on icon at bounding box center [470, 27] width 4 height 5
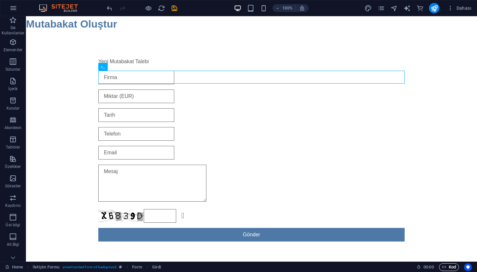
click at [444, 266] on icon "button" at bounding box center [444, 267] width 4 height 4
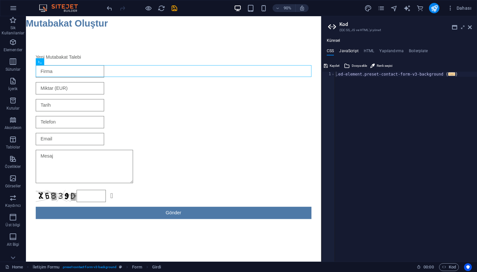
click at [353, 53] on h4 "JavaScript" at bounding box center [348, 52] width 19 height 7
click at [371, 50] on h4 "HTML" at bounding box center [369, 52] width 11 height 7
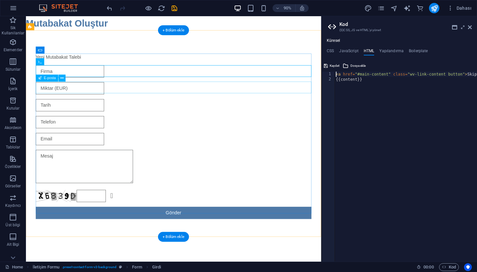
click at [269, 95] on div at bounding box center [190, 97] width 306 height 14
click at [252, 79] on div at bounding box center [190, 78] width 306 height 14
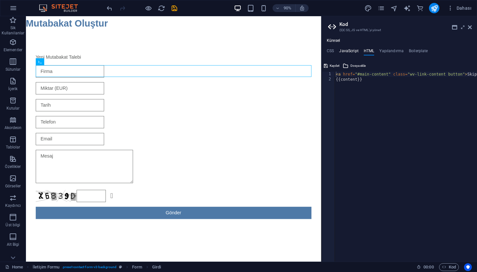
click at [347, 53] on h4 "JavaScript" at bounding box center [348, 52] width 19 height 7
click at [367, 53] on h4 "HTML" at bounding box center [369, 52] width 11 height 7
click at [394, 49] on h4 "Yapılandırma" at bounding box center [391, 52] width 24 height 7
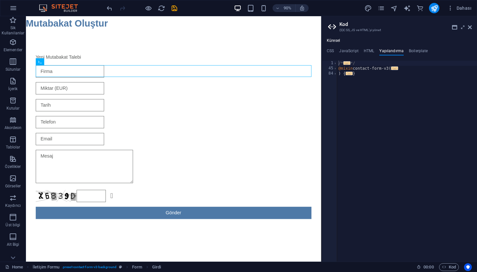
click at [421, 47] on div "Küresel CSS JavaScript HTML Yapılandırma Boilerplate .ed-element.preset-contact…" at bounding box center [398, 149] width 155 height 223
click at [418, 49] on h4 "Boilerplate" at bounding box center [418, 52] width 19 height 7
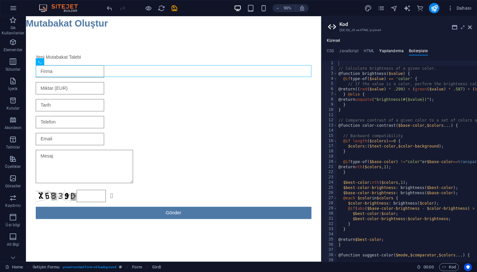
click at [389, 53] on h4 "Yapılandırma" at bounding box center [391, 52] width 24 height 7
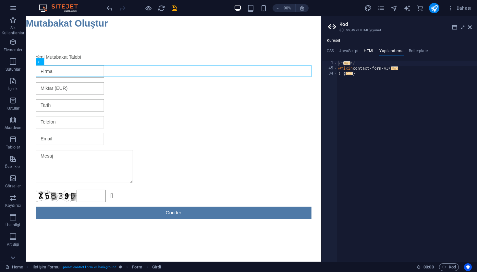
click at [367, 51] on h4 "HTML" at bounding box center [369, 52] width 11 height 7
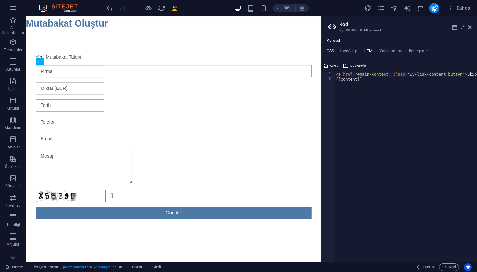
click at [334, 52] on h4 "CSS" at bounding box center [330, 52] width 7 height 7
click at [349, 52] on h4 "JavaScript" at bounding box center [348, 52] width 19 height 7
click at [333, 51] on h4 "CSS" at bounding box center [330, 52] width 7 height 7
click at [11, 166] on p "Özellikler" at bounding box center [13, 166] width 16 height 5
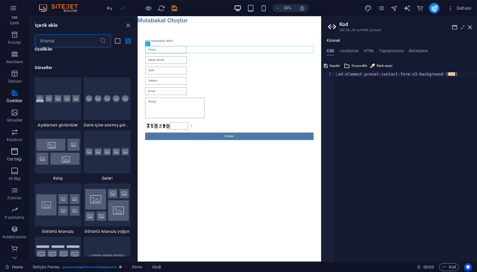
scroll to position [66, 0]
click at [355, 51] on h4 "JavaScript" at bounding box center [348, 52] width 19 height 7
click at [369, 51] on h4 "HTML" at bounding box center [369, 52] width 11 height 7
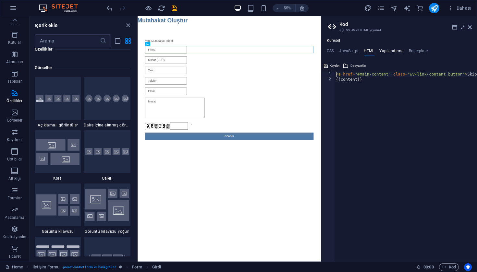
click at [389, 50] on h4 "Yapılandırma" at bounding box center [391, 52] width 24 height 7
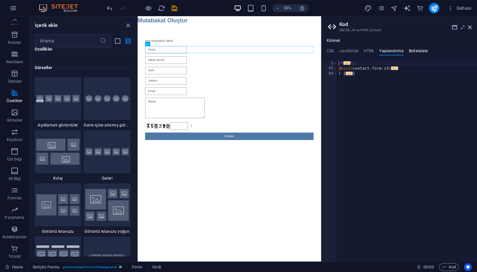
click at [413, 49] on h4 "Boilerplate" at bounding box center [418, 52] width 19 height 7
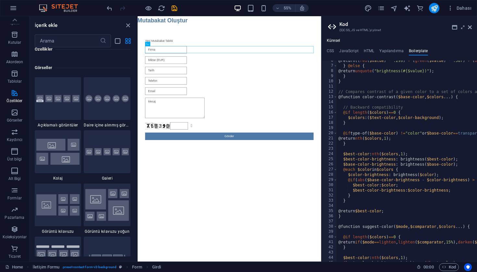
scroll to position [17, 0]
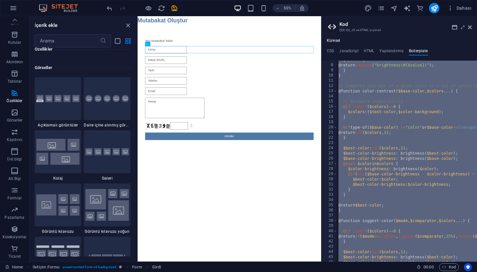
type textarea "// Backward compatibility"
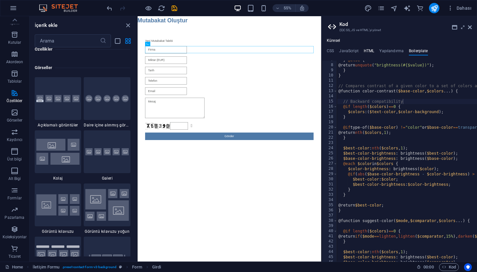
click at [370, 54] on h4 "HTML" at bounding box center [369, 52] width 11 height 7
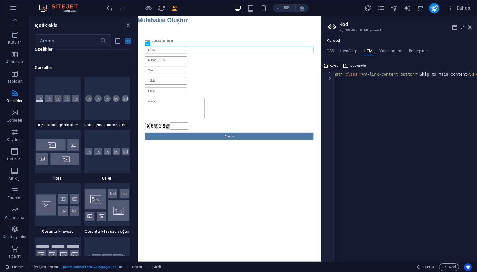
scroll to position [0, 47]
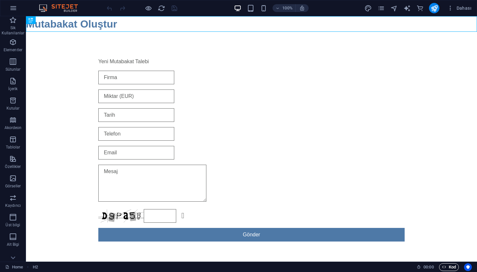
click at [448, 264] on span "Kod" at bounding box center [449, 267] width 14 height 8
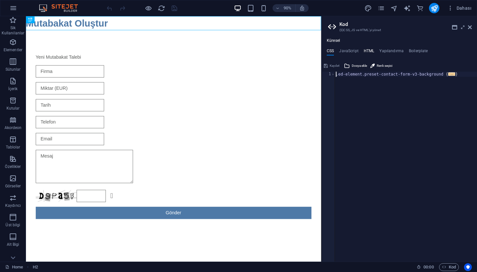
click at [365, 49] on h4 "HTML" at bounding box center [369, 52] width 11 height 7
type textarea "<a href="#main-content" class="wv-link-content button">Skip to main content</a>"
click at [470, 29] on icon at bounding box center [470, 27] width 4 height 5
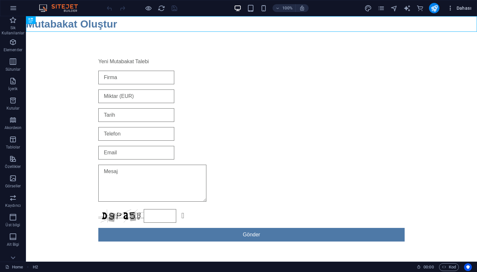
click at [448, 8] on icon "button" at bounding box center [450, 8] width 6 height 6
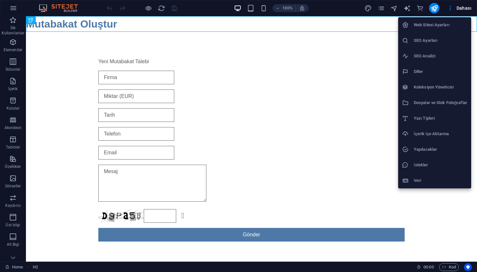
click at [376, 43] on div at bounding box center [238, 136] width 477 height 272
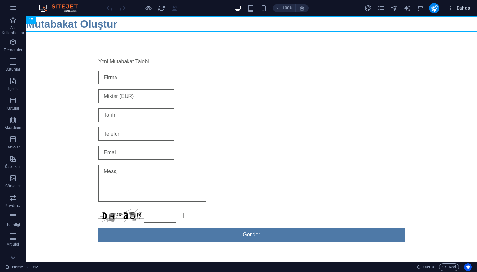
click at [447, 10] on button "Dahası" at bounding box center [459, 8] width 30 height 10
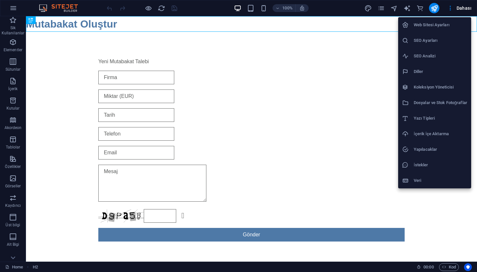
click at [356, 47] on div at bounding box center [238, 136] width 477 height 272
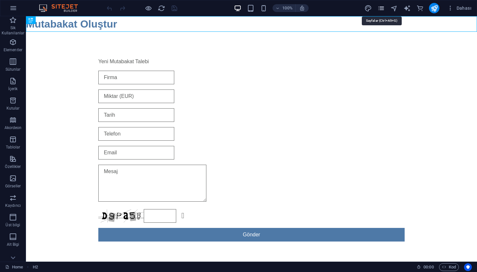
click at [384, 9] on icon "pages" at bounding box center [380, 8] width 7 height 7
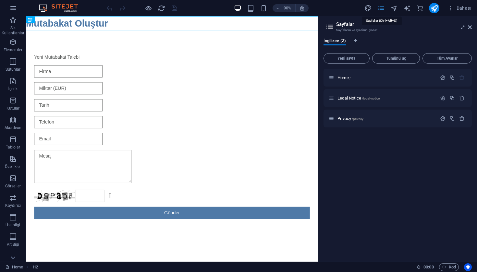
click at [382, 11] on icon "pages" at bounding box center [380, 8] width 7 height 7
click at [470, 28] on icon at bounding box center [470, 27] width 4 height 5
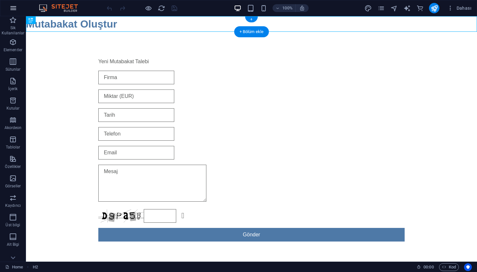
click at [13, 10] on icon "button" at bounding box center [13, 8] width 8 height 8
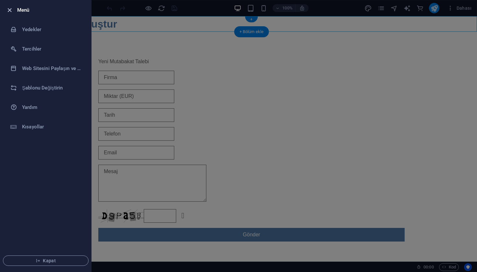
click at [12, 10] on icon "button" at bounding box center [9, 9] width 7 height 7
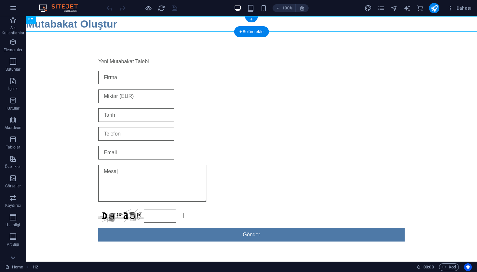
click at [12, 10] on icon "button" at bounding box center [13, 8] width 8 height 8
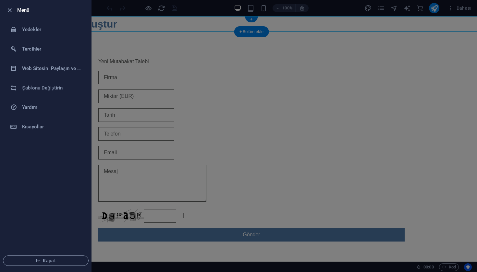
click at [137, 124] on div at bounding box center [238, 136] width 477 height 272
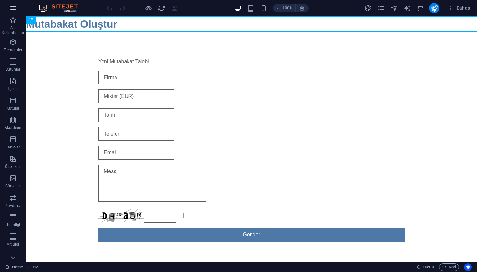
click at [13, 9] on icon "button" at bounding box center [13, 8] width 8 height 8
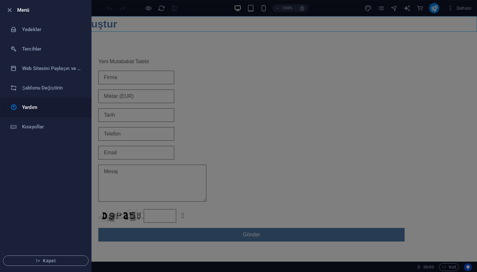
click at [52, 109] on h6 "Yardım" at bounding box center [52, 107] width 60 height 8
click at [229, 84] on div at bounding box center [238, 136] width 477 height 272
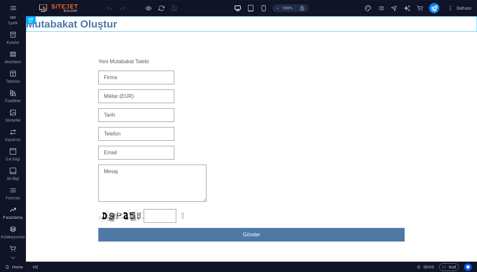
scroll to position [66, 0]
click at [18, 267] on link "Home" at bounding box center [14, 267] width 18 height 8
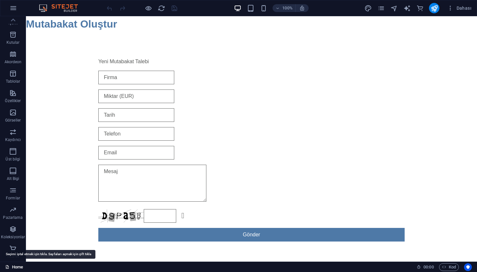
click at [18, 267] on link "Home" at bounding box center [14, 267] width 18 height 8
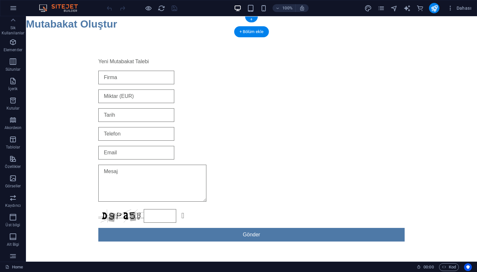
scroll to position [0, 0]
click at [445, 269] on icon "button" at bounding box center [444, 267] width 4 height 4
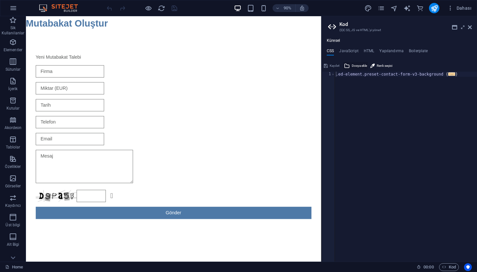
click at [354, 66] on span "Dosya ekle" at bounding box center [359, 66] width 15 height 8
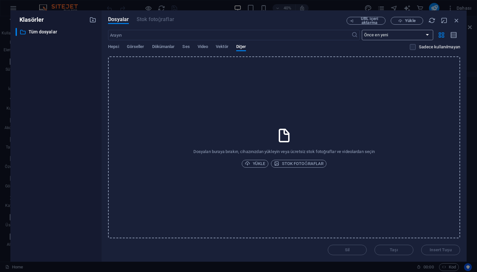
select select "oldest_first"
click at [457, 21] on icon "button" at bounding box center [456, 20] width 7 height 7
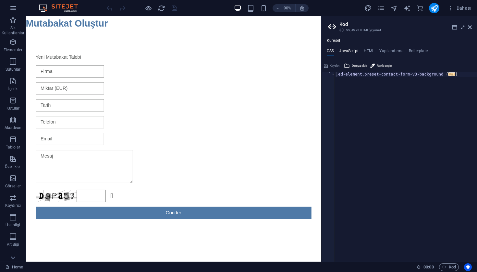
click at [348, 49] on h4 "JavaScript" at bounding box center [348, 52] width 19 height 7
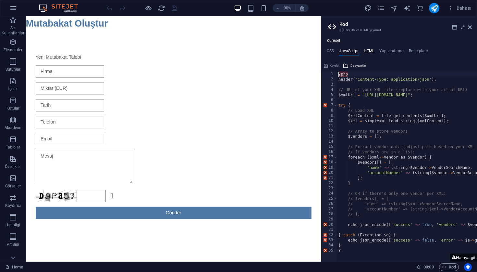
click at [365, 49] on h4 "HTML" at bounding box center [369, 52] width 11 height 7
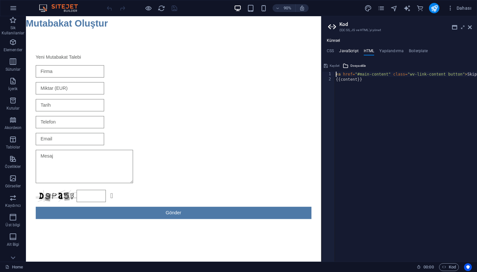
click at [350, 51] on h4 "JavaScript" at bounding box center [348, 52] width 19 height 7
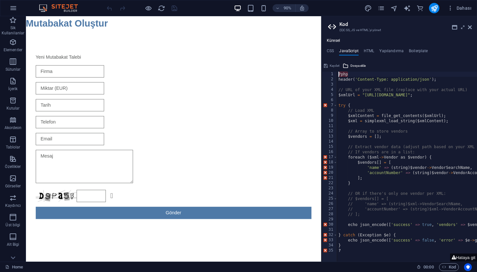
click at [361, 133] on div "? php header ( 'Content-Type: application/json' ) ; // URL of your XML file (re…" at bounding box center [424, 172] width 174 height 201
type textarea "} ?"
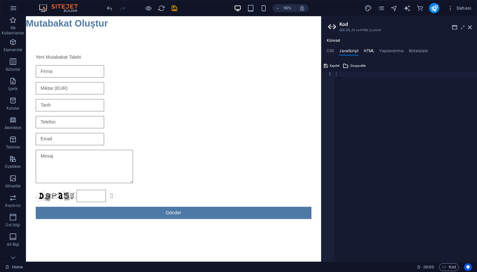
click at [370, 52] on h4 "HTML" at bounding box center [369, 52] width 11 height 7
click at [472, 23] on aside "Kod (S)CSS, JS ve HTML'yi yönet Küresel CSS JavaScript HTML Yapılandırma Boiler…" at bounding box center [399, 138] width 156 height 245
click at [471, 25] on link at bounding box center [470, 28] width 4 height 6
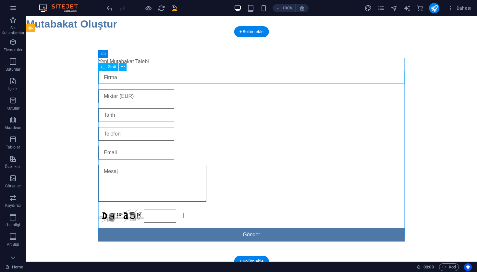
click at [167, 81] on div at bounding box center [251, 78] width 306 height 14
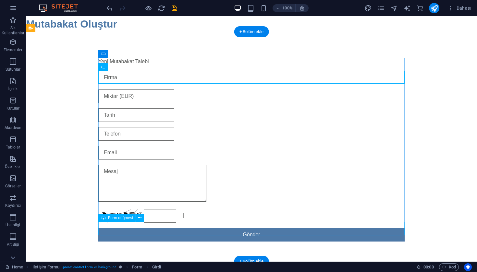
click at [258, 231] on div "Gönder" at bounding box center [251, 235] width 306 height 14
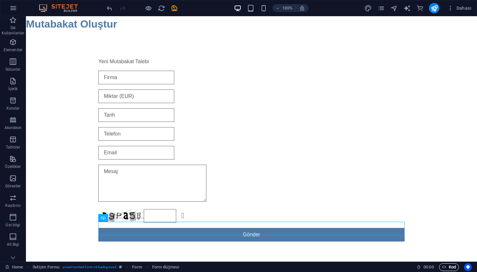
click at [452, 268] on span "Kod" at bounding box center [449, 267] width 14 height 8
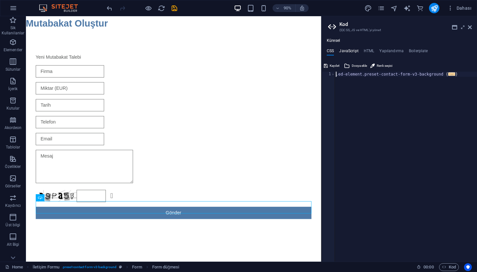
click at [351, 52] on h4 "JavaScript" at bounding box center [348, 52] width 19 height 7
click at [372, 52] on h4 "HTML" at bounding box center [369, 52] width 11 height 7
click at [387, 50] on h4 "Yapılandırma" at bounding box center [391, 52] width 24 height 7
type textarea "/**"
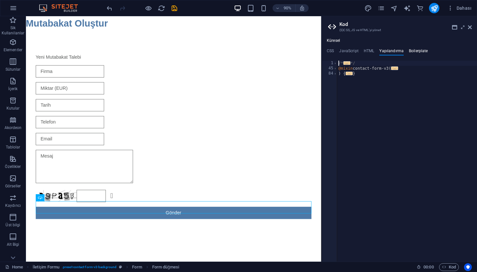
click at [411, 51] on h4 "Boilerplate" at bounding box center [418, 52] width 19 height 7
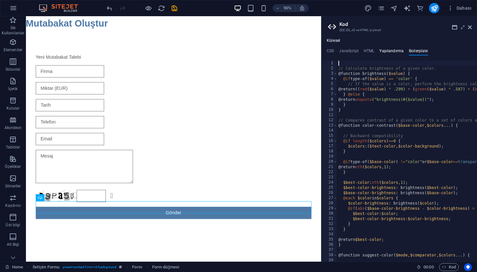
click at [389, 51] on h4 "Yapılandırma" at bounding box center [391, 52] width 24 height 7
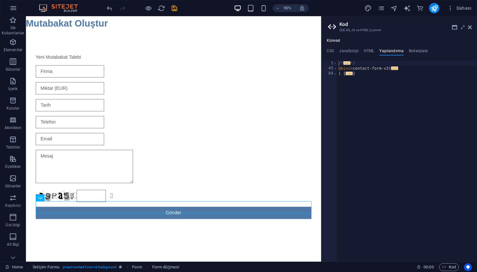
click at [359, 52] on ul "CSS JavaScript HTML Yapılandırma Boilerplate" at bounding box center [398, 52] width 155 height 7
click at [366, 51] on h4 "HTML" at bounding box center [369, 52] width 11 height 7
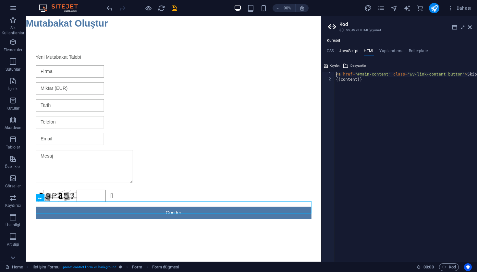
click at [345, 50] on h4 "JavaScript" at bounding box center [348, 52] width 19 height 7
click at [364, 50] on h4 "HTML" at bounding box center [369, 52] width 11 height 7
click at [327, 50] on h4 "CSS" at bounding box center [330, 52] width 7 height 7
click at [368, 49] on h4 "HTML" at bounding box center [369, 52] width 11 height 7
click at [380, 88] on div "< a href = "#main-content" class = "wv-link-content button" > Skip to main cont…" at bounding box center [429, 172] width 191 height 201
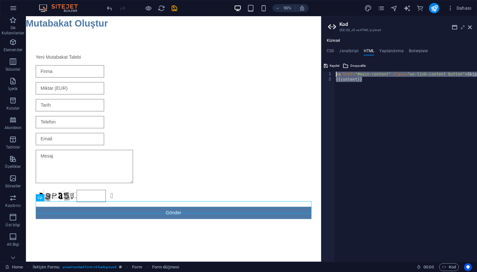
drag, startPoint x: 380, startPoint y: 88, endPoint x: 335, endPoint y: 76, distance: 47.4
click at [335, 76] on div "< a href = "#main-content" class = "wv-link-content button" > Skip to main cont…" at bounding box center [429, 172] width 191 height 201
type textarea "<a href="#main-content" class="wv-link-content button">Skip to main content</a>…"
click at [326, 50] on ul "CSS JavaScript HTML Yapılandırma Boilerplate" at bounding box center [398, 52] width 155 height 7
click at [332, 49] on h4 "CSS" at bounding box center [330, 52] width 7 height 7
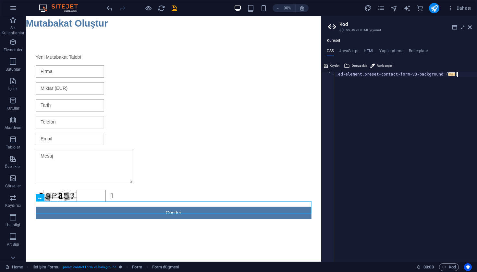
click at [367, 96] on div ".ed-element.preset-contact-form-v3-background { ... }" at bounding box center [405, 172] width 142 height 201
type textarea "); }"
click at [346, 50] on h4 "JavaScript" at bounding box center [348, 52] width 19 height 7
click at [390, 52] on h4 "Yapılandırma" at bounding box center [391, 52] width 24 height 7
click at [367, 70] on div "/* ... */ @mixin contact-form-v3 ( ... ) { ... }" at bounding box center [407, 167] width 140 height 212
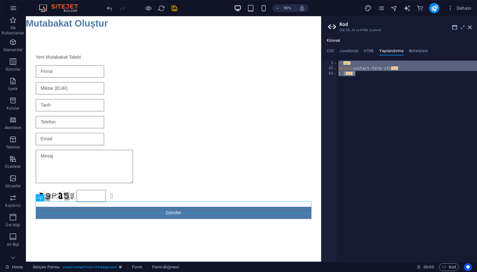
click at [364, 74] on div "/* ... */ @mixin contact-form-v3 ( ... ) { ... }" at bounding box center [407, 167] width 140 height 212
drag, startPoint x: 361, startPoint y: 75, endPoint x: 336, endPoint y: 65, distance: 27.2
click at [335, 60] on div "CSS JavaScript HTML Yapılandırma Boilerplate ); } 1 .ed-element.preset-contact-…" at bounding box center [398, 155] width 155 height 213
click at [365, 74] on div "/* ... */ @mixin contact-form-v3 ( ... ) { ... }" at bounding box center [407, 167] width 140 height 212
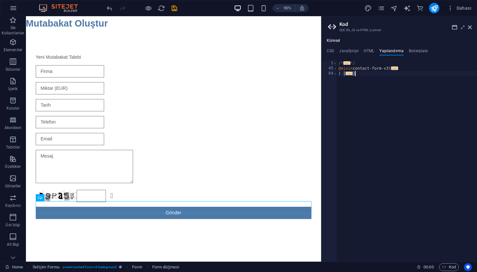
click at [347, 63] on span "..." at bounding box center [346, 63] width 7 height 4
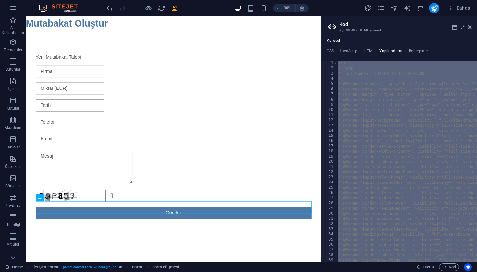
scroll to position [37, 0]
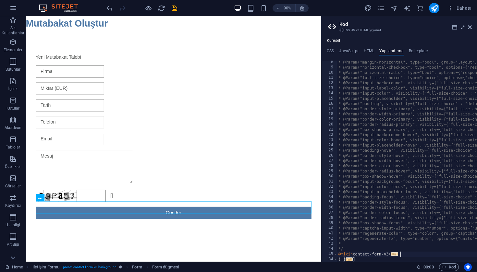
click at [398, 255] on span "..." at bounding box center [394, 254] width 7 height 4
click at [397, 255] on span "..." at bounding box center [394, 254] width 7 height 4
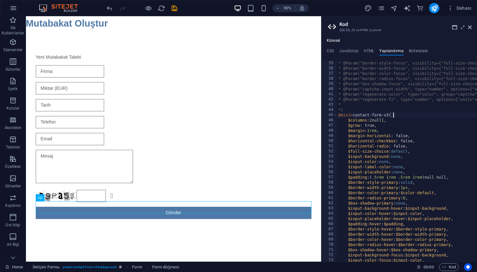
scroll to position [234, 0]
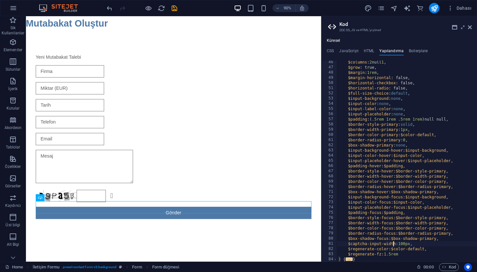
type textarea "} }"
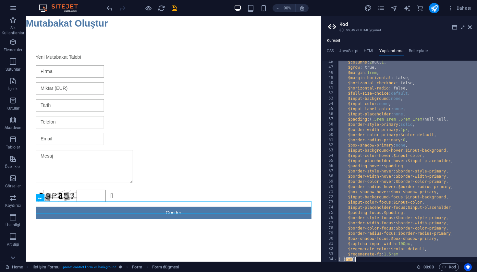
scroll to position [0, 13]
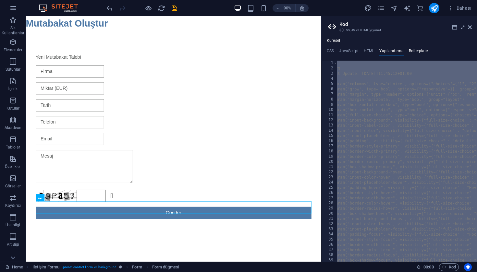
click at [409, 51] on h4 "Boilerplate" at bounding box center [418, 52] width 19 height 7
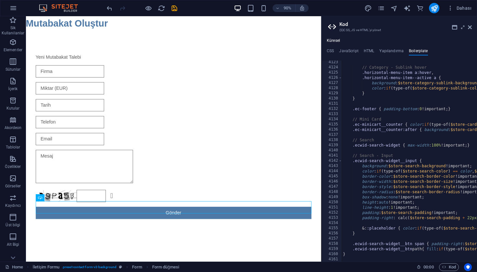
scroll to position [0, 0]
type textarea "}"
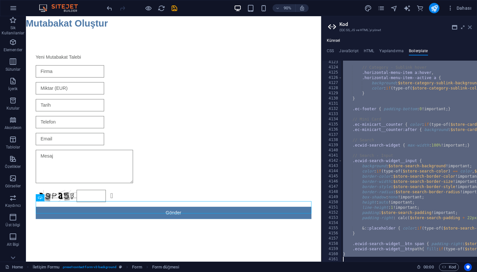
click at [469, 26] on icon at bounding box center [470, 27] width 4 height 5
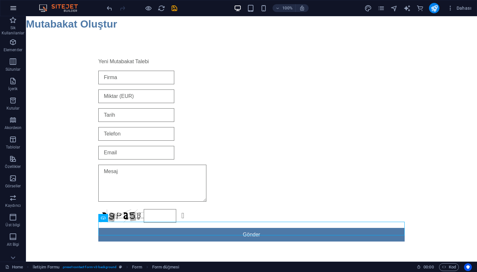
click at [17, 6] on icon "button" at bounding box center [13, 8] width 8 height 8
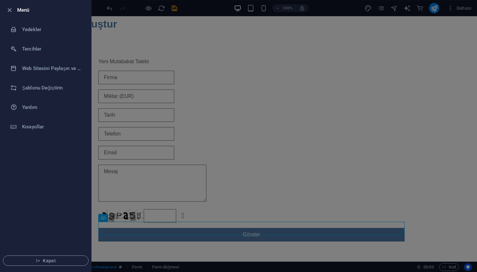
click at [178, 47] on div at bounding box center [238, 136] width 477 height 272
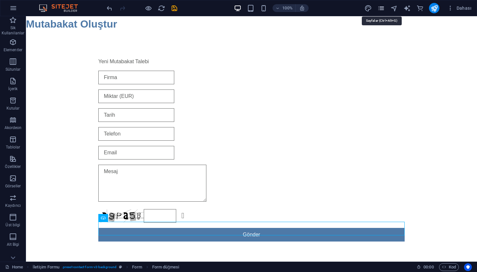
click at [383, 7] on icon "pages" at bounding box center [380, 8] width 7 height 7
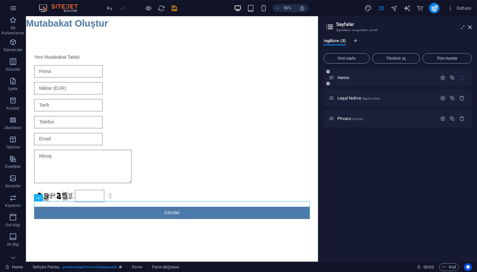
click at [370, 81] on div "Home /" at bounding box center [382, 77] width 108 height 7
click at [339, 79] on span "Home /" at bounding box center [343, 77] width 13 height 5
drag, startPoint x: 353, startPoint y: 99, endPoint x: 353, endPoint y: 90, distance: 9.1
click at [353, 98] on span "Legal Notice /legal-notice" at bounding box center [358, 98] width 42 height 5
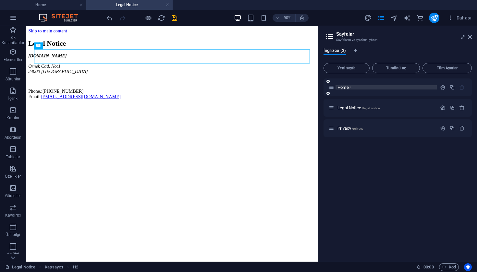
click at [342, 88] on span "Home /" at bounding box center [343, 87] width 13 height 5
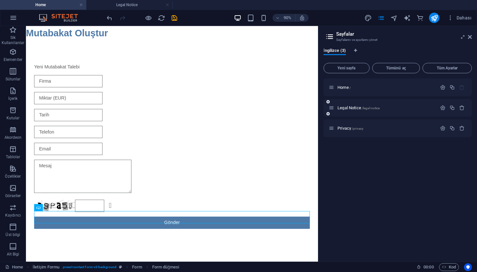
click at [351, 105] on div "Legal Notice /legal-notice" at bounding box center [382, 107] width 108 height 7
click at [350, 108] on span "Legal Notice /legal-notice" at bounding box center [358, 107] width 42 height 5
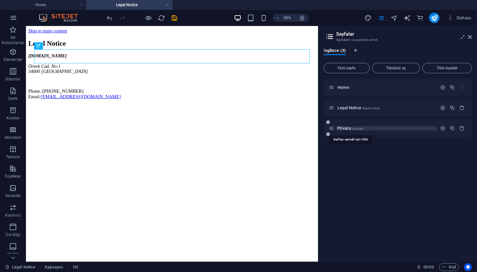
click at [346, 129] on span "Privacy /privacy" at bounding box center [350, 128] width 26 height 5
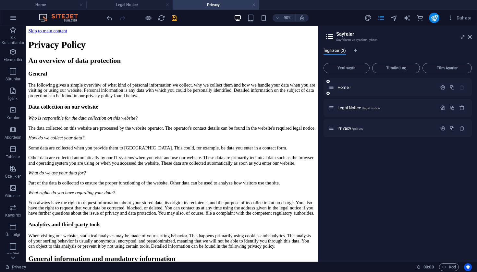
click at [346, 90] on div "Home /" at bounding box center [382, 87] width 108 height 7
click at [346, 88] on span "Home /" at bounding box center [343, 87] width 13 height 5
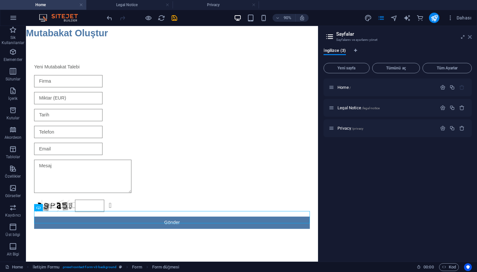
click at [471, 36] on icon at bounding box center [470, 36] width 4 height 5
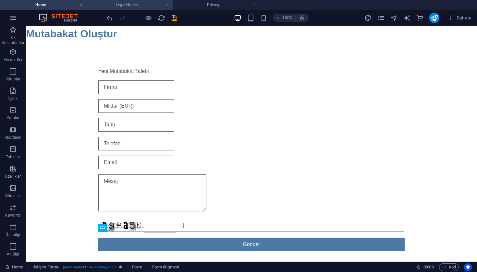
click at [89, 2] on h4 "Legal Notice" at bounding box center [129, 4] width 86 height 7
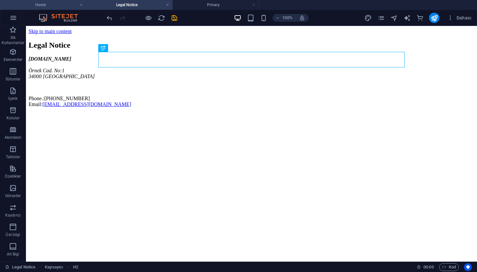
click at [66, 1] on li "Home" at bounding box center [43, 5] width 86 height 10
